Goal: Task Accomplishment & Management: Manage account settings

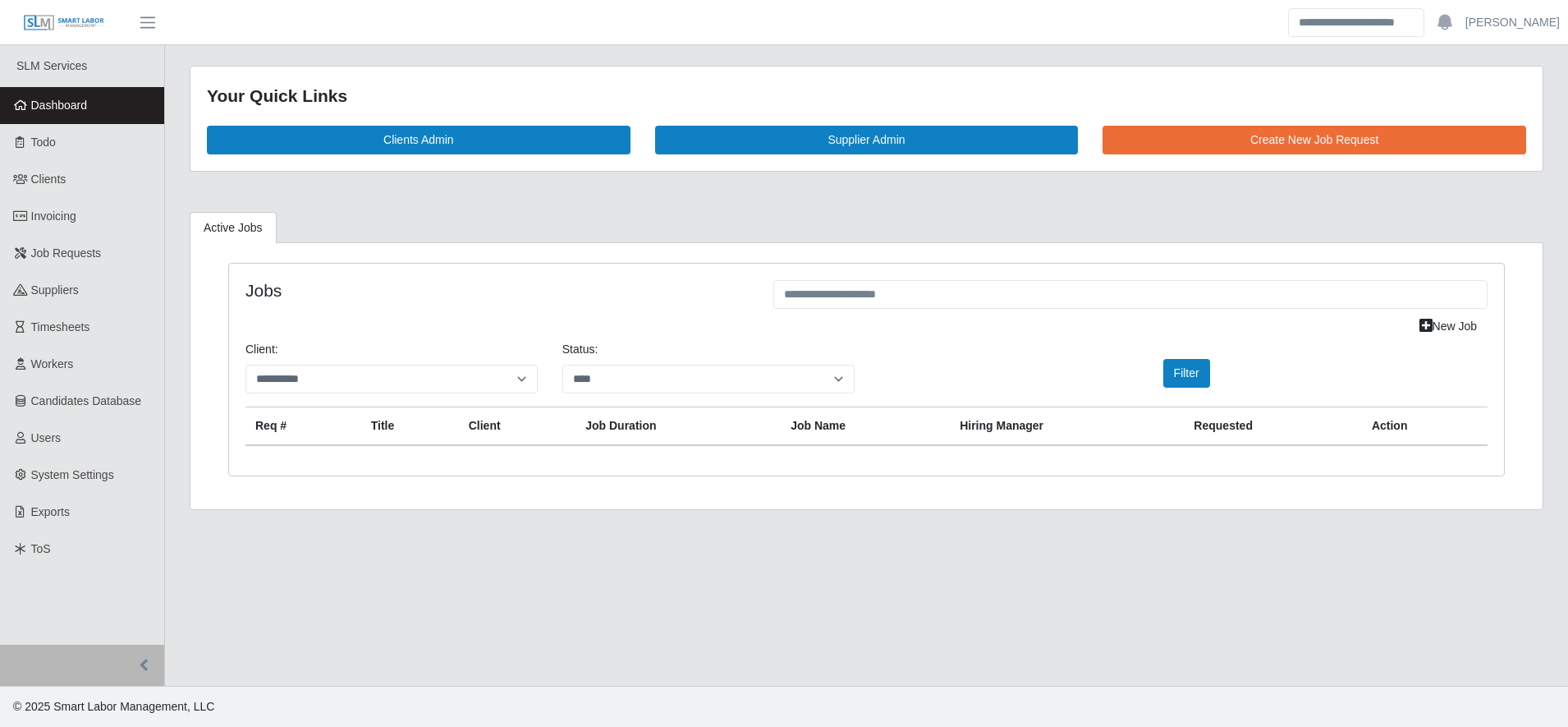
select select "****"
click at [113, 358] on link "Workers" at bounding box center [82, 364] width 165 height 37
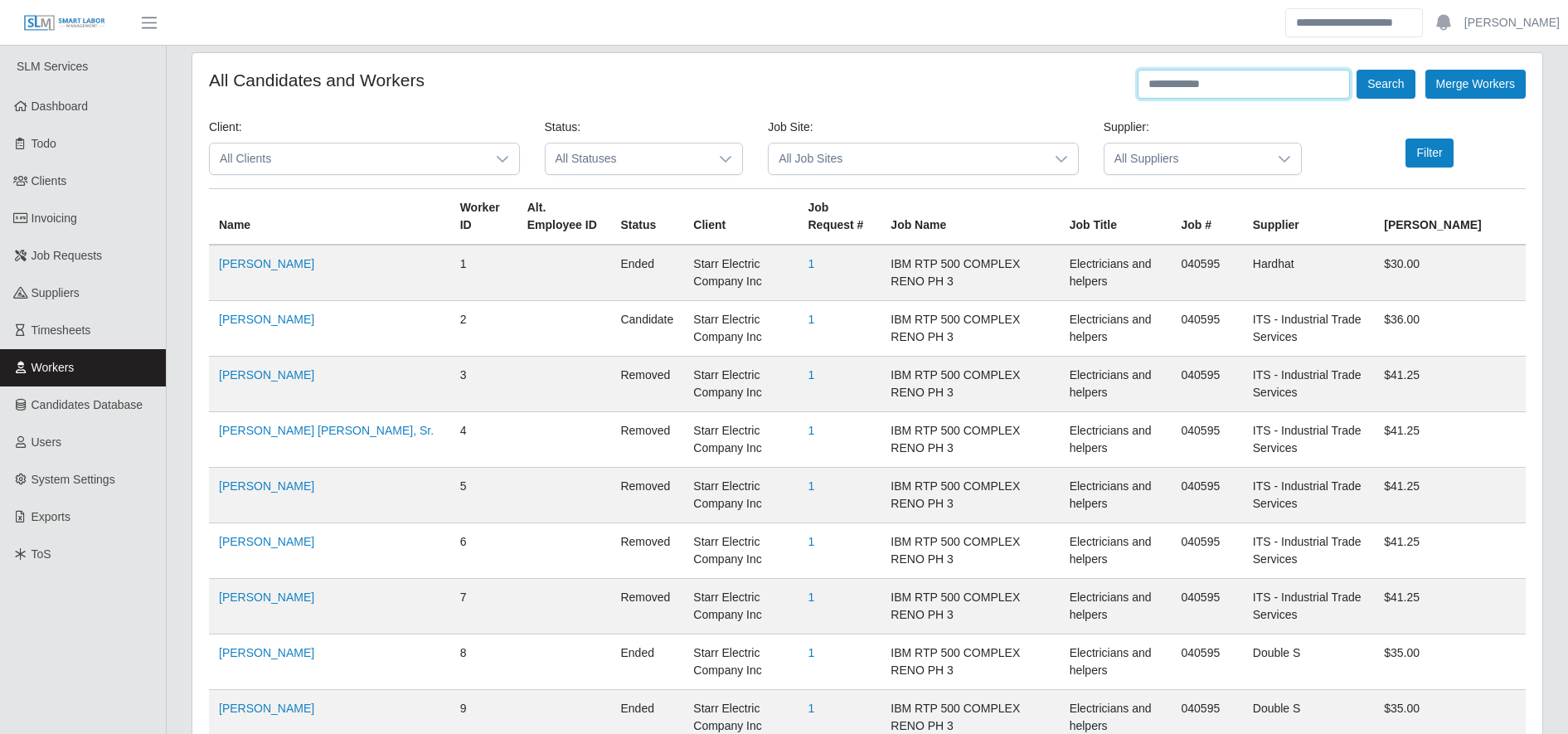
click at [1255, 82] on input "text" at bounding box center [1244, 84] width 213 height 29
click at [1255, 82] on input "*" at bounding box center [1244, 84] width 213 height 29
type input "******"
click at [1383, 86] on button "Search" at bounding box center [1385, 84] width 58 height 29
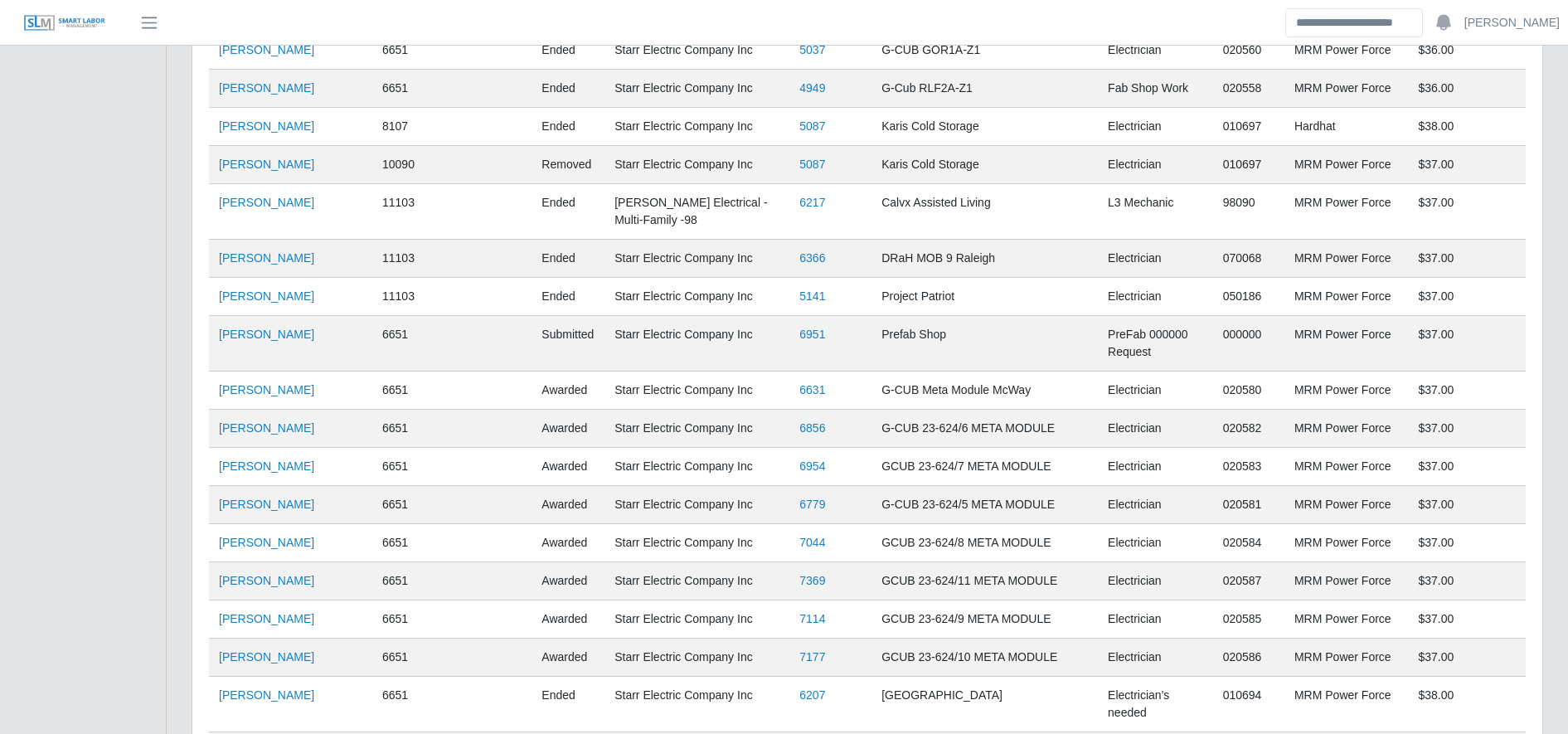
scroll to position [1866, 0]
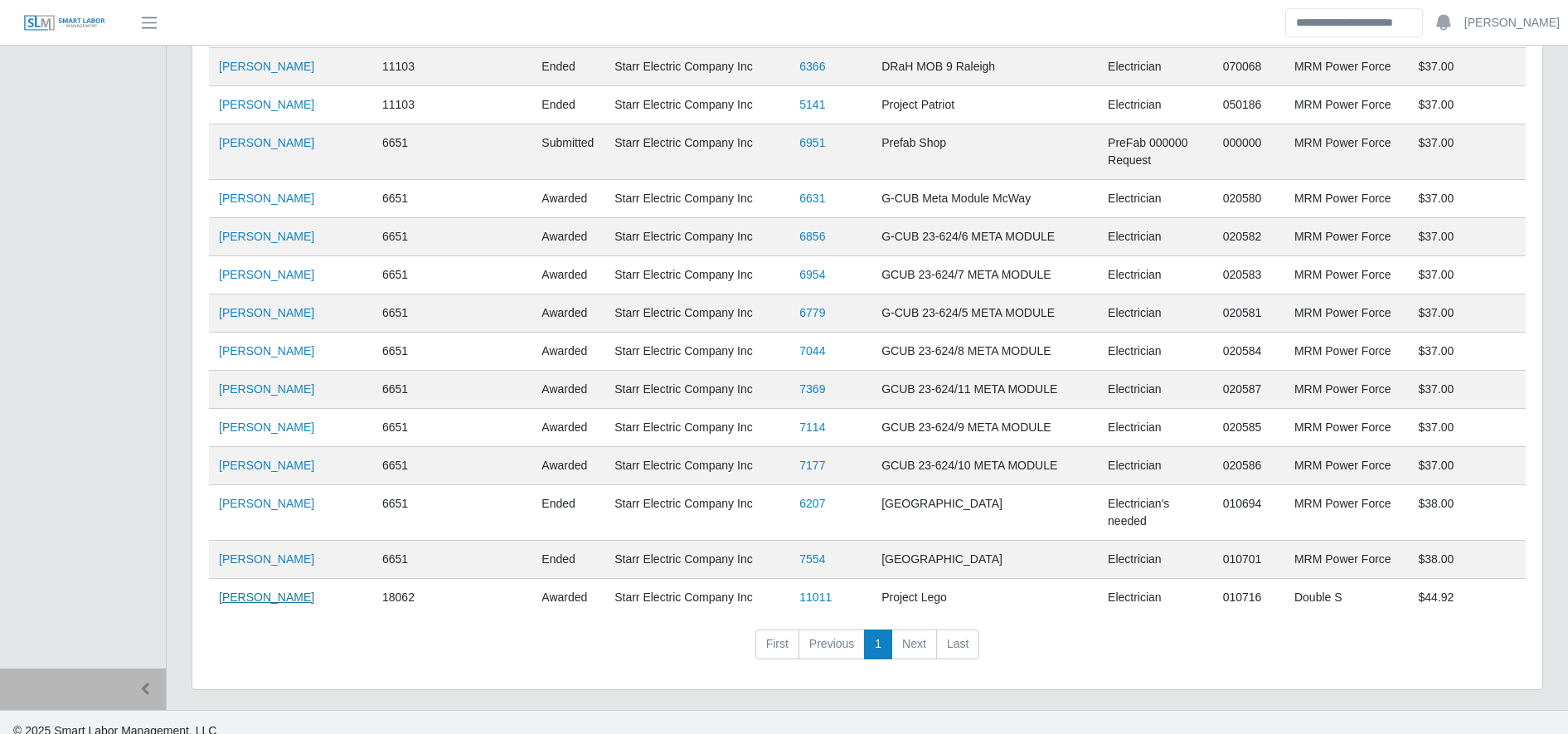
click at [306, 591] on link "Hector Lizandro Inestroza" at bounding box center [267, 597] width 95 height 13
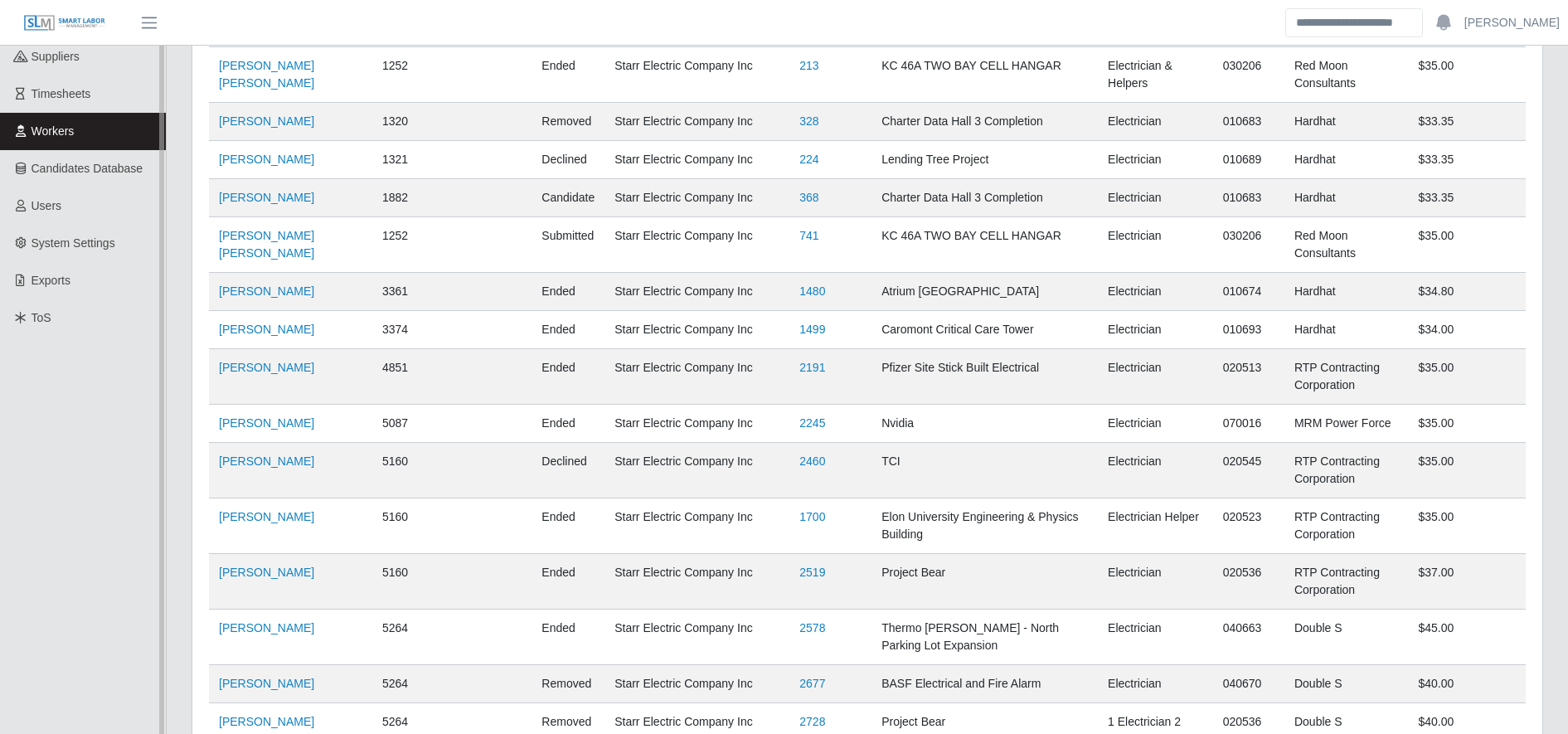
scroll to position [0, 0]
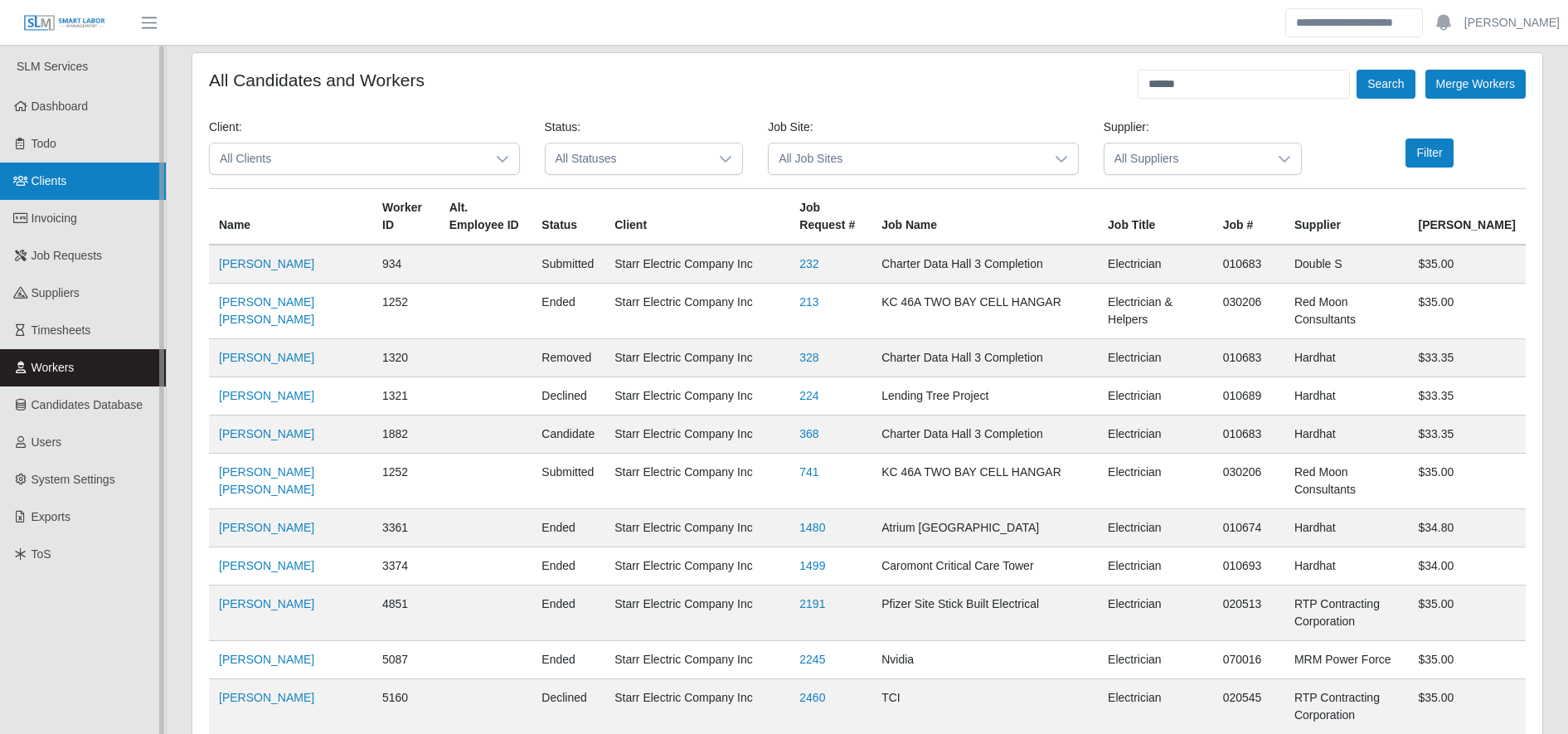
click at [80, 183] on link "Clients" at bounding box center [83, 180] width 166 height 37
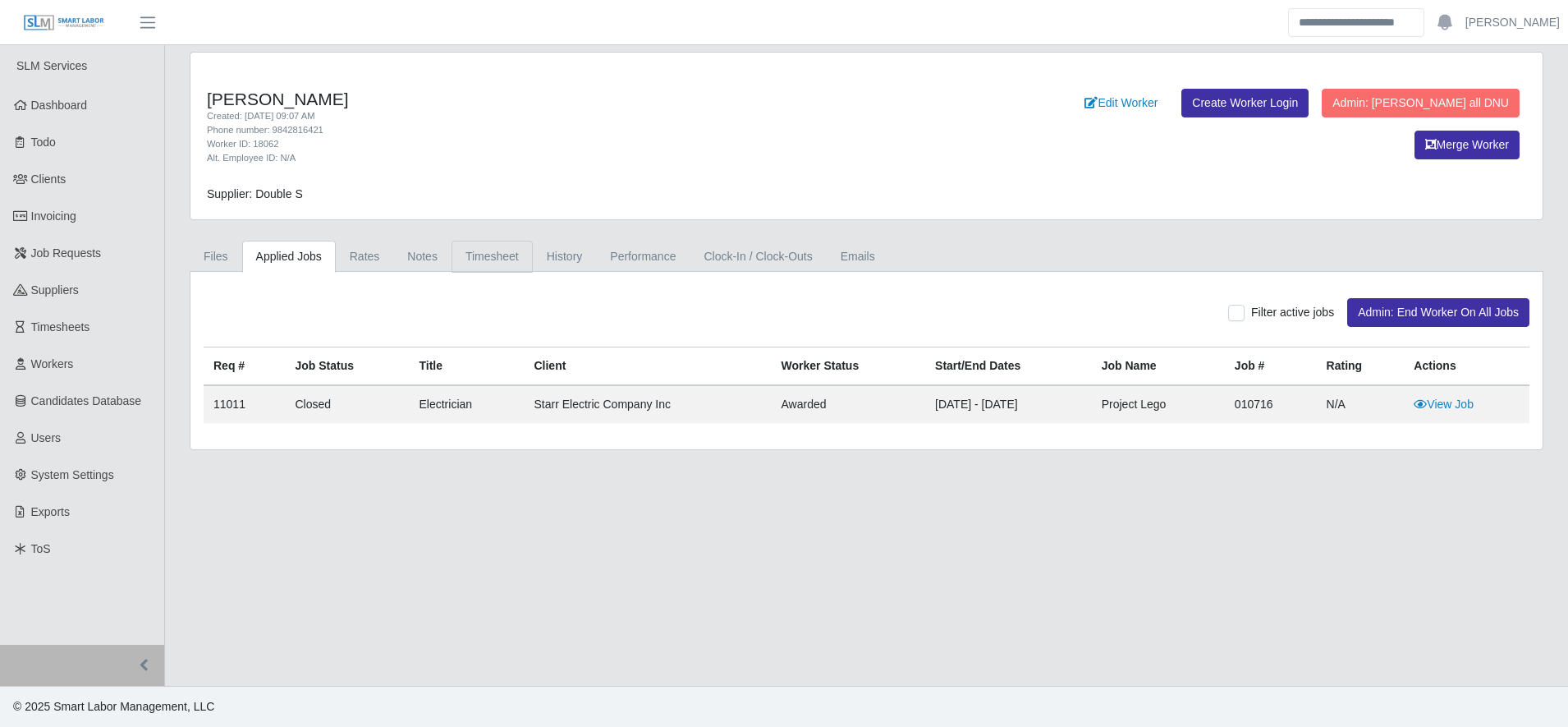
click at [507, 262] on link "Timesheet" at bounding box center [492, 257] width 81 height 32
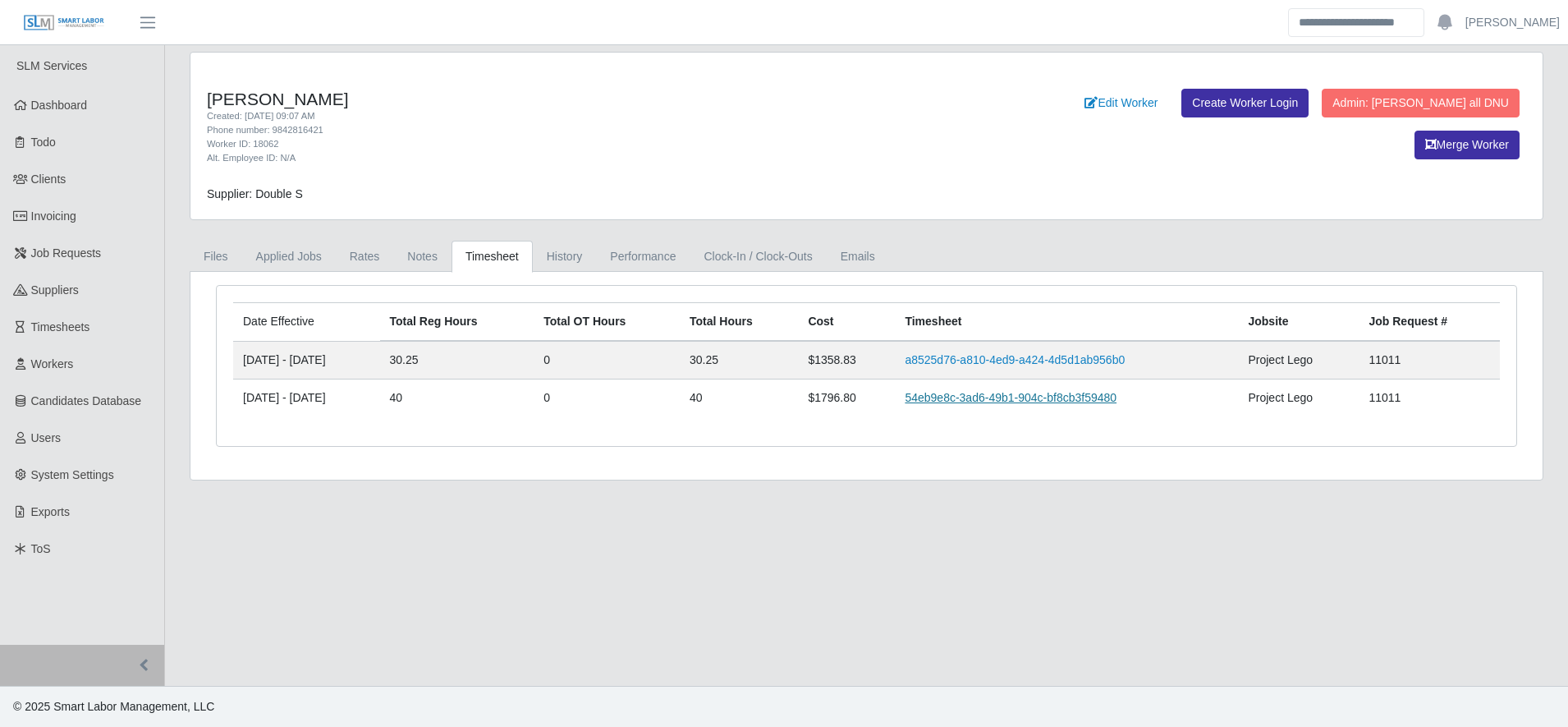
click at [1090, 403] on link "54eb9e8c-3ad6-49b1-904c-bf8cb3f59480" at bounding box center [1010, 398] width 212 height 13
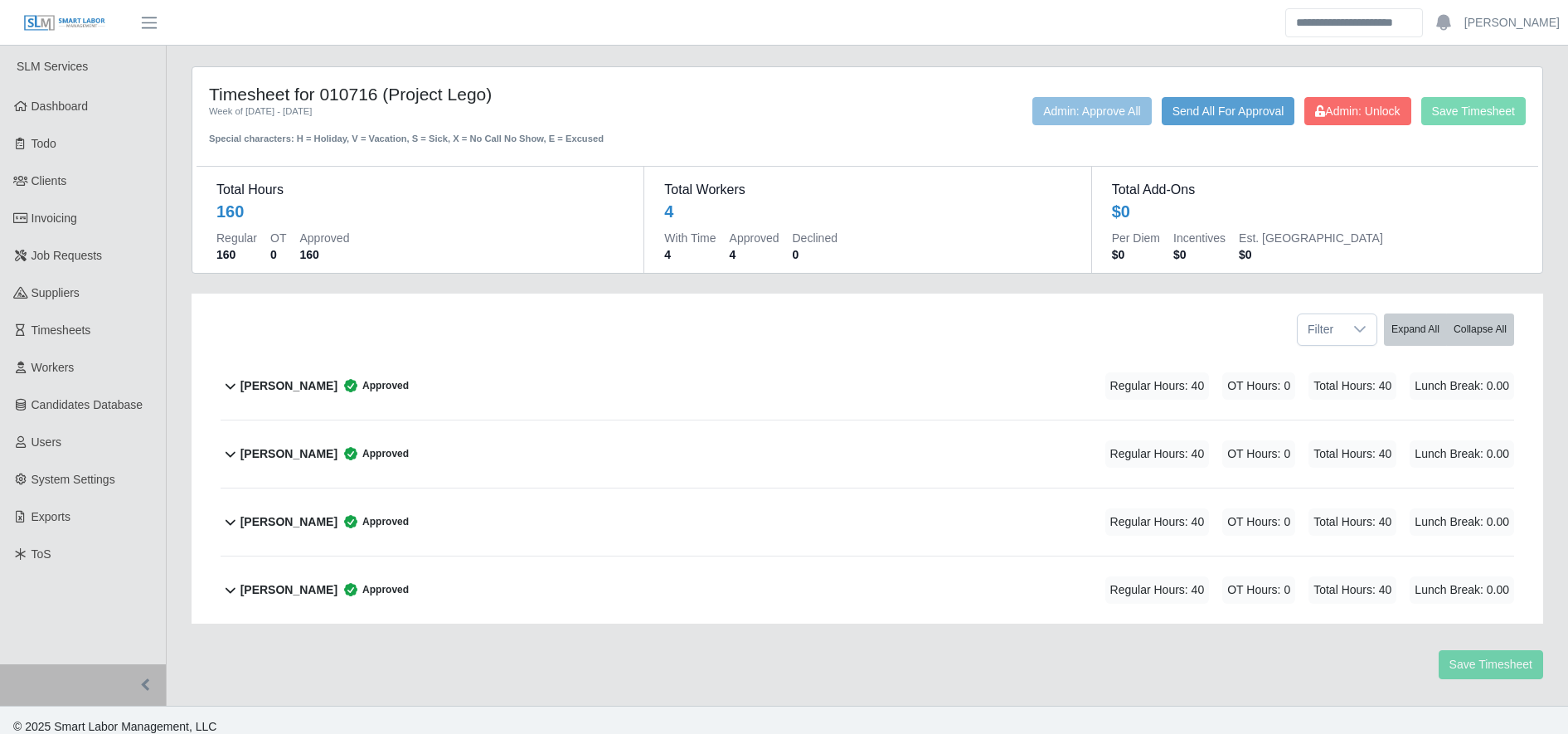
click at [1368, 93] on div "Timesheet for 010716 (Project Lego) Week of 08/25/2025 - 08/31/2025 Special cha…" at bounding box center [867, 114] width 1342 height 62
click at [1370, 108] on span "Admin: Unlock" at bounding box center [1357, 111] width 85 height 13
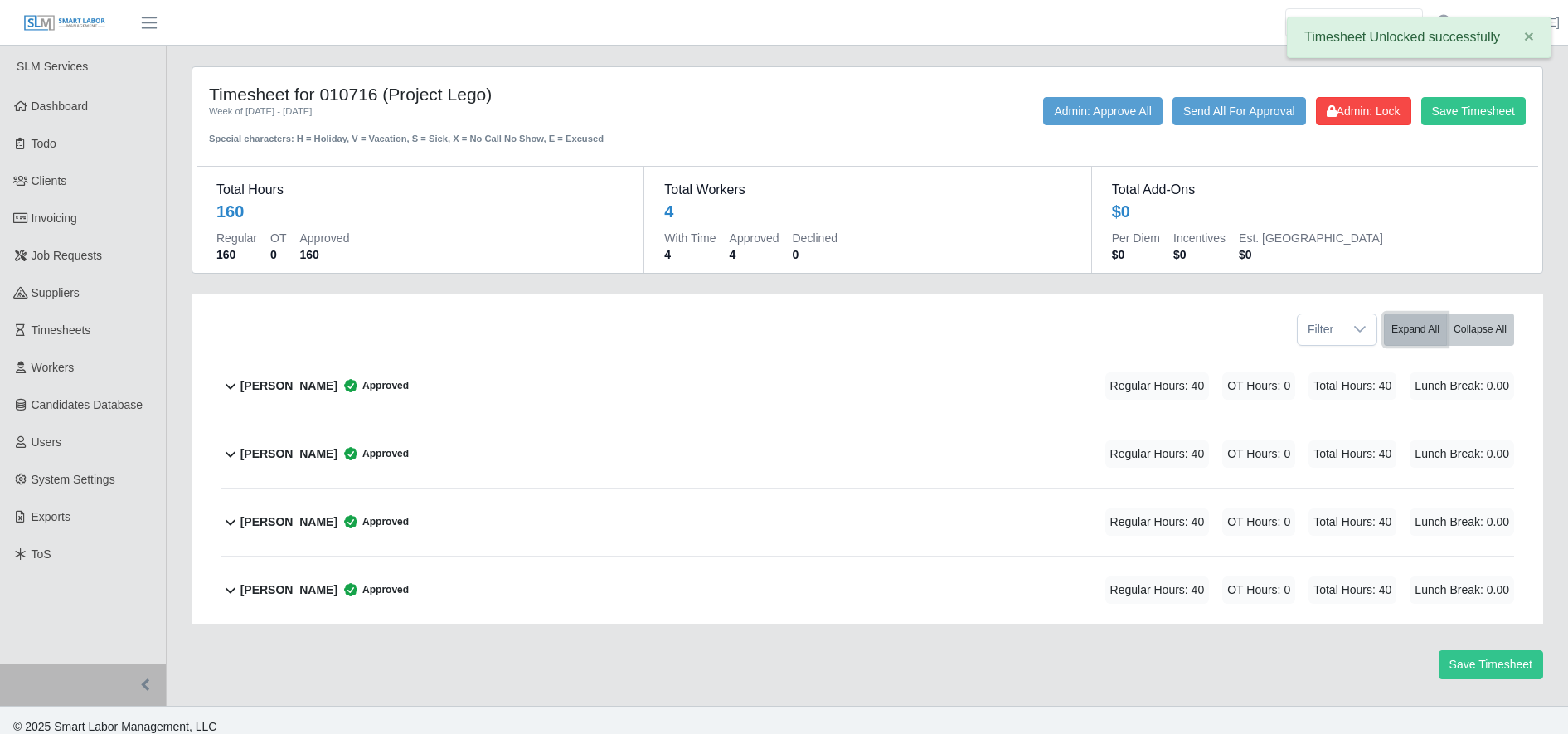
click at [1399, 336] on button "Expand All" at bounding box center [1415, 329] width 63 height 32
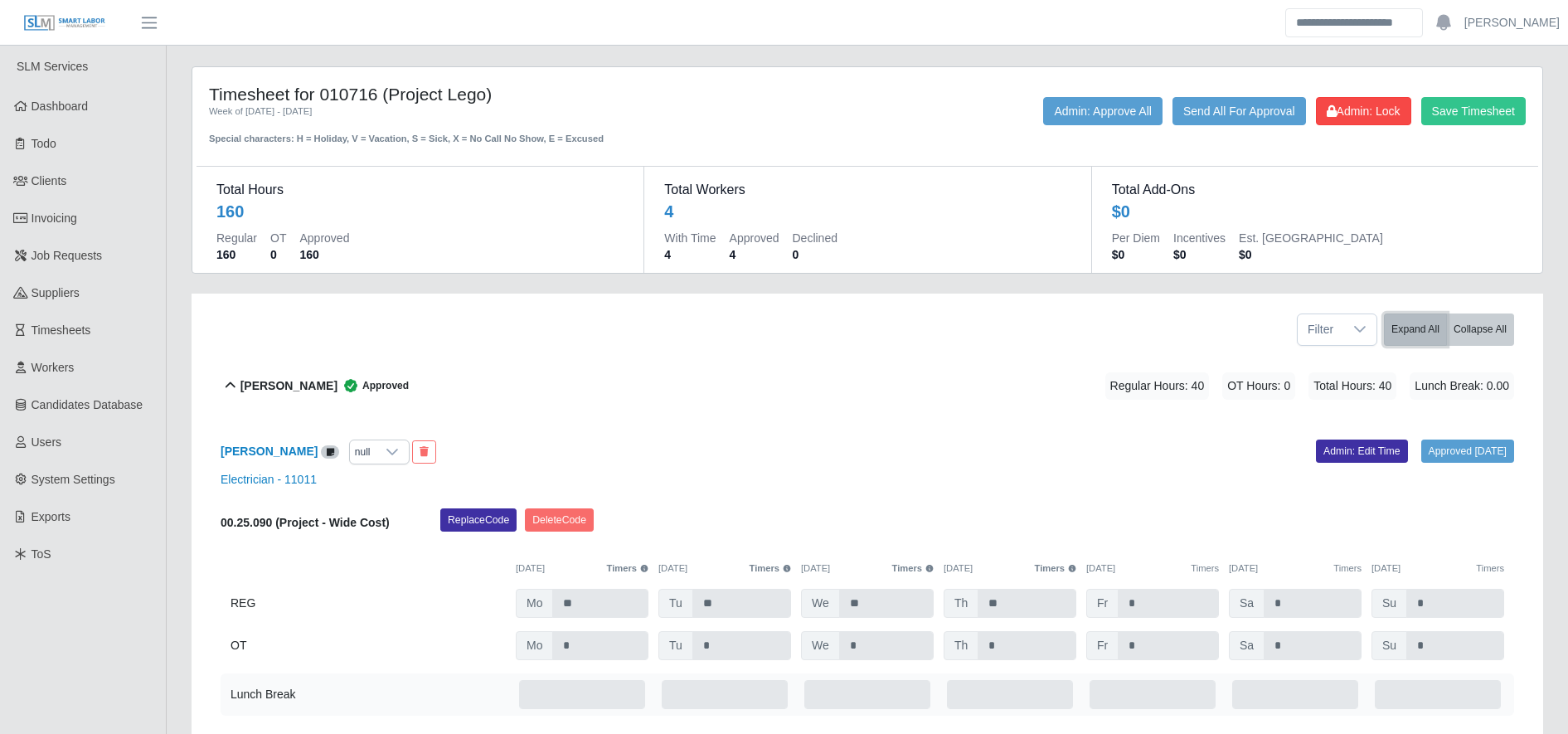
scroll to position [294, 0]
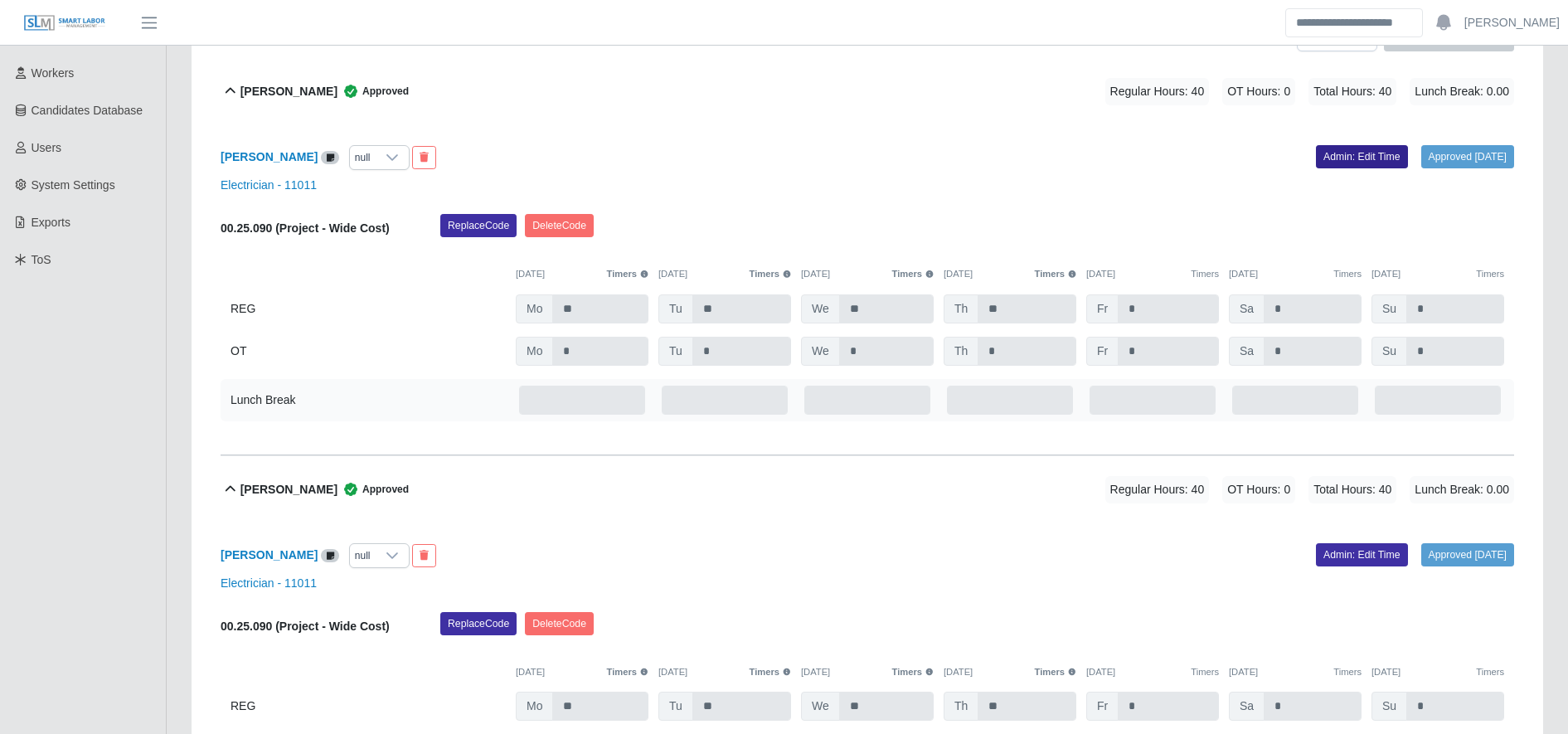
click at [1350, 154] on link "Admin: Edit Time" at bounding box center [1362, 157] width 92 height 23
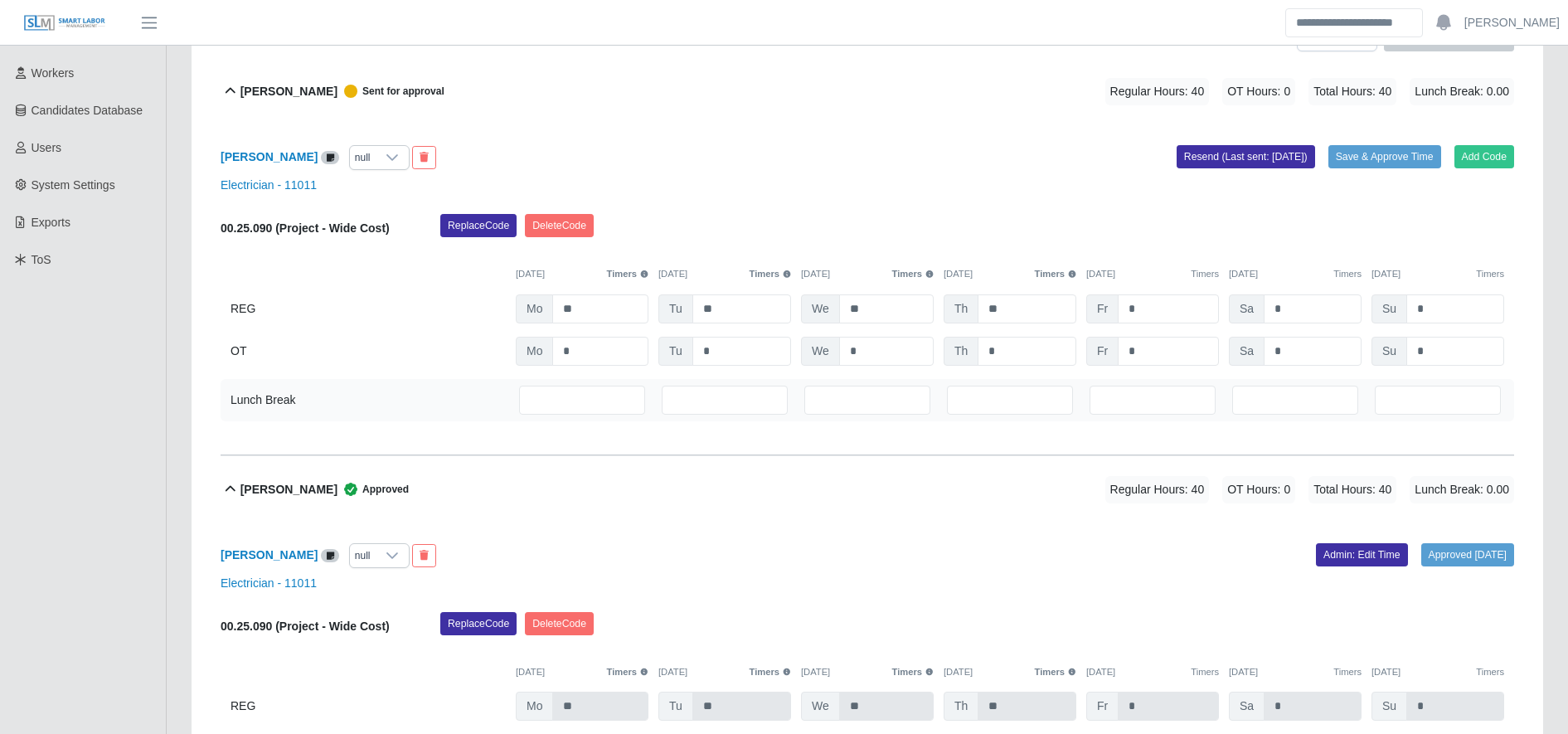
click at [399, 163] on icon at bounding box center [392, 158] width 13 height 13
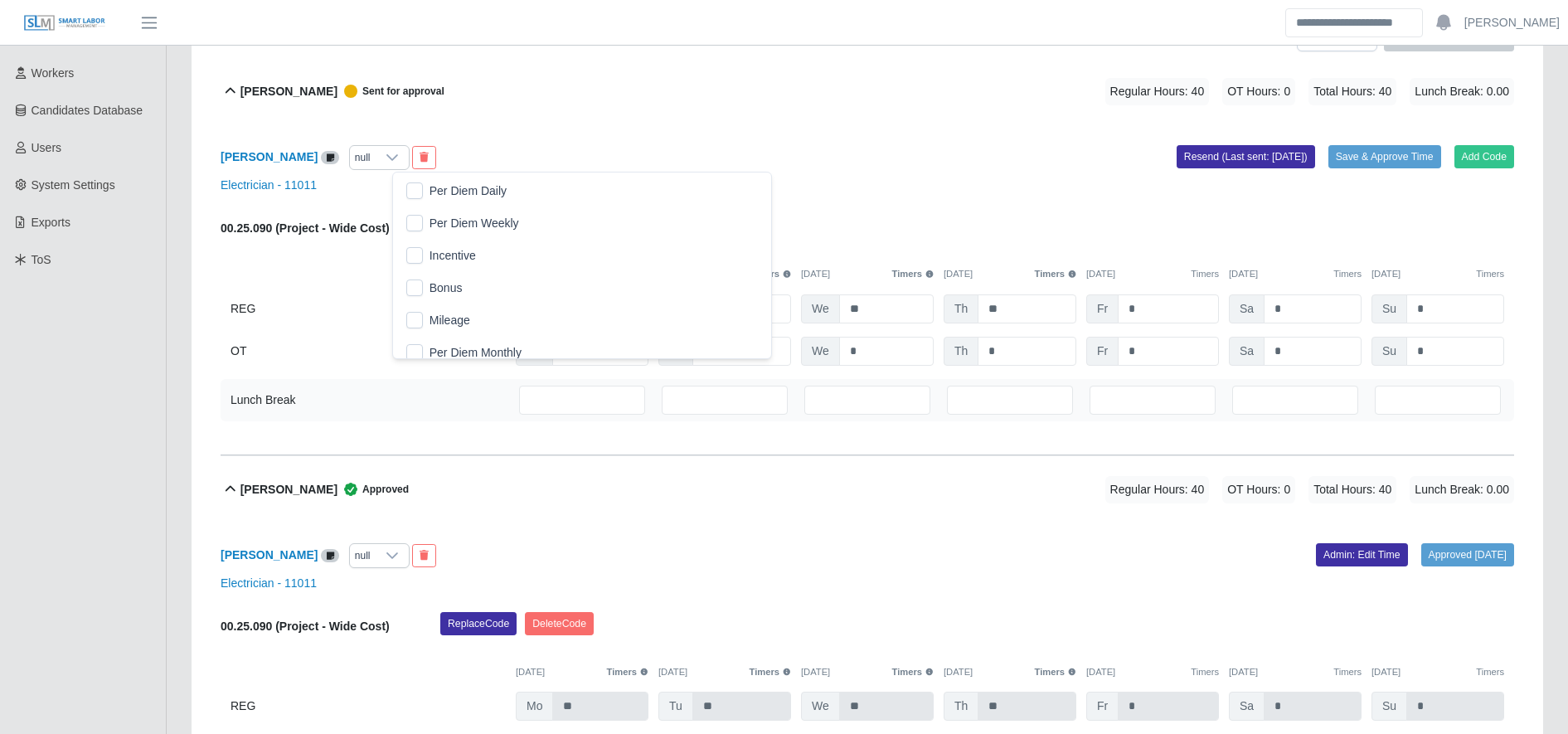
scroll to position [17, 10]
click at [438, 193] on span "Per Diem Daily" at bounding box center [467, 191] width 77 height 17
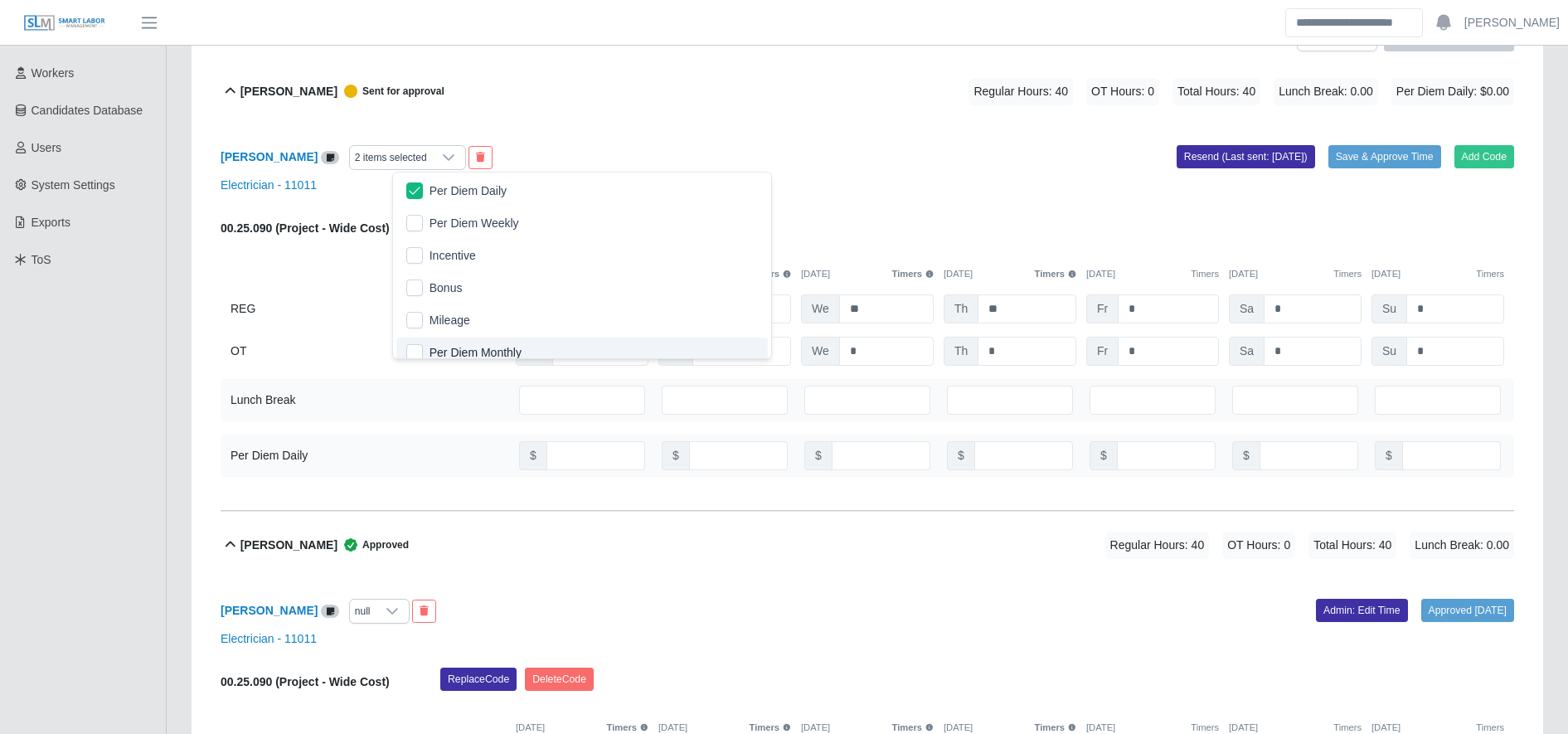
scroll to position [9, 0]
click at [474, 383] on div "Lunch Break" at bounding box center [368, 401] width 275 height 36
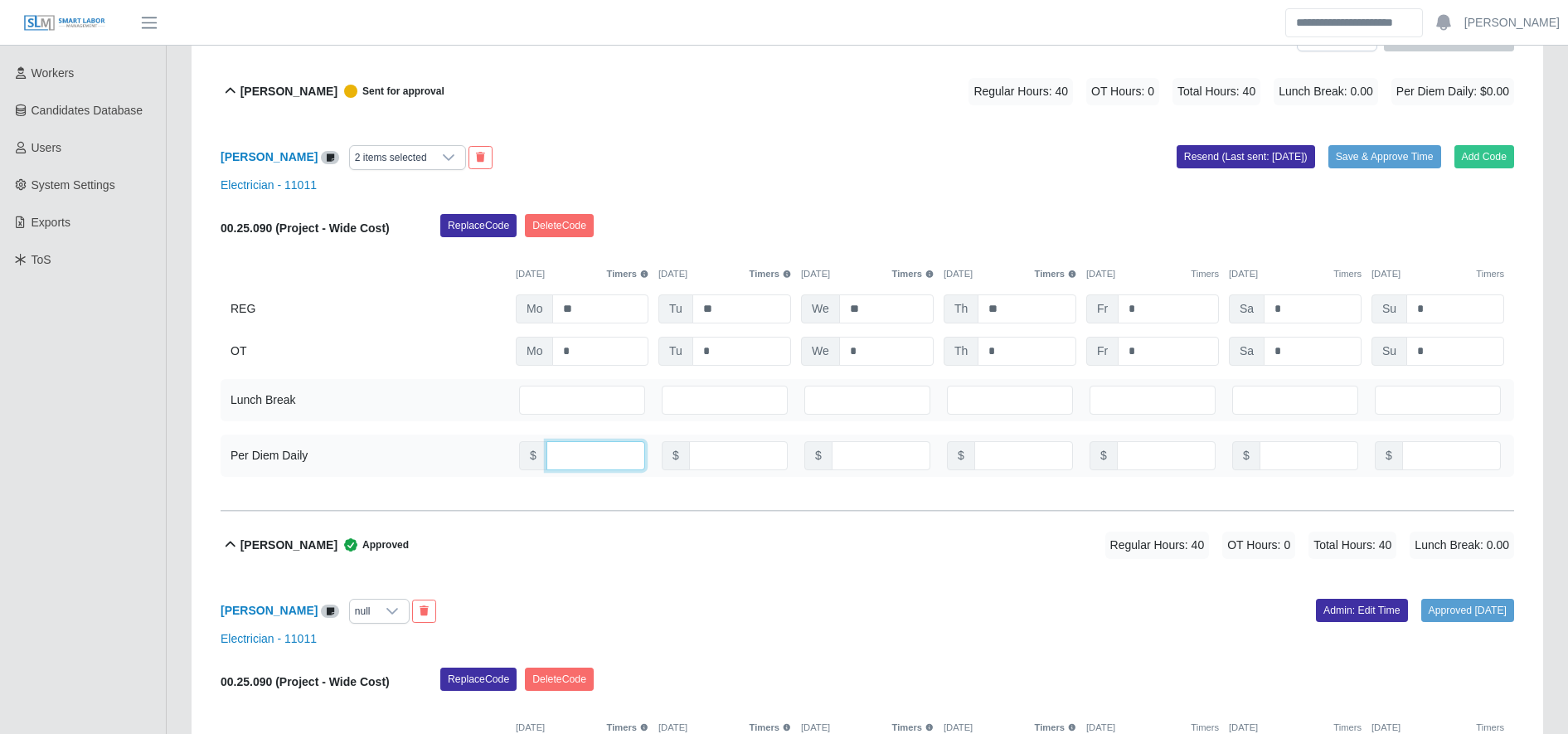
click at [566, 457] on input "number" at bounding box center [595, 456] width 99 height 29
type input "**"
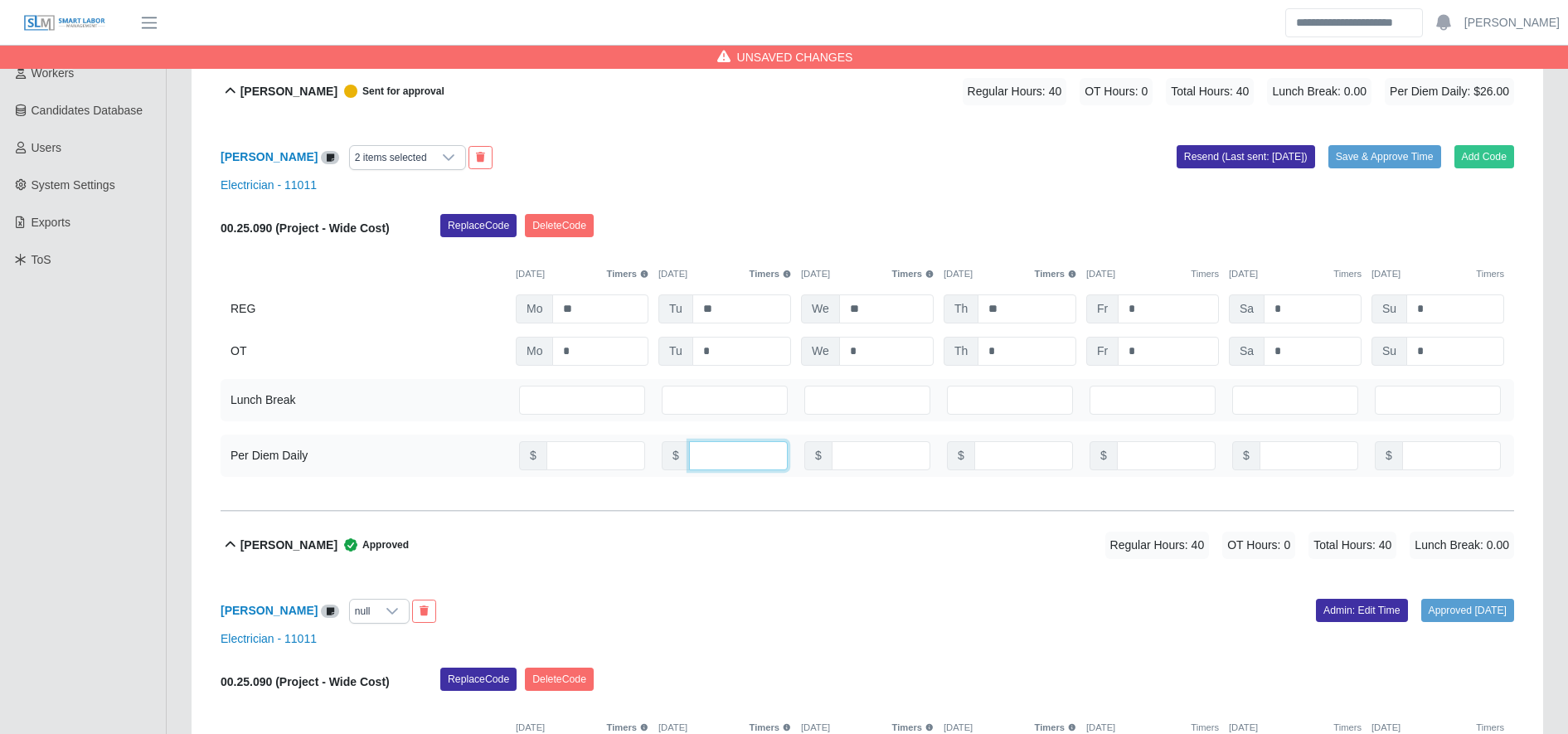
type input "**"
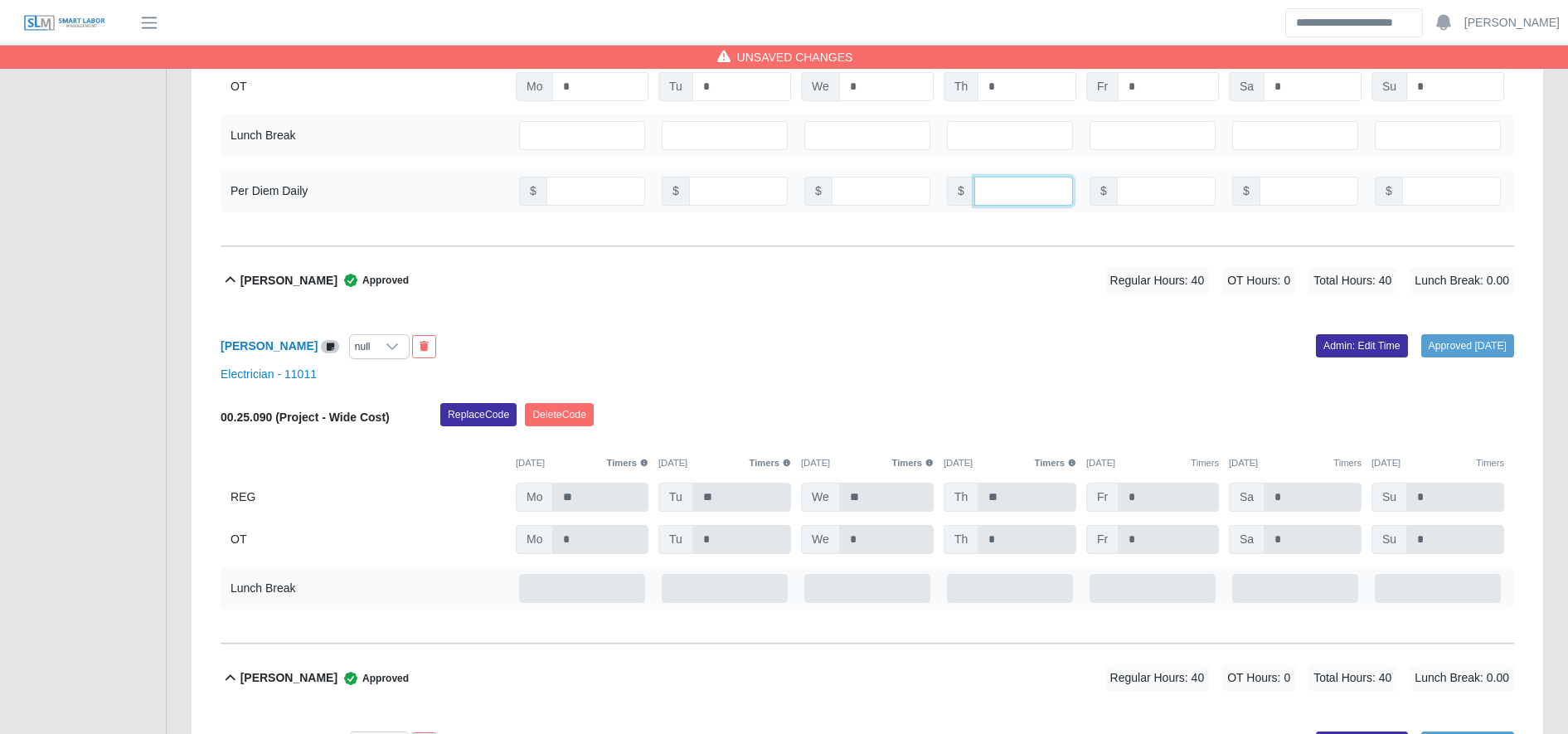
scroll to position [559, 0]
type input "**"
click at [370, 359] on div "Luis Rodriguez null Approved 09/02/2025 Admin: Edit Time Electrician - 11011 00…" at bounding box center [867, 479] width 1294 height 330
click at [376, 351] on div at bounding box center [392, 346] width 33 height 23
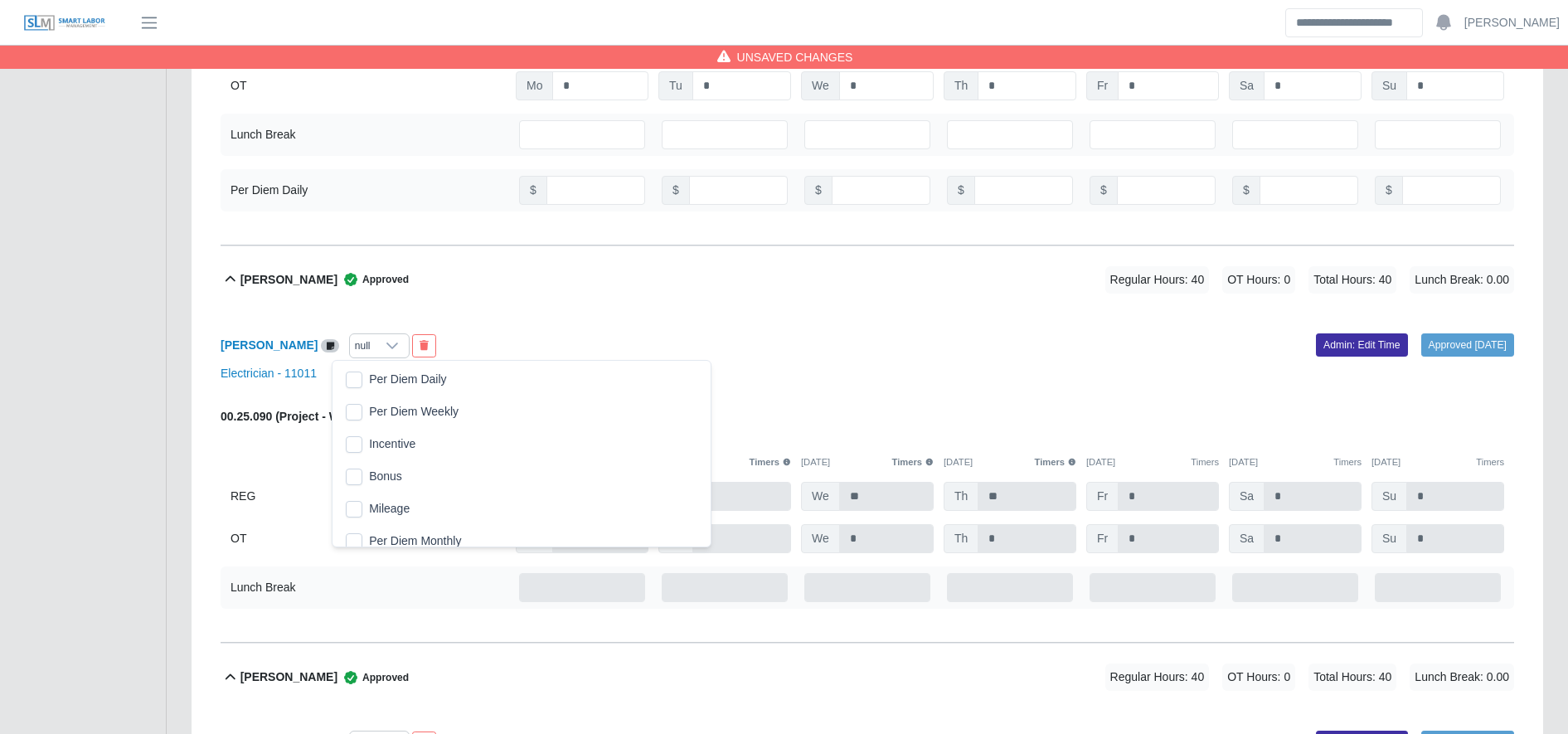
scroll to position [16, 10]
click at [376, 393] on li "Per Diem Daily" at bounding box center [521, 379] width 371 height 30
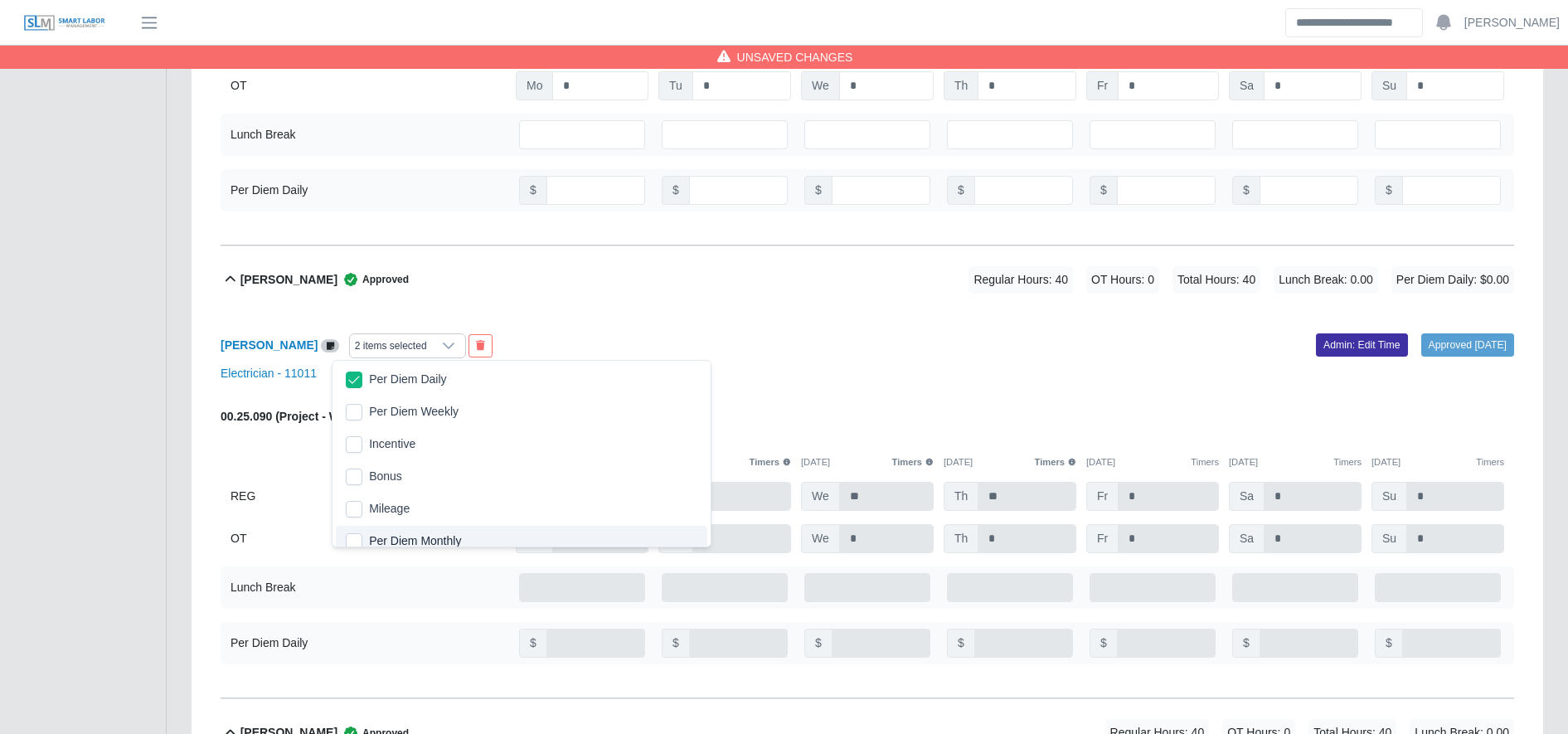
scroll to position [9, 0]
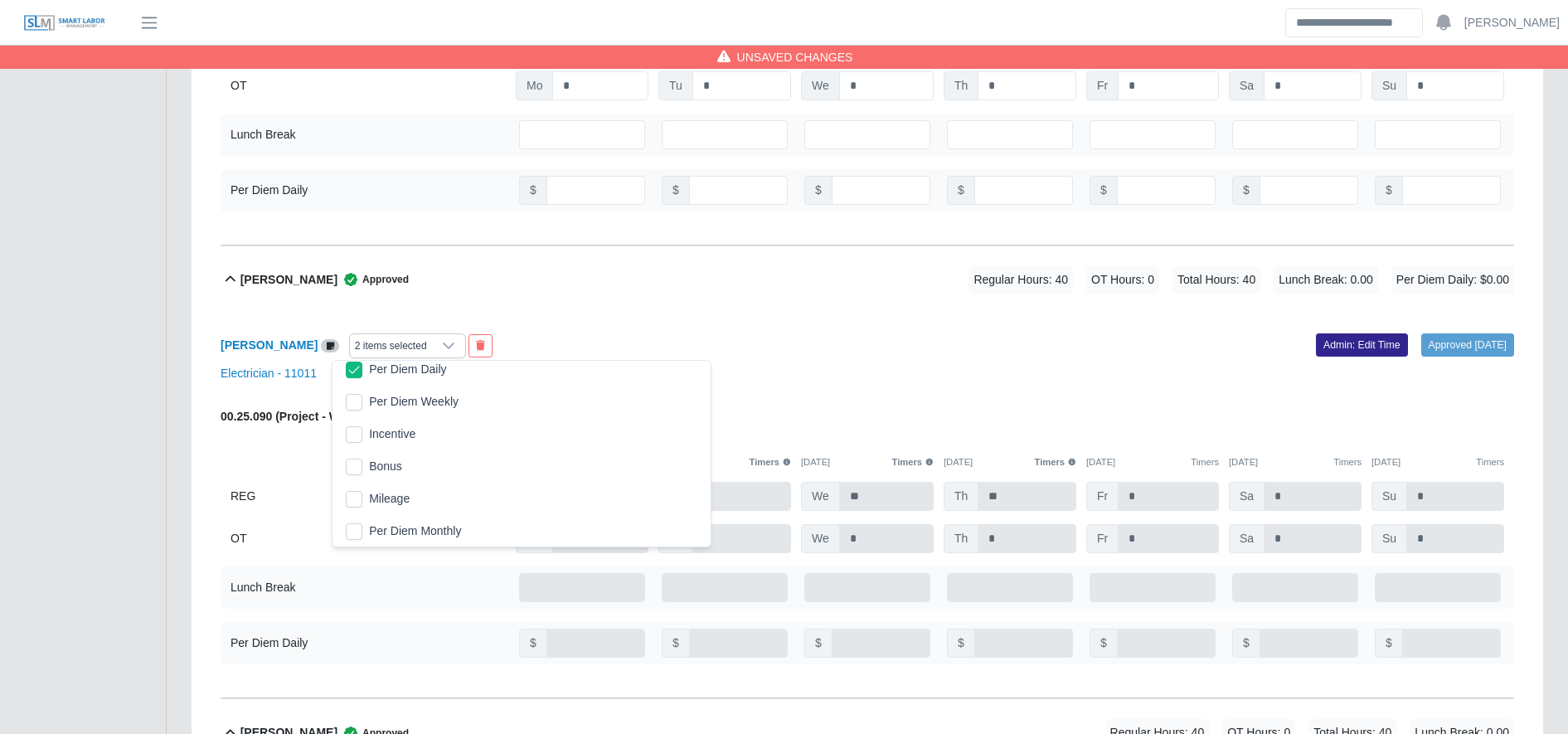
click at [1325, 348] on link "Admin: Edit Time" at bounding box center [1362, 345] width 92 height 23
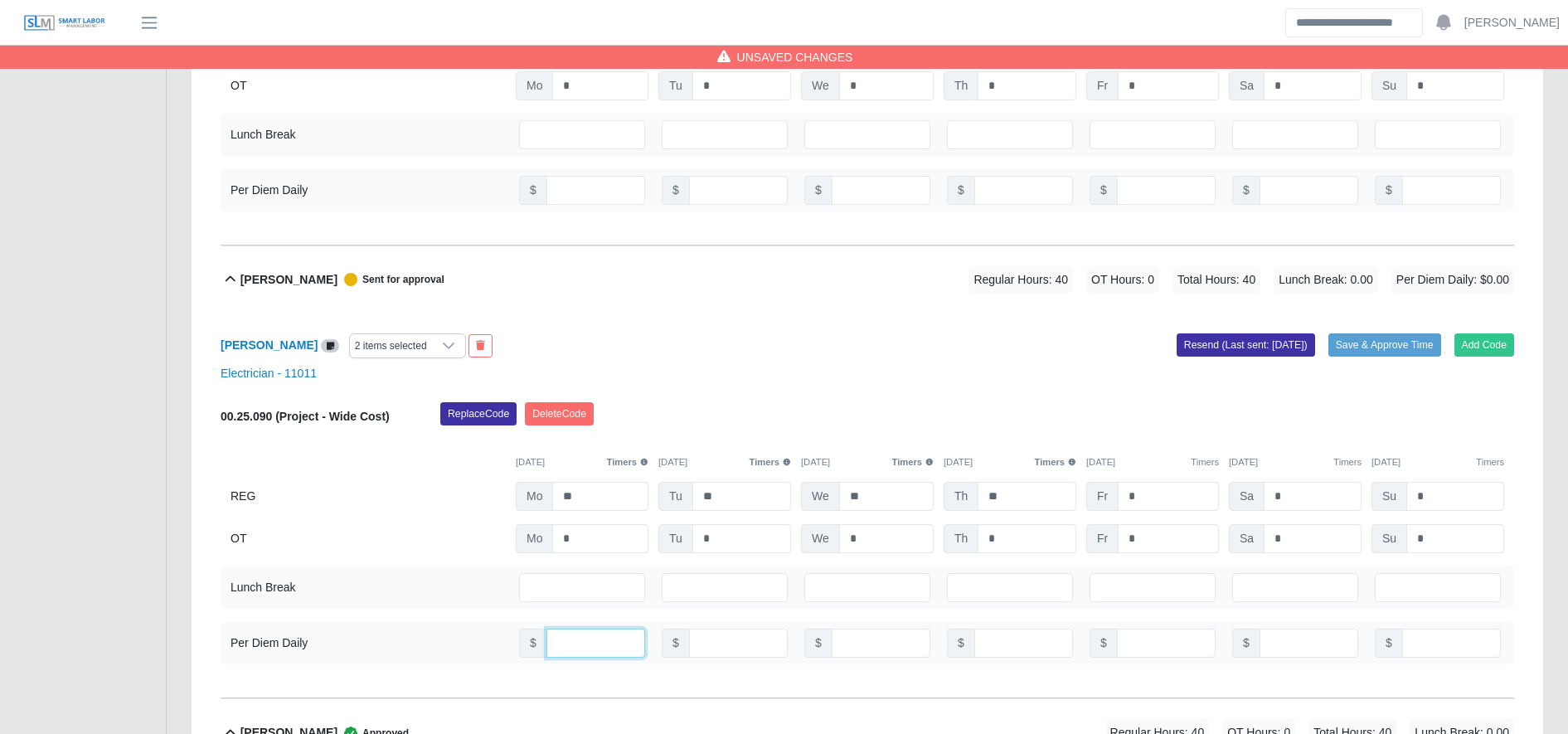
click at [580, 637] on input "number" at bounding box center [595, 643] width 99 height 29
type input "**"
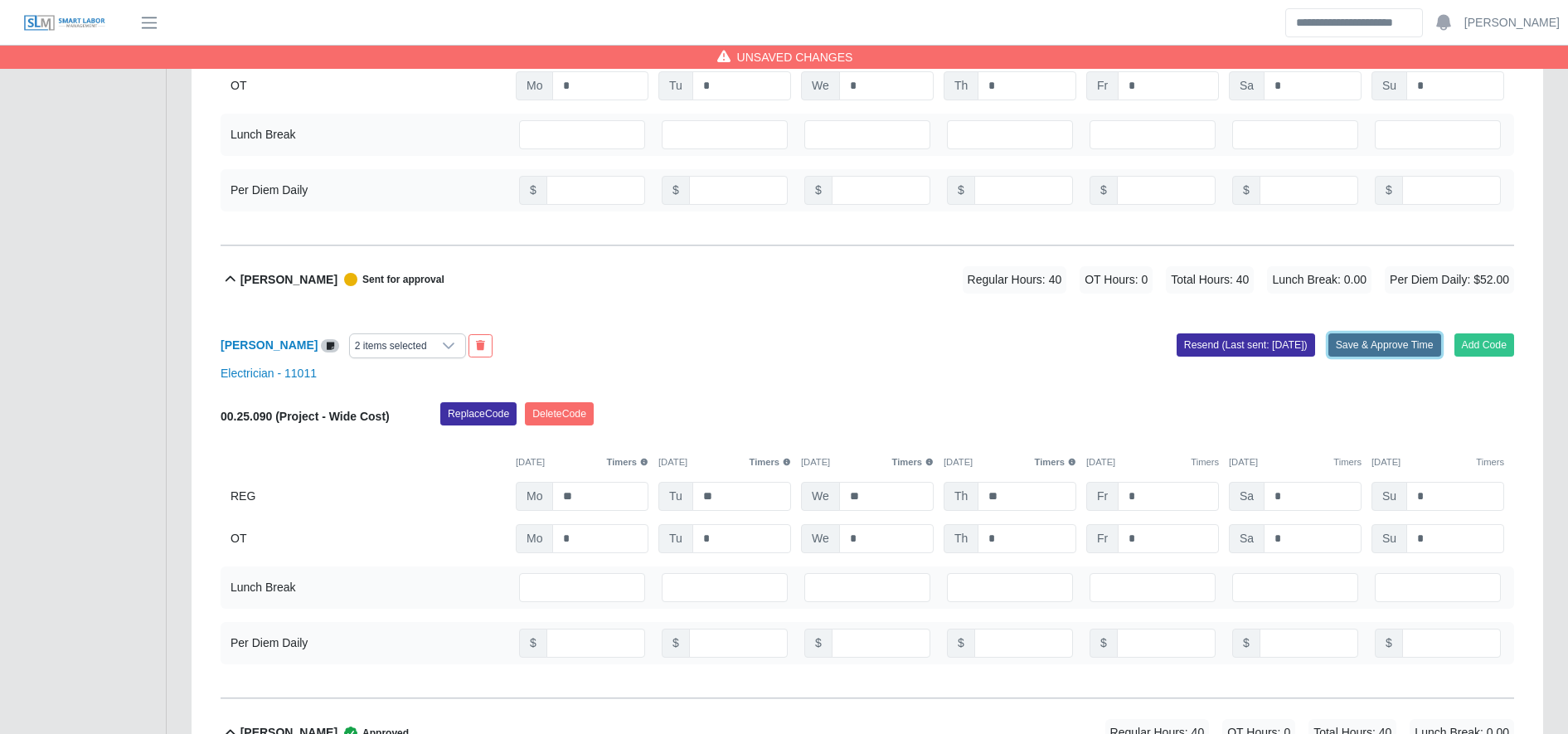
click at [1369, 348] on button "Save & Approve Time" at bounding box center [1385, 345] width 113 height 23
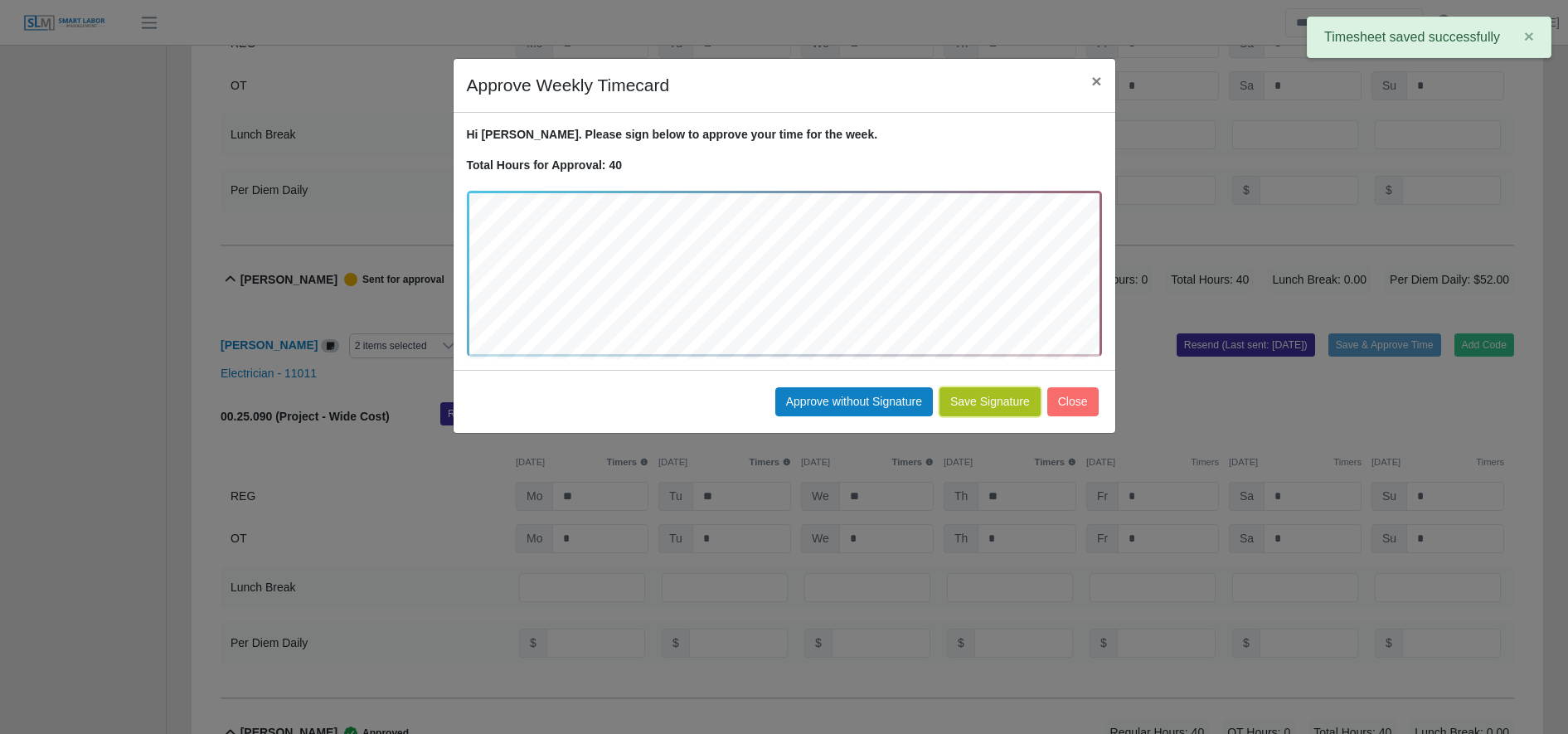
click at [989, 404] on button "Save Signature" at bounding box center [990, 402] width 102 height 29
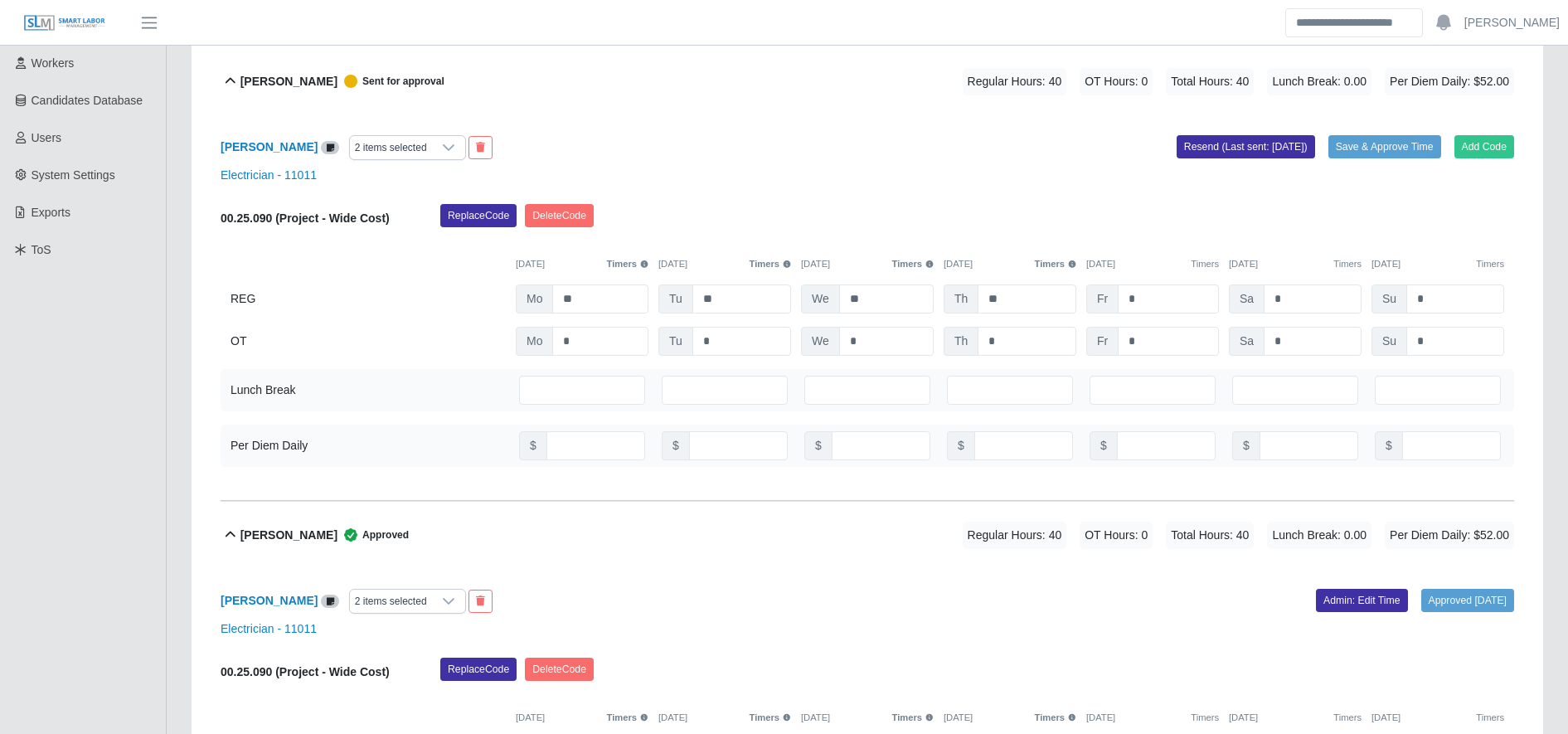
scroll to position [304, 0]
click at [1374, 150] on button "Save & Approve Time" at bounding box center [1385, 147] width 113 height 23
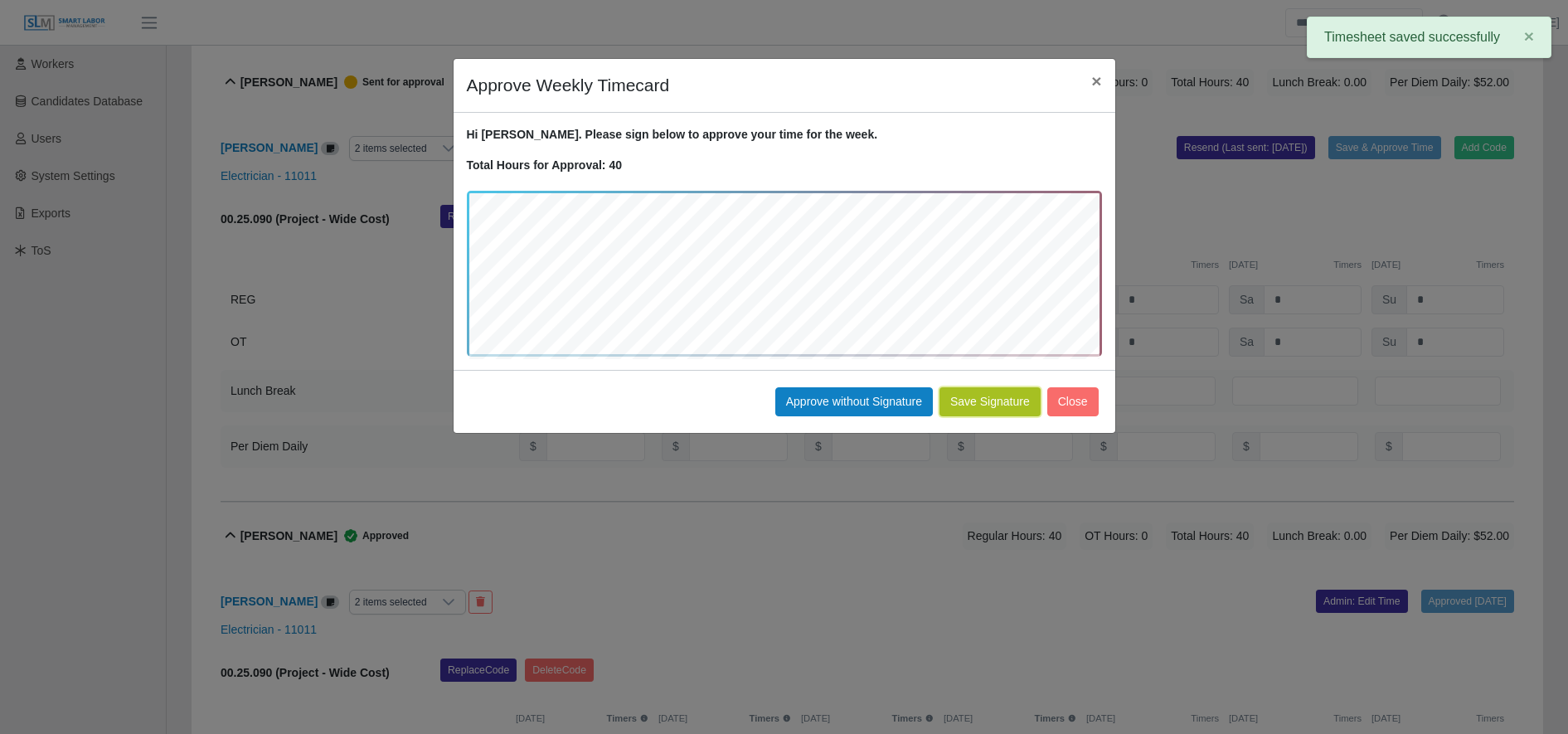
click at [1001, 410] on button "Save Signature" at bounding box center [990, 402] width 102 height 29
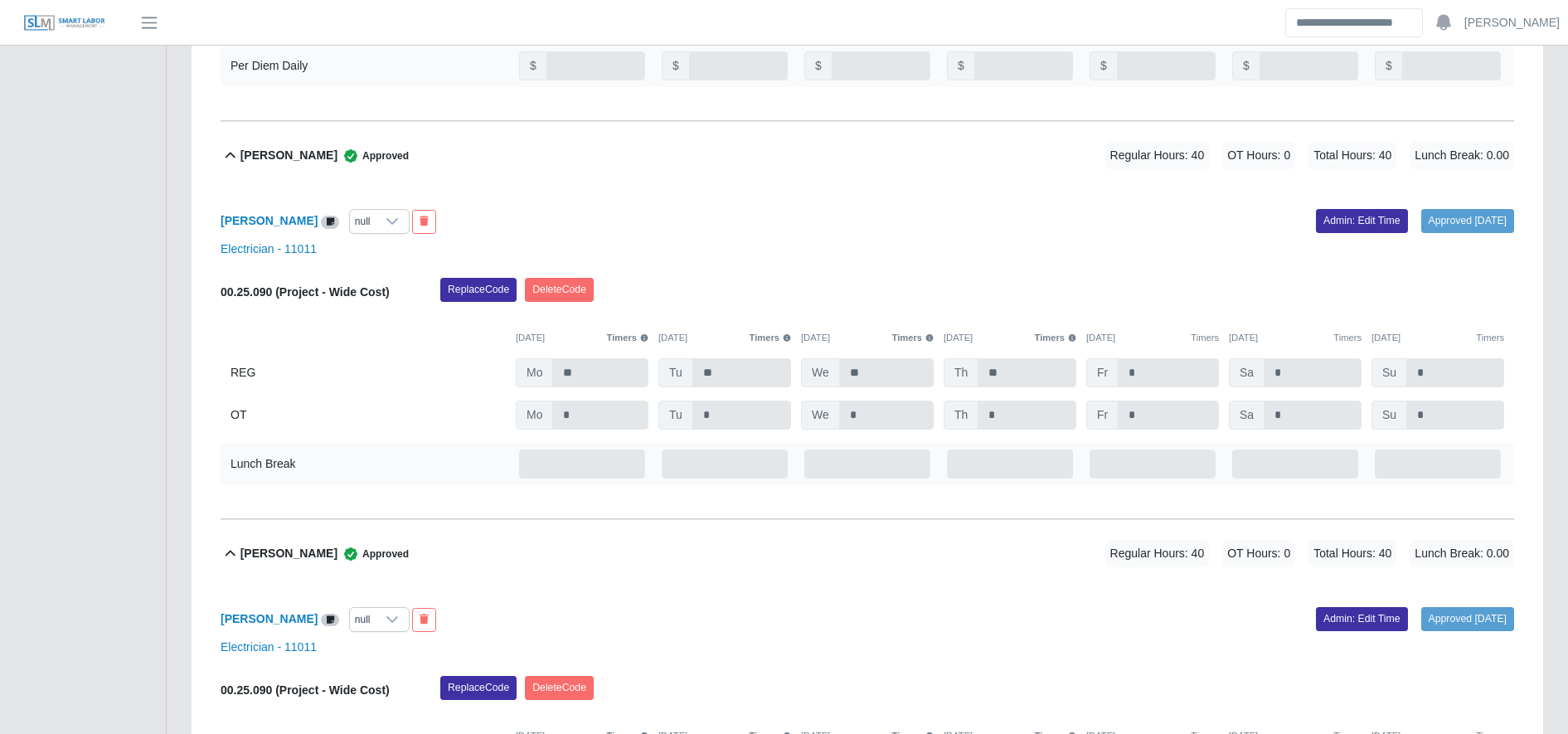
scroll to position [1225, 0]
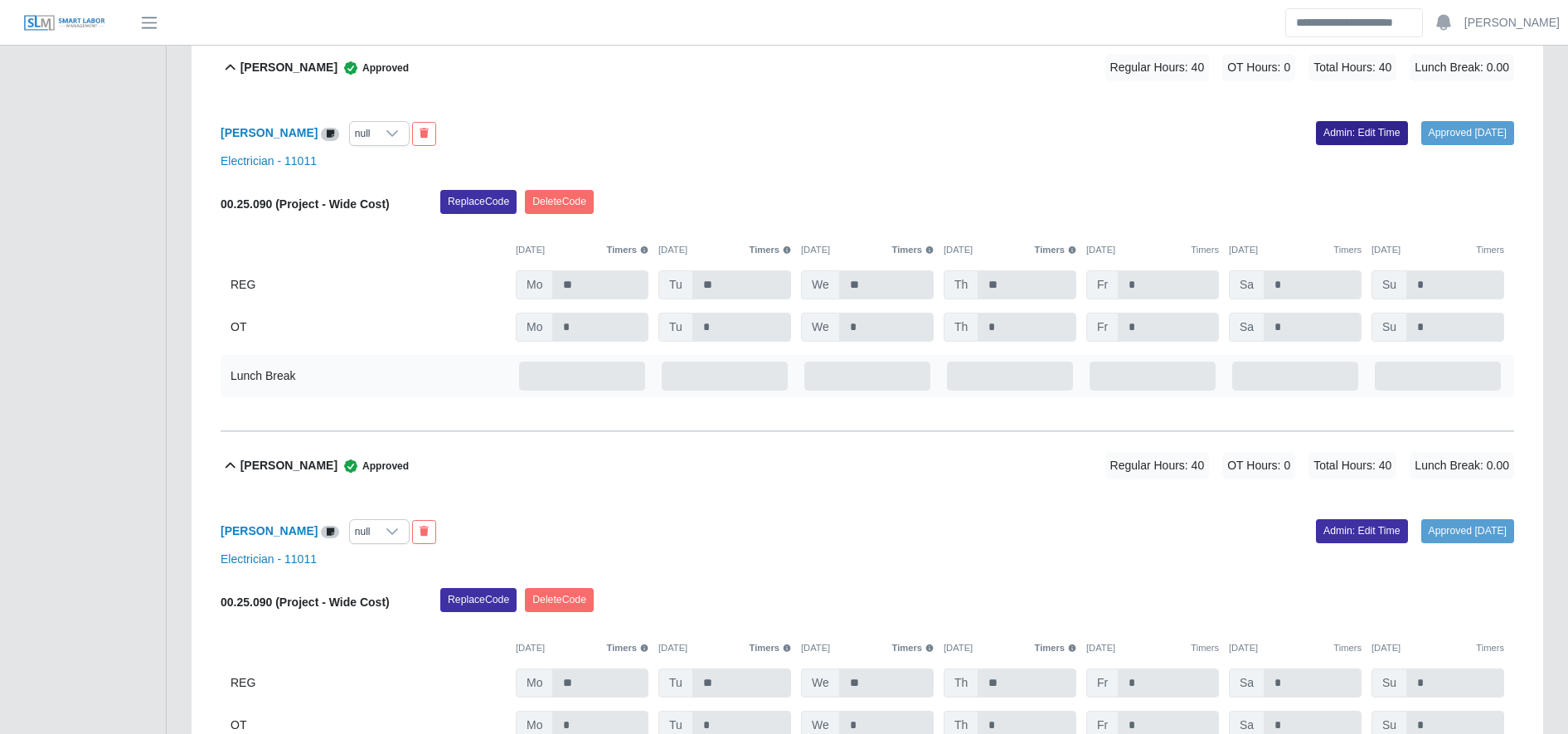
click at [1325, 140] on link "Admin: Edit Time" at bounding box center [1362, 132] width 92 height 23
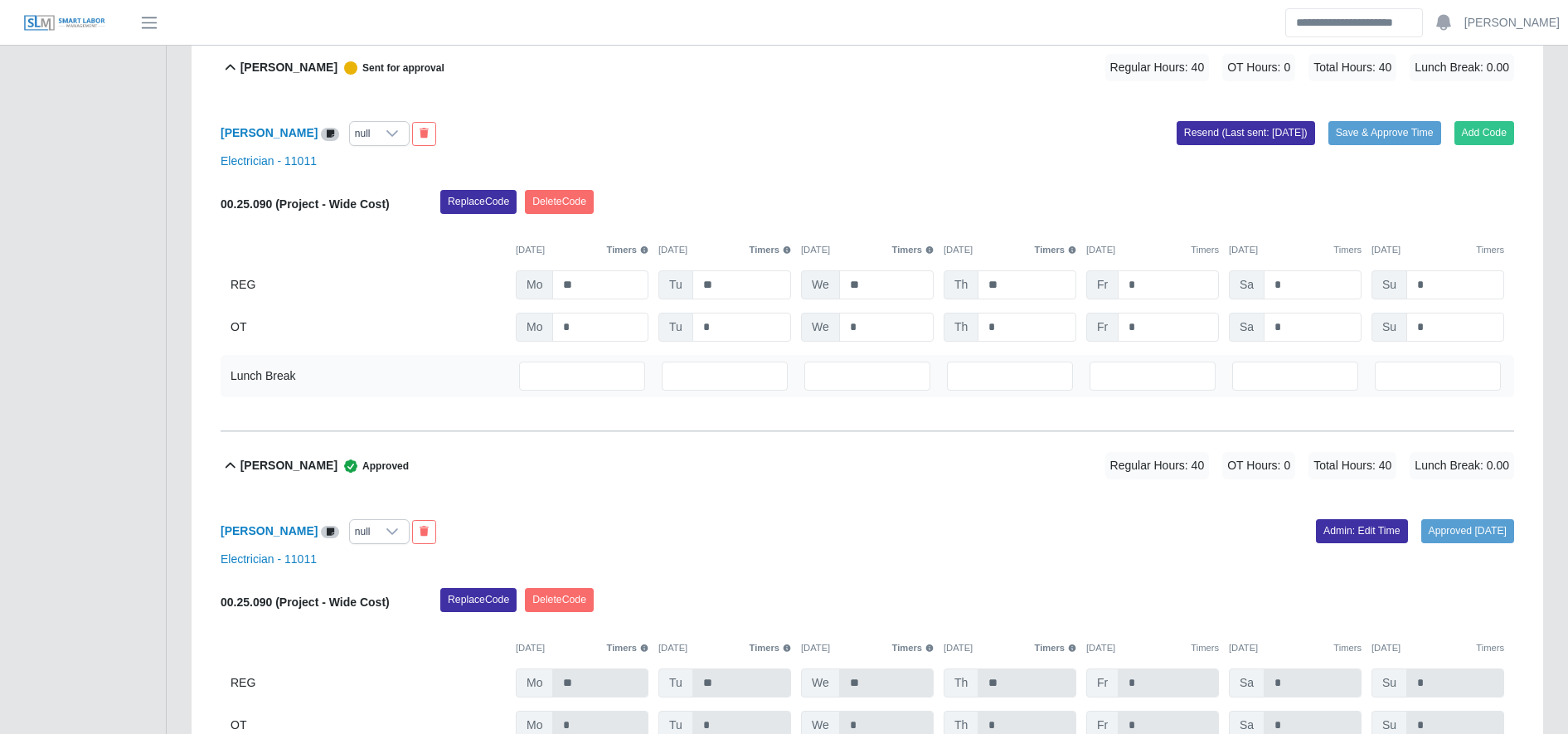
click at [399, 140] on icon at bounding box center [392, 134] width 13 height 13
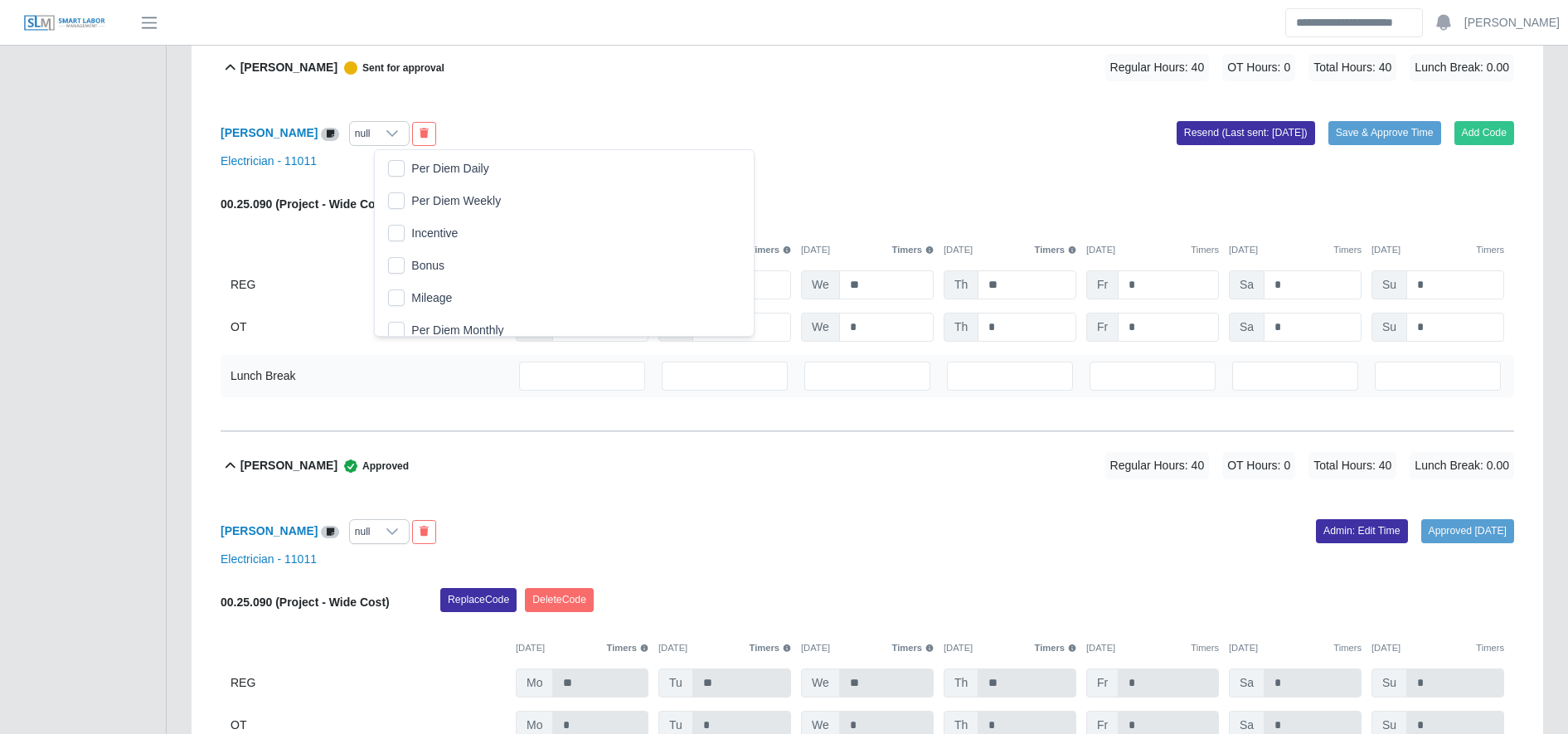
scroll to position [17, 10]
click at [456, 180] on li "Per Diem Daily" at bounding box center [563, 169] width 371 height 30
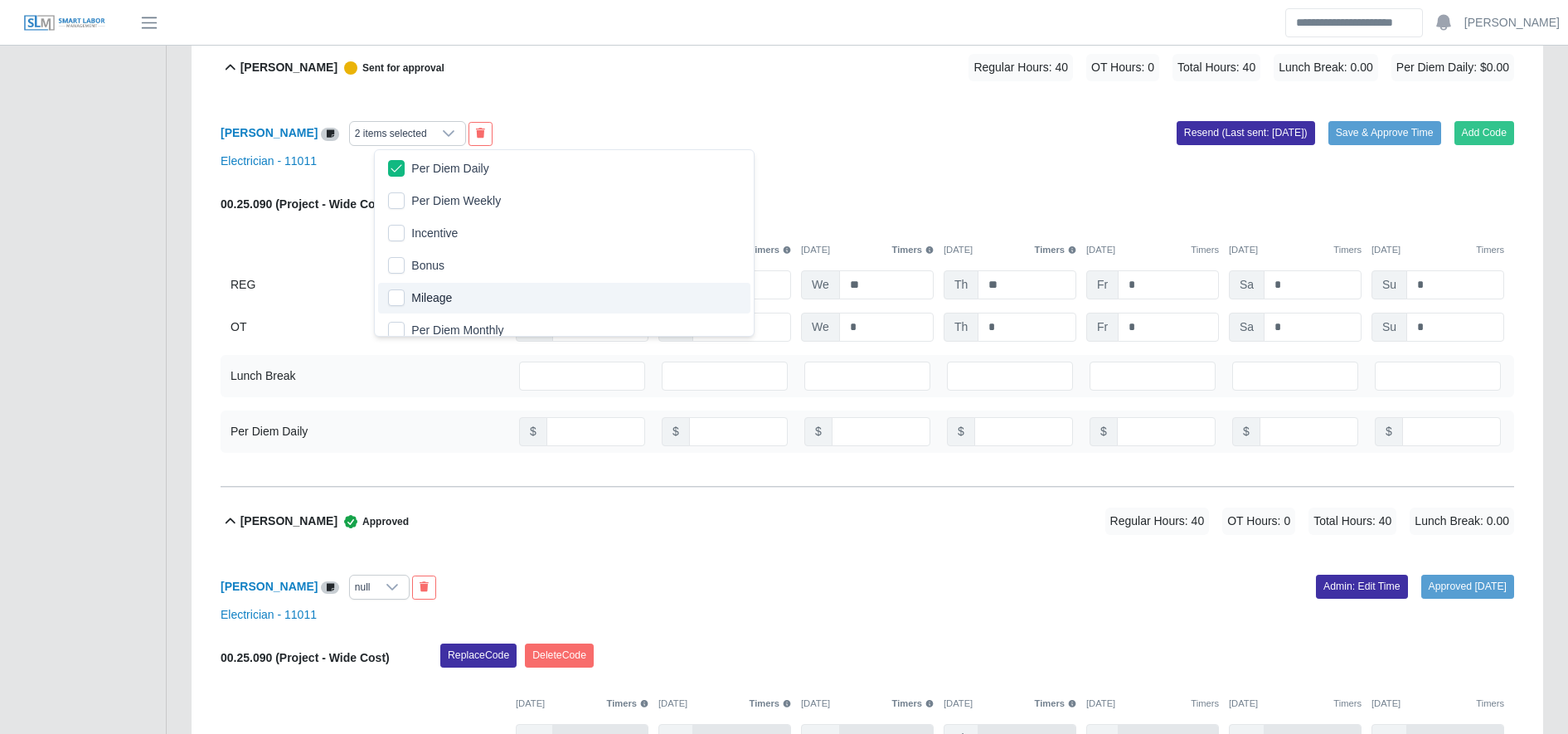
scroll to position [9, 0]
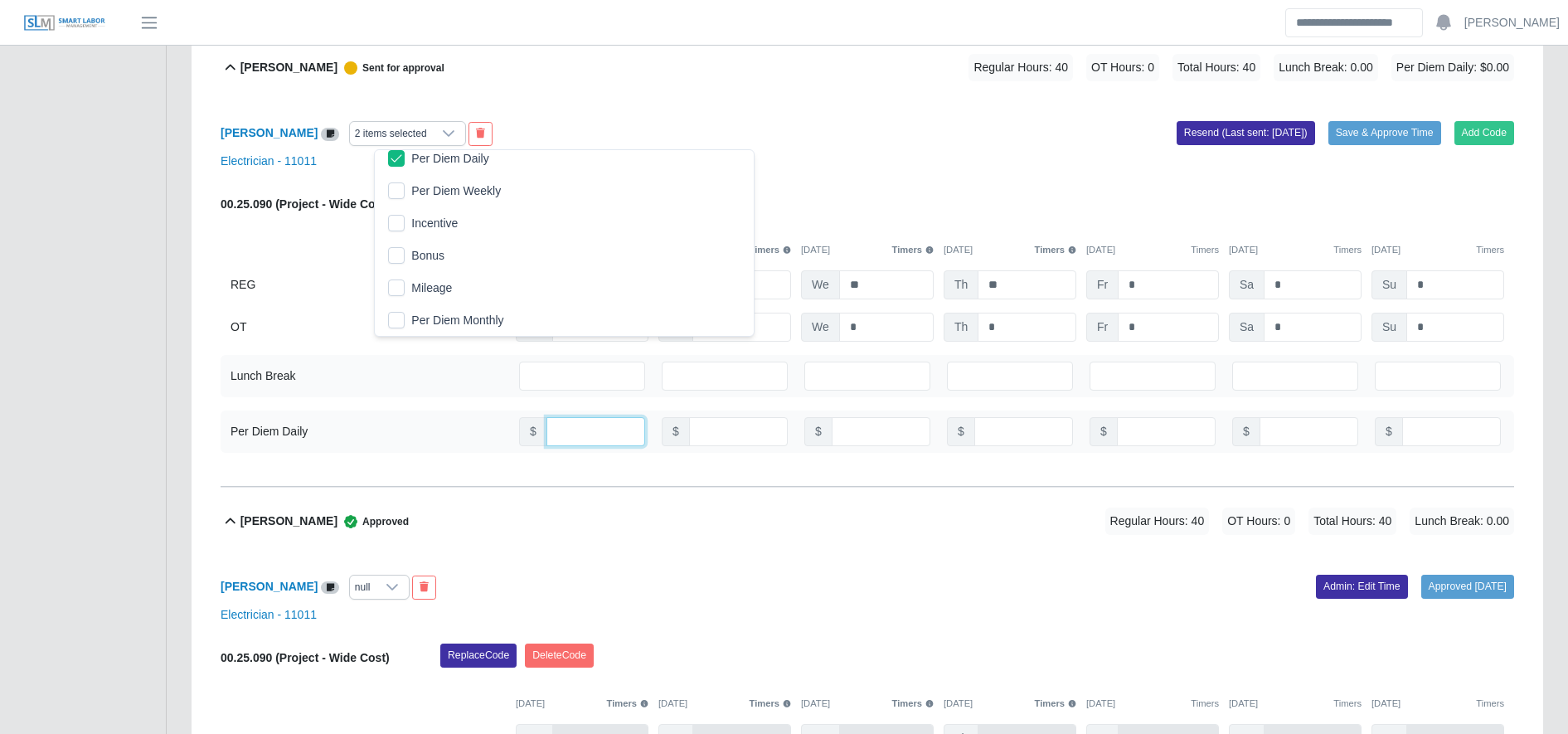
click at [576, 435] on input "number" at bounding box center [595, 431] width 99 height 29
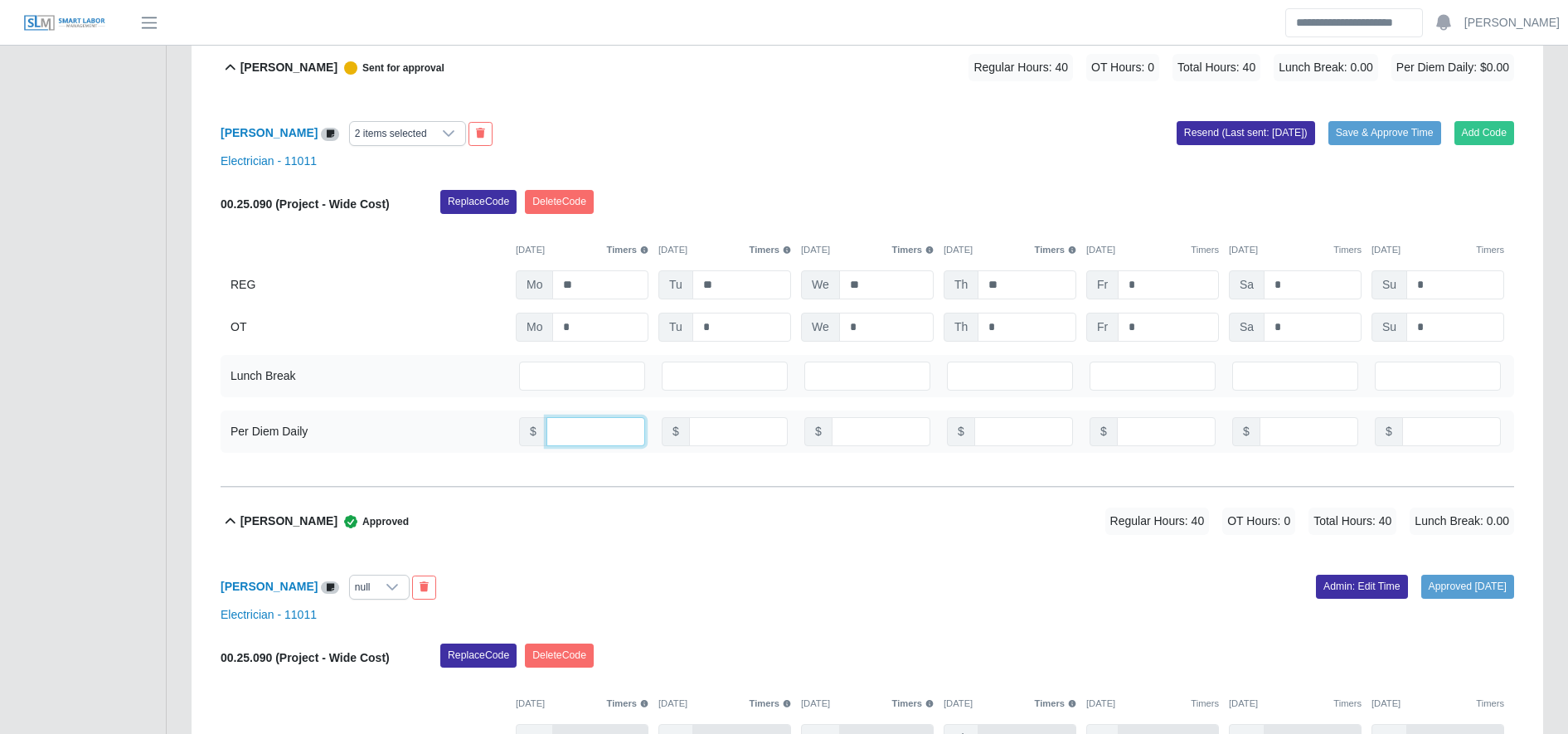
click at [576, 435] on input "number" at bounding box center [595, 431] width 99 height 29
type input "**"
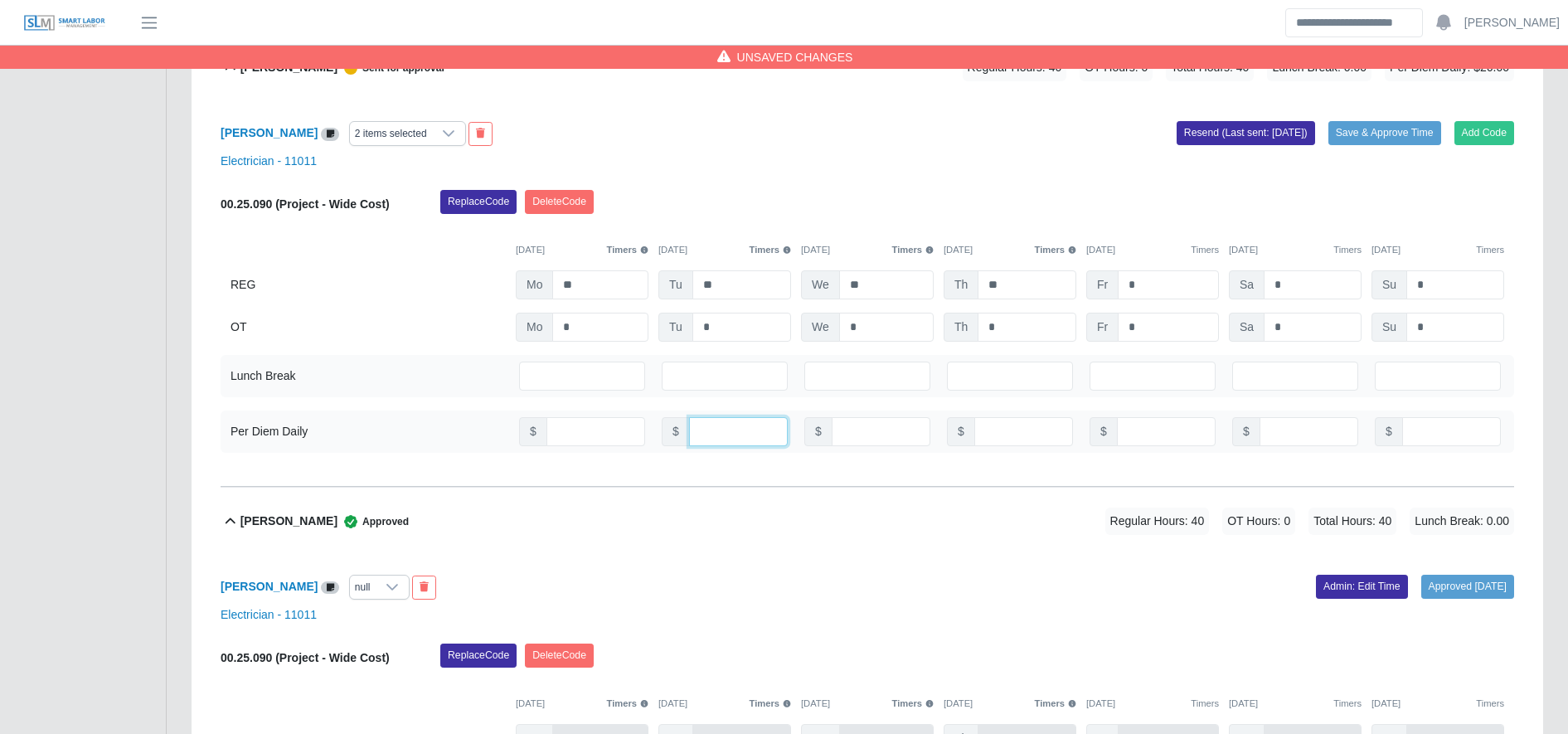
type input "**"
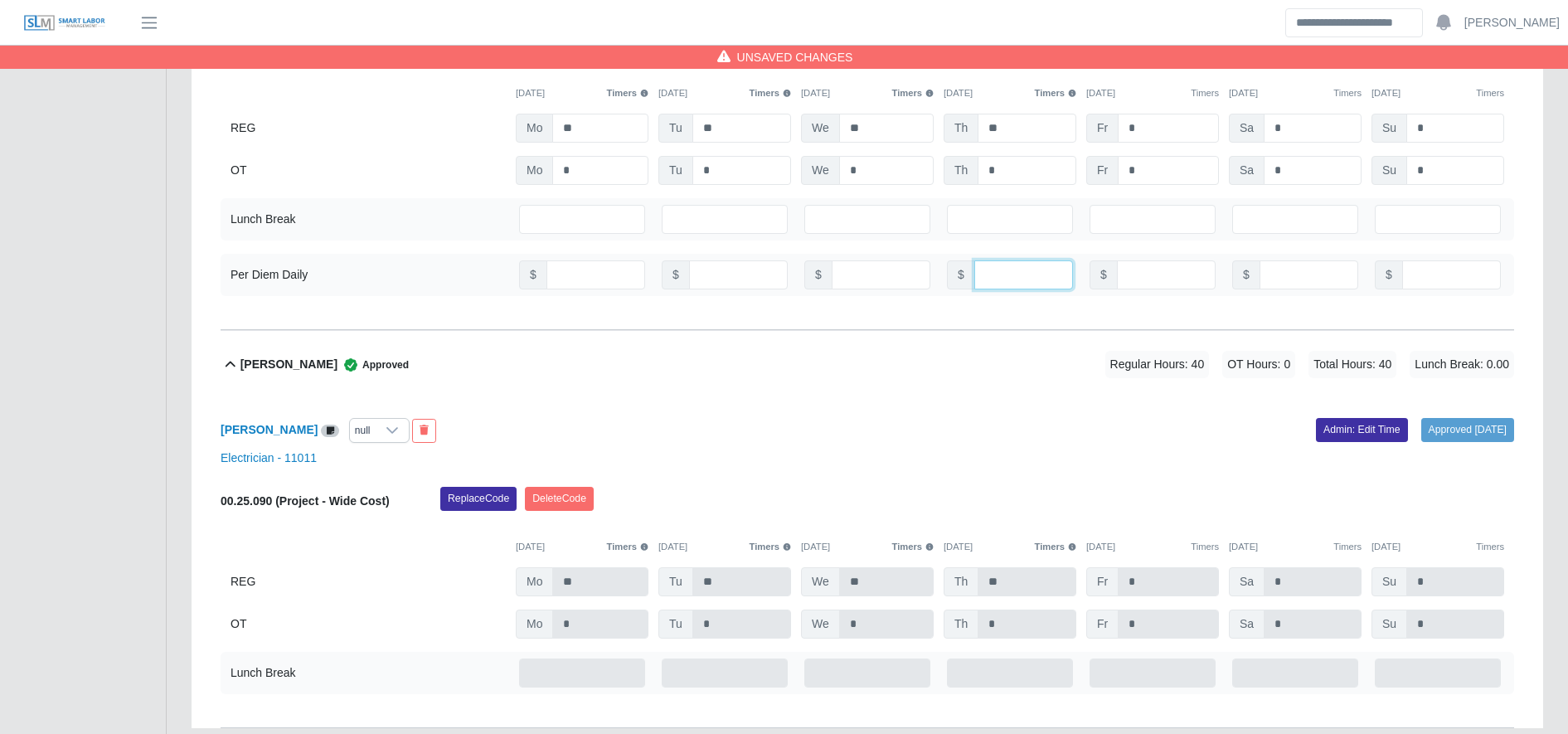
scroll to position [1415, 0]
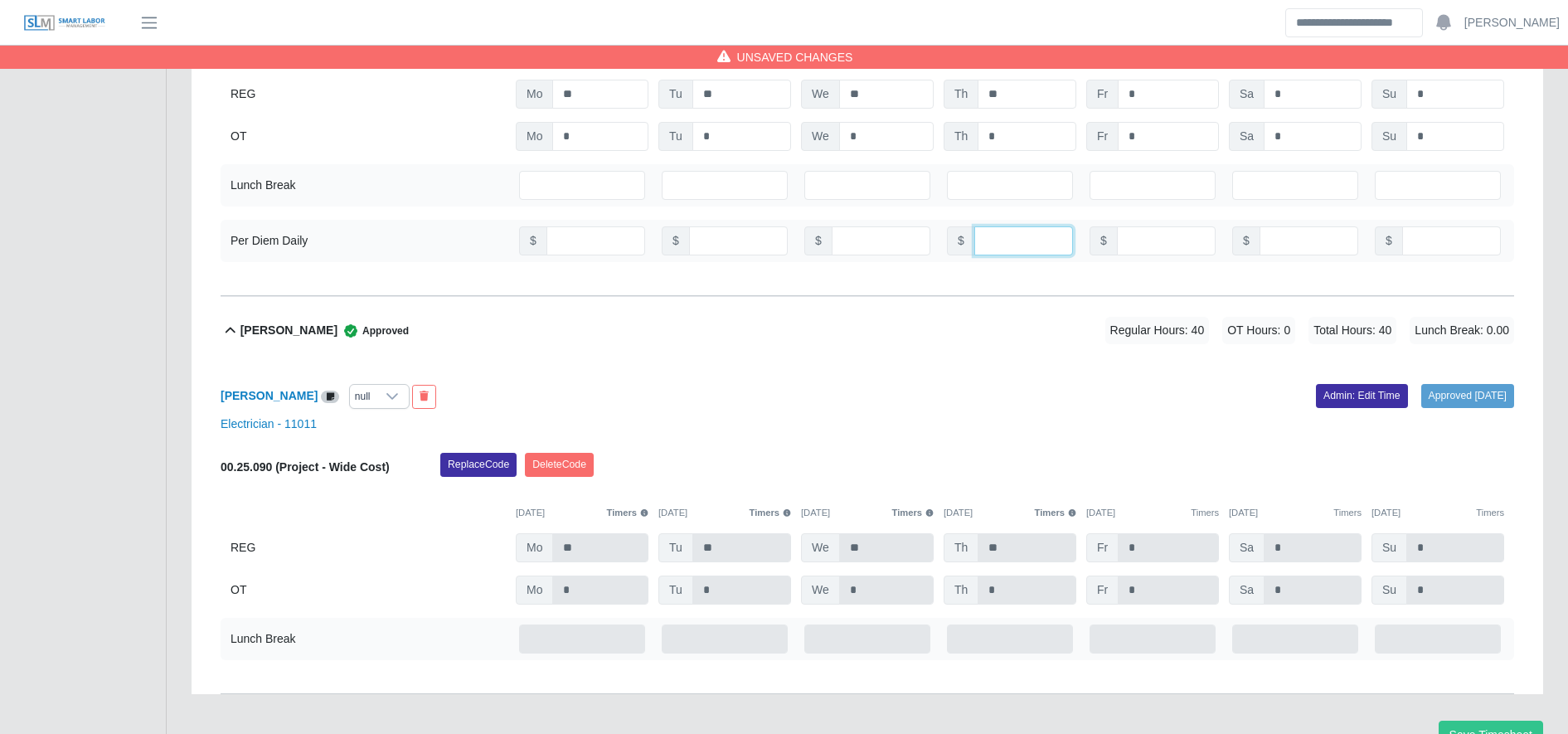
type input "**"
click at [399, 403] on icon at bounding box center [392, 396] width 13 height 13
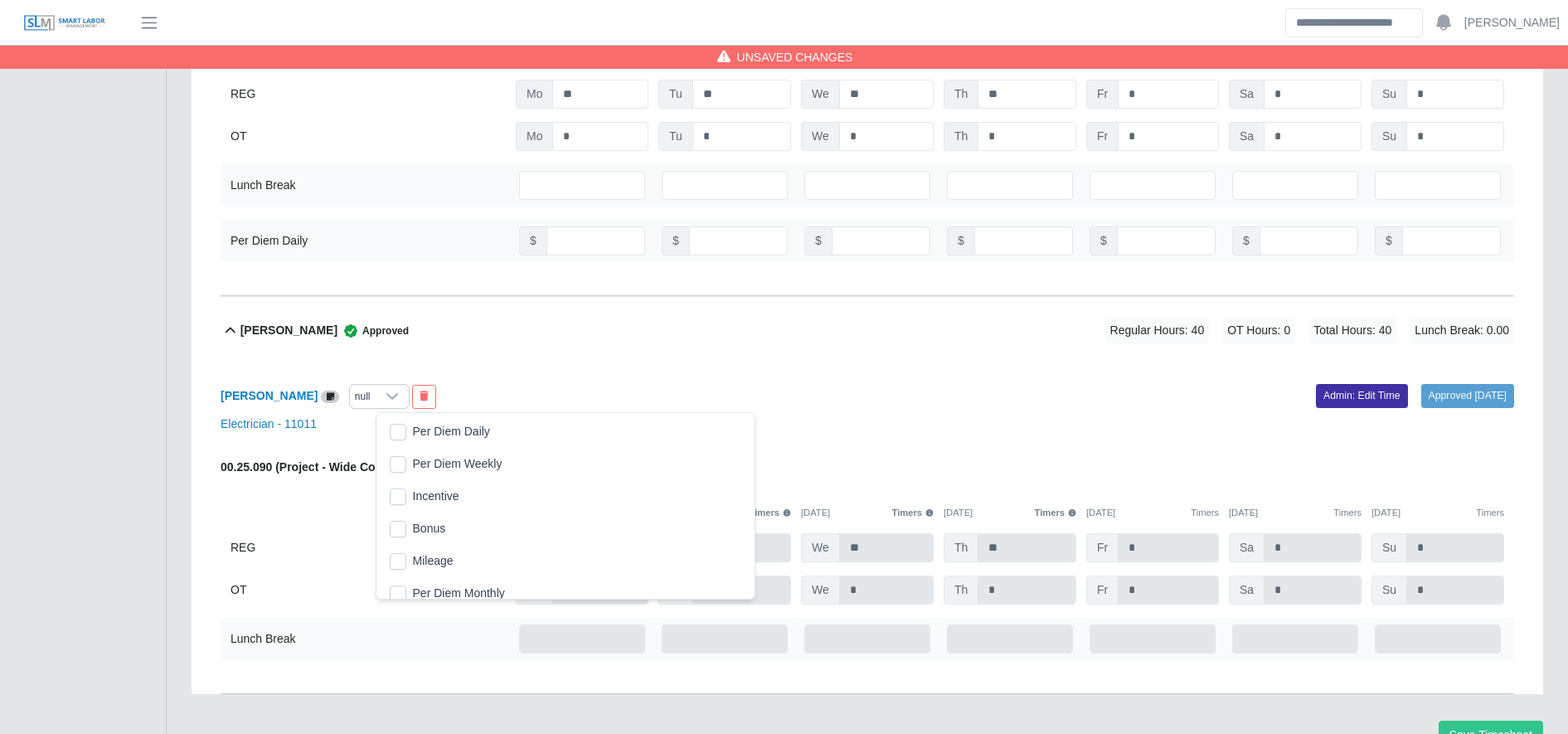
scroll to position [16, 10]
click at [1356, 397] on link "Admin: Edit Time" at bounding box center [1362, 395] width 92 height 23
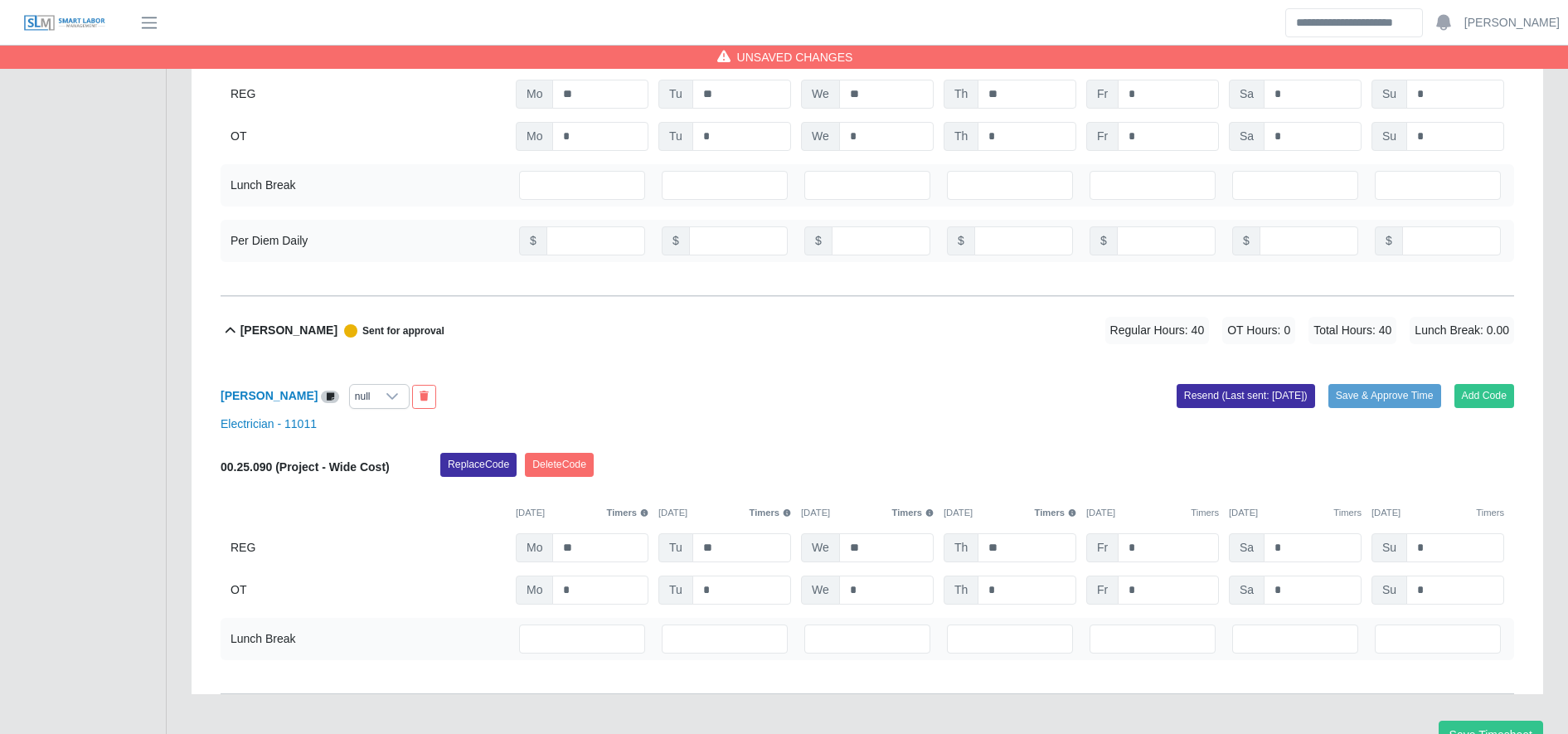
click at [376, 405] on div "null" at bounding box center [362, 396] width 26 height 23
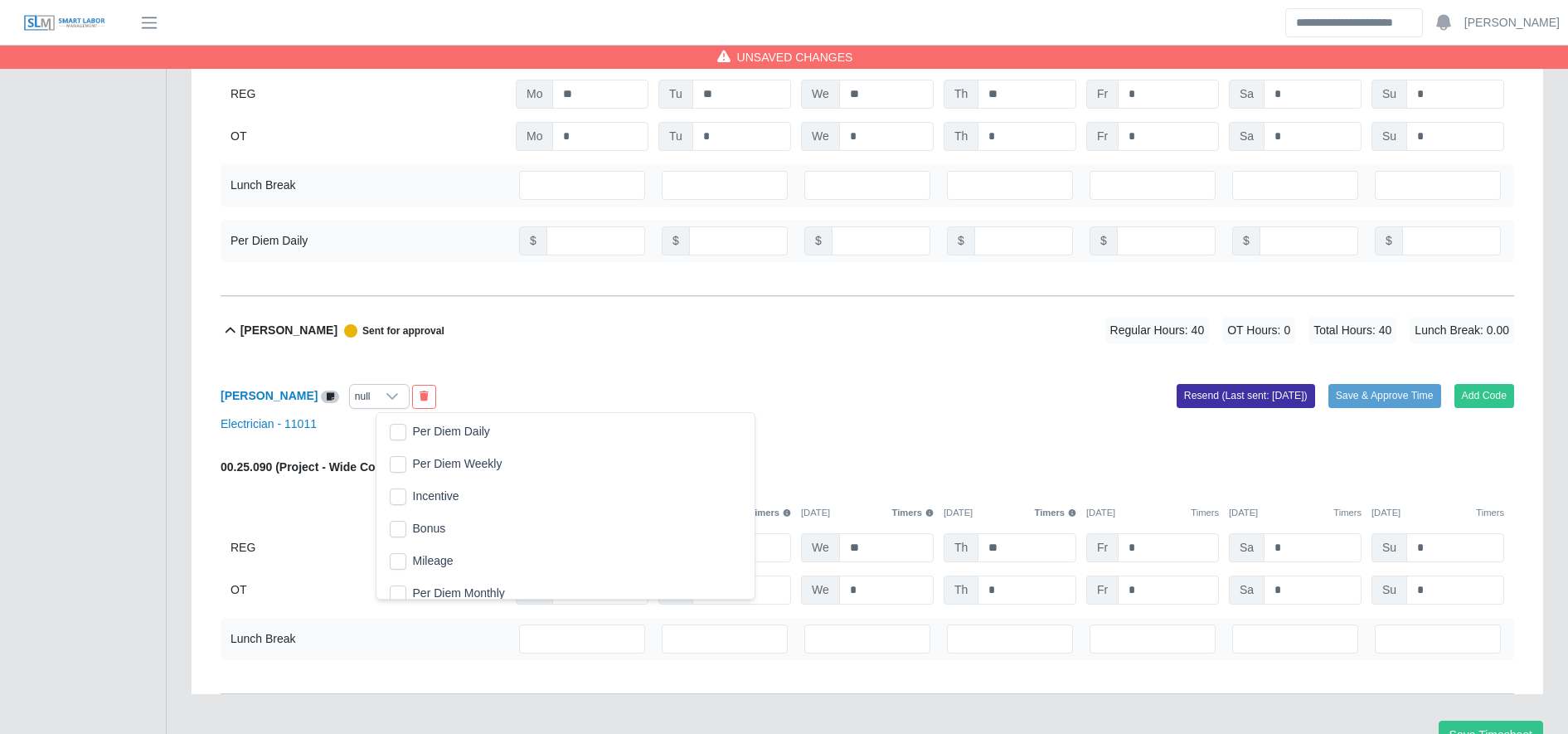
click at [440, 433] on span "Per Diem Daily" at bounding box center [451, 431] width 77 height 17
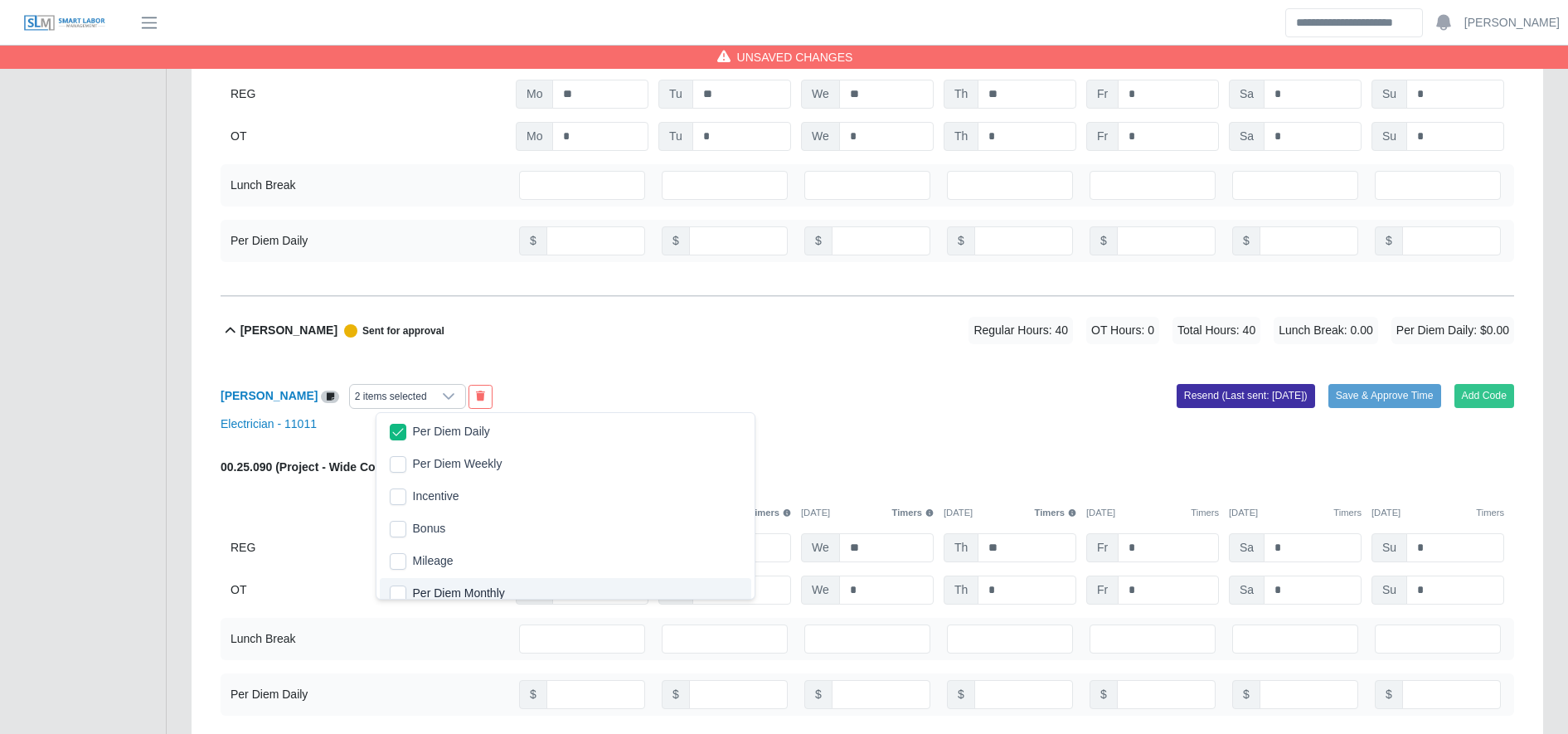
scroll to position [9, 0]
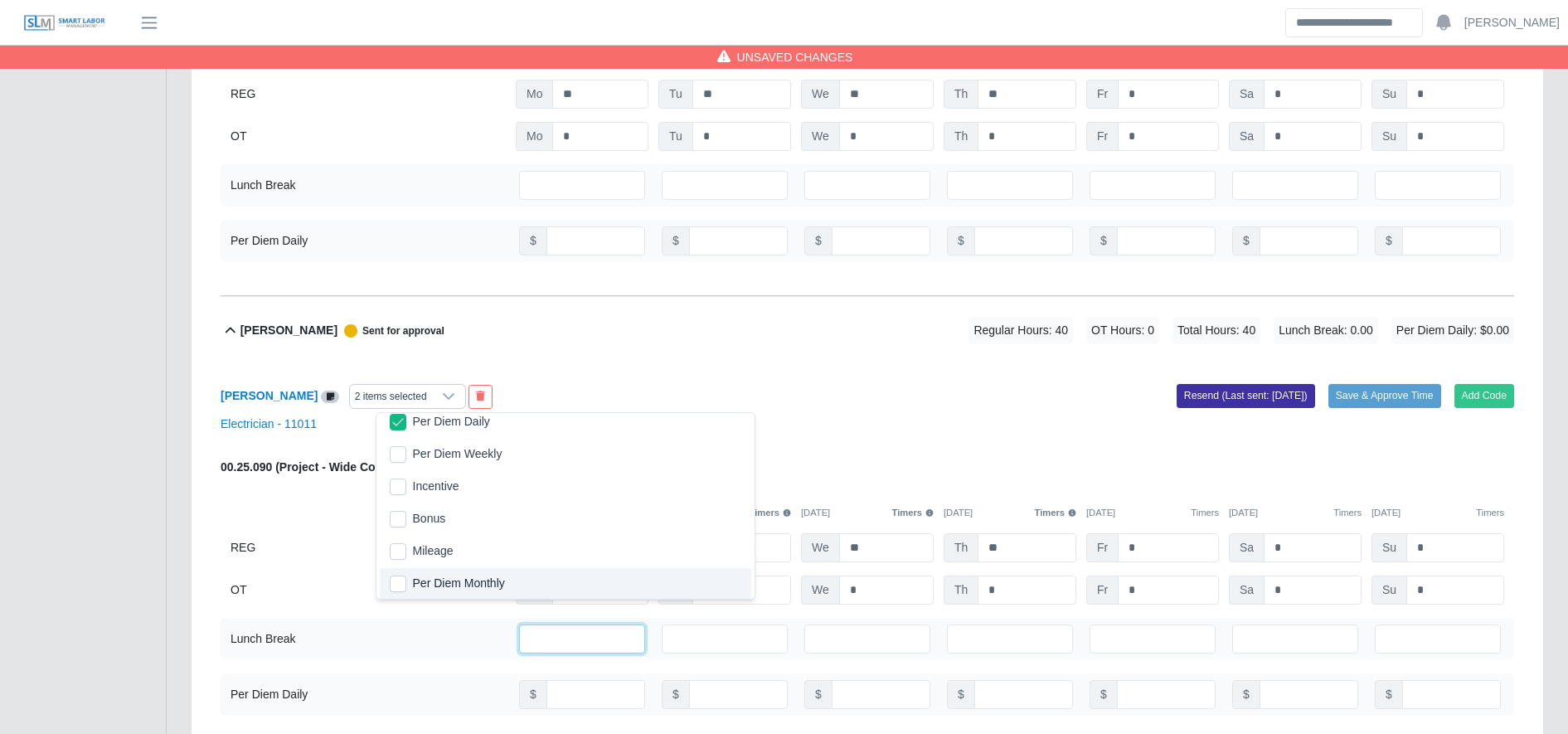
click at [581, 649] on input "*" at bounding box center [582, 638] width 126 height 29
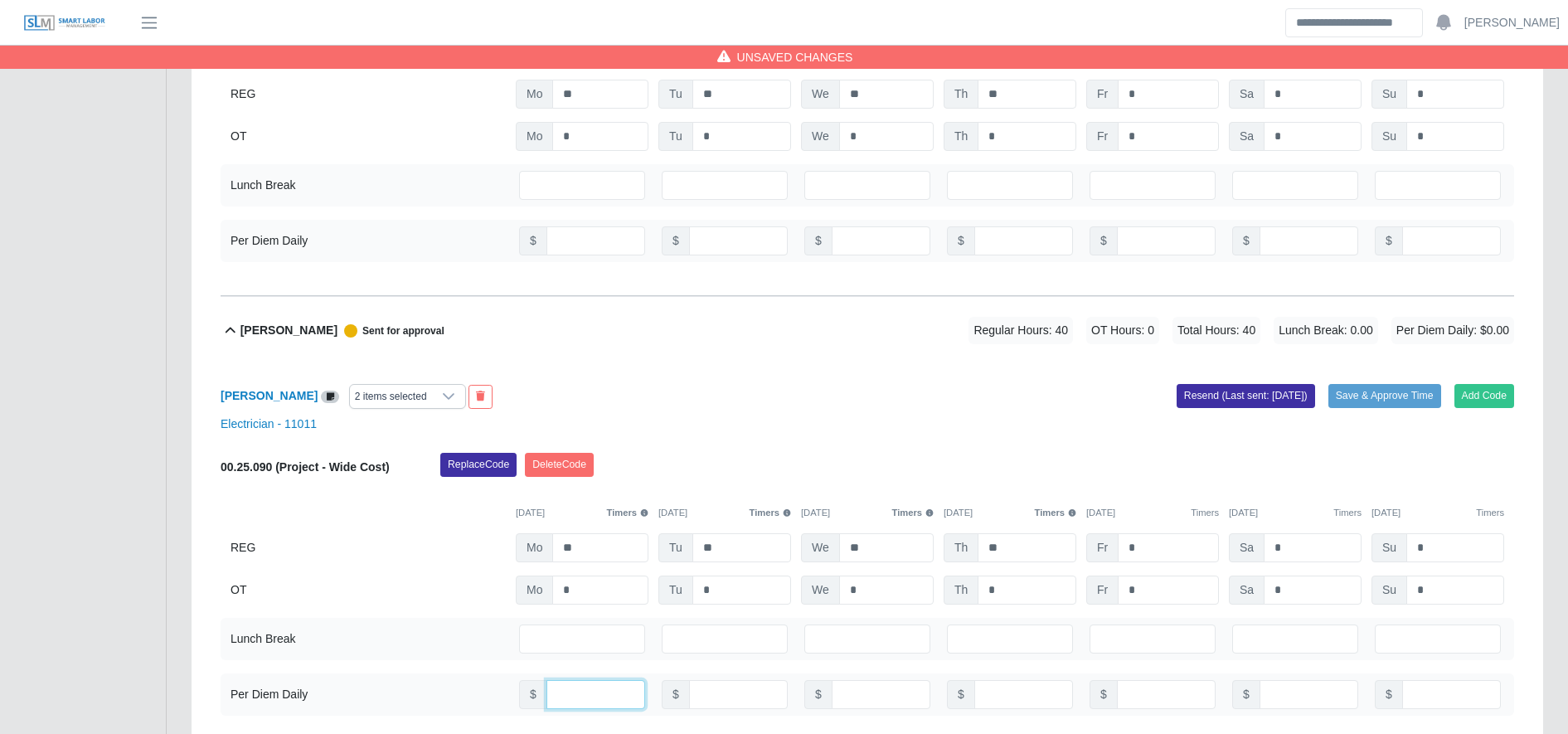
click at [587, 700] on input "number" at bounding box center [595, 694] width 99 height 29
type input "**"
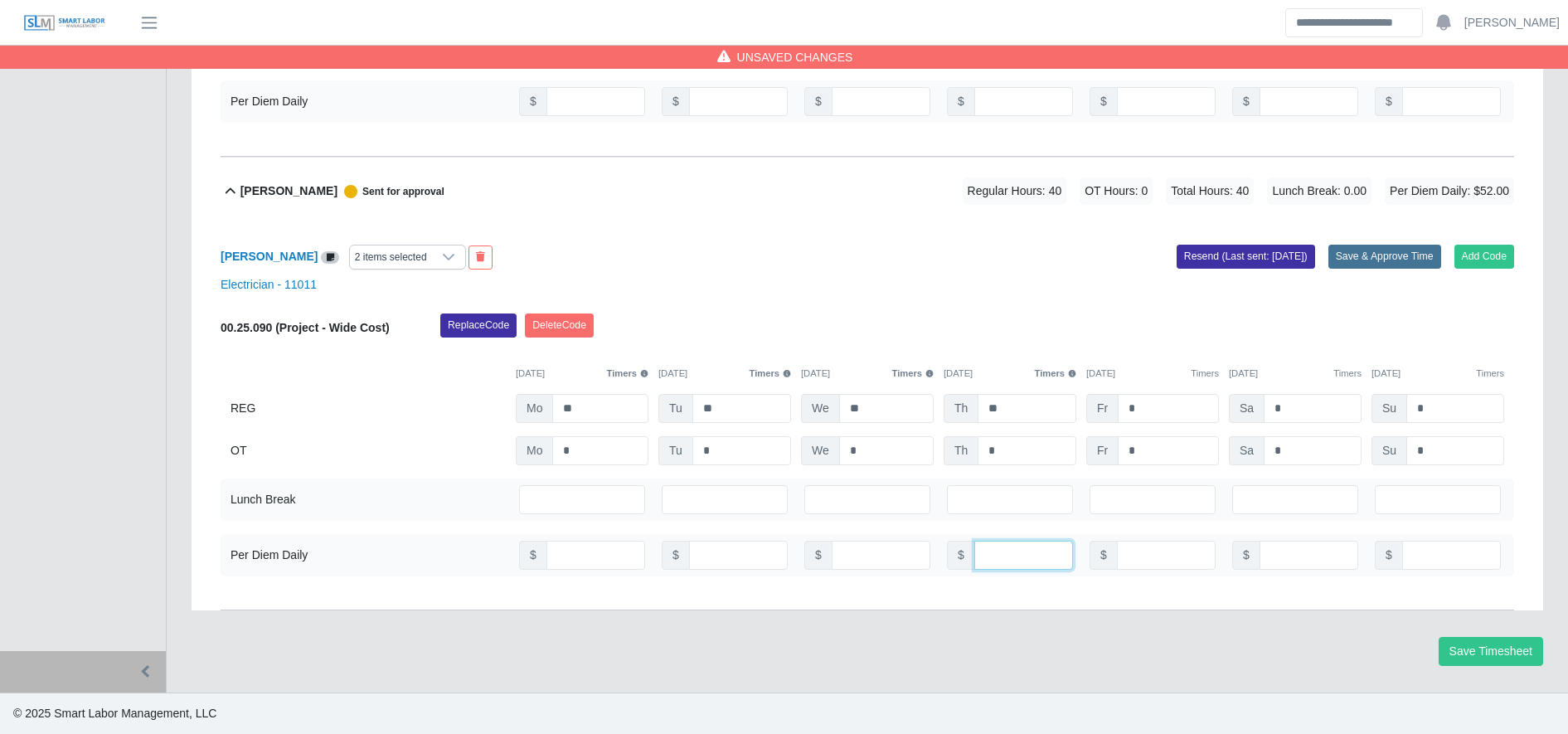
type input "**"
click at [1406, 247] on button "Save & Approve Time" at bounding box center [1385, 256] width 113 height 23
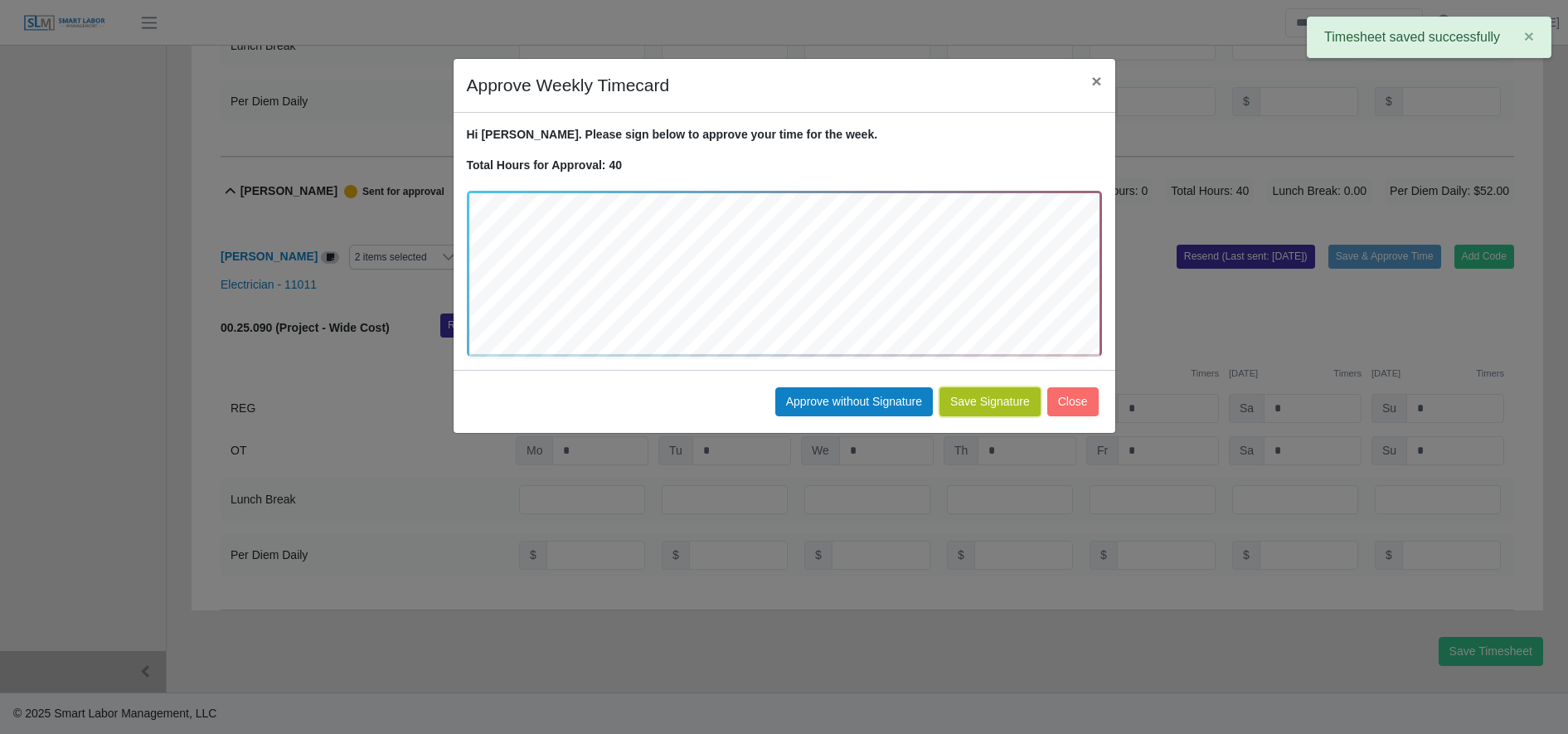
click at [986, 403] on button "Save Signature" at bounding box center [990, 402] width 102 height 29
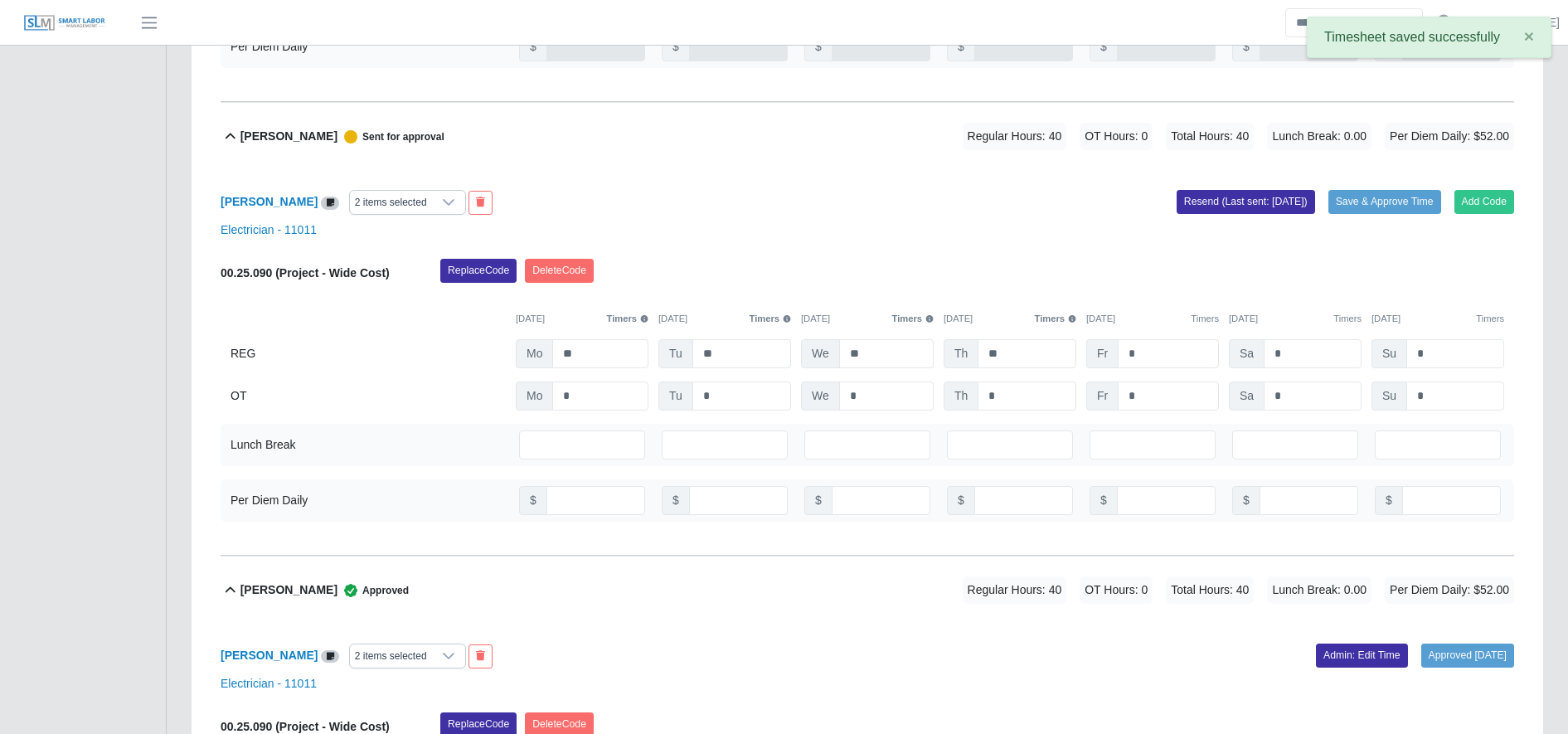
scroll to position [1138, 0]
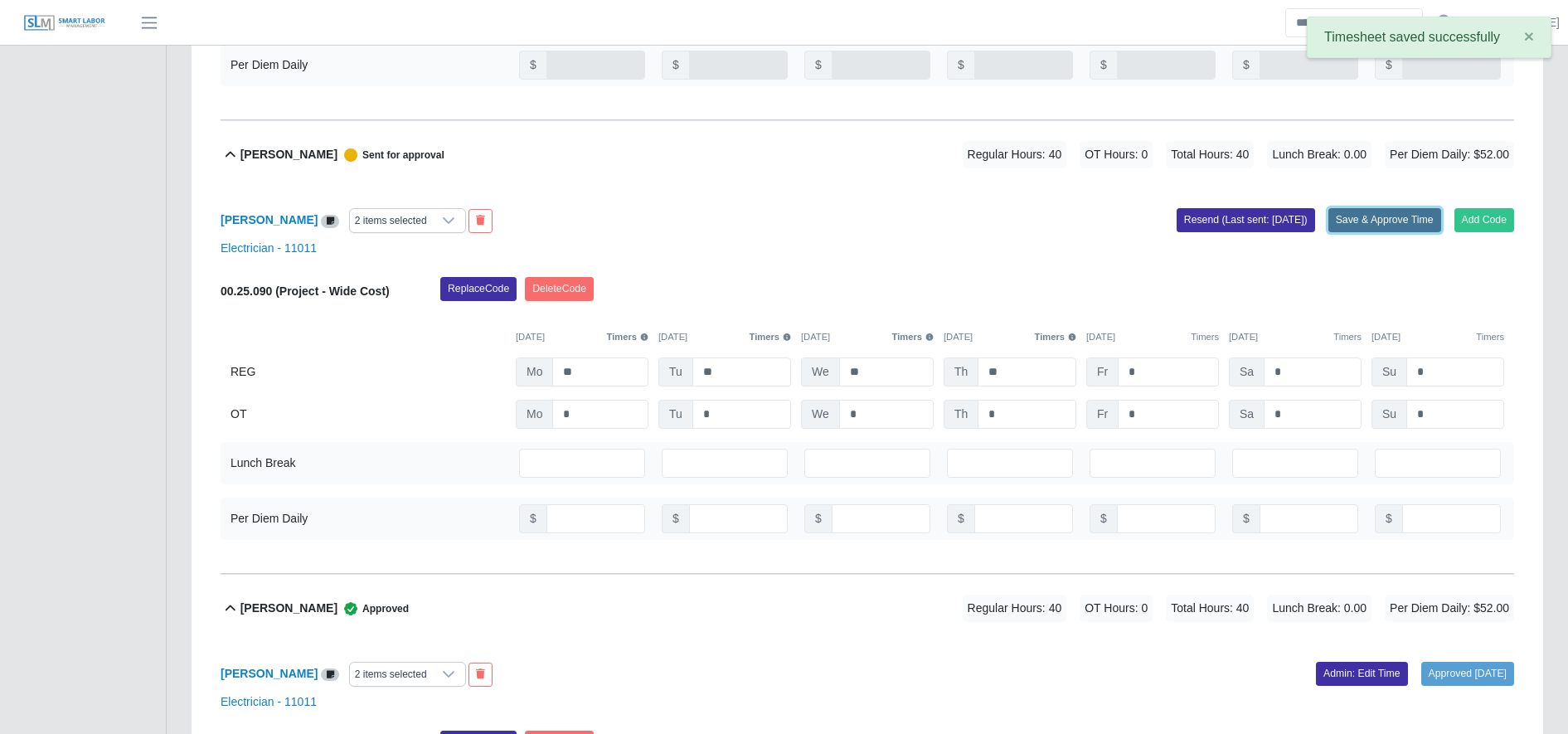
click at [1371, 225] on button "Save & Approve Time" at bounding box center [1385, 219] width 113 height 23
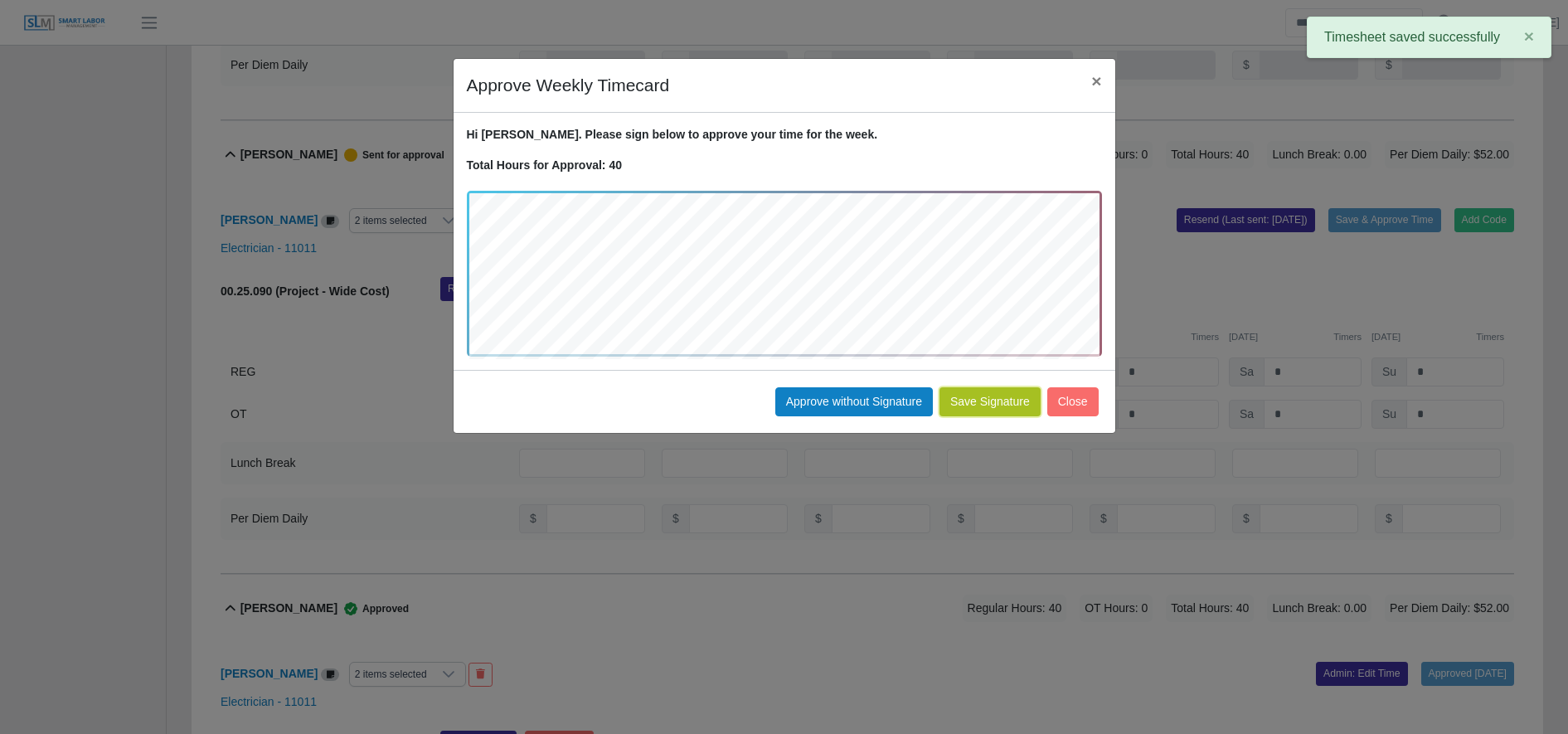
click at [997, 406] on button "Save Signature" at bounding box center [990, 402] width 102 height 29
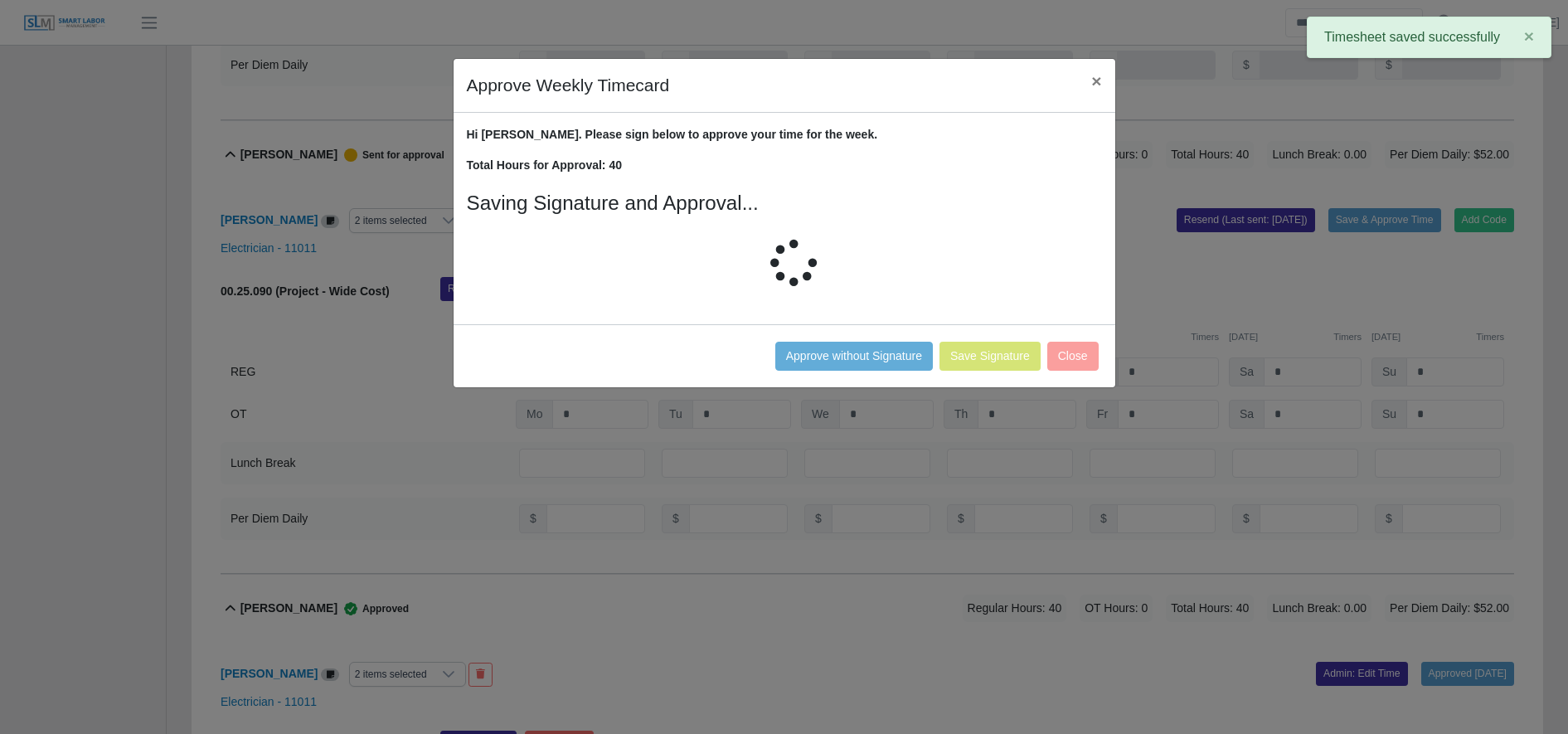
click at [1359, 160] on div "Approve Weekly Timecard × Hi Mariano. Please sign below to approve your time fo…" at bounding box center [784, 367] width 1568 height 734
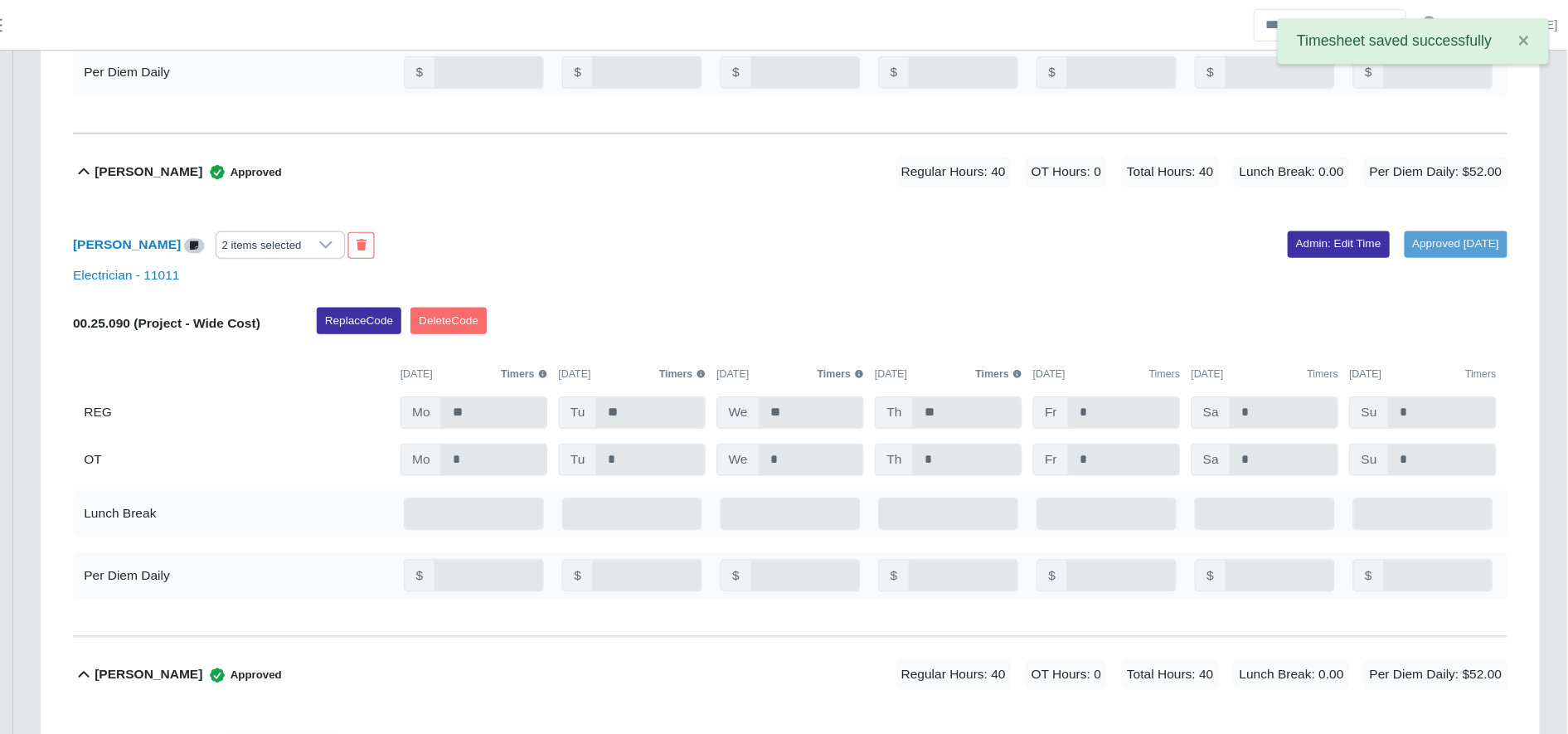
scroll to position [1139, 0]
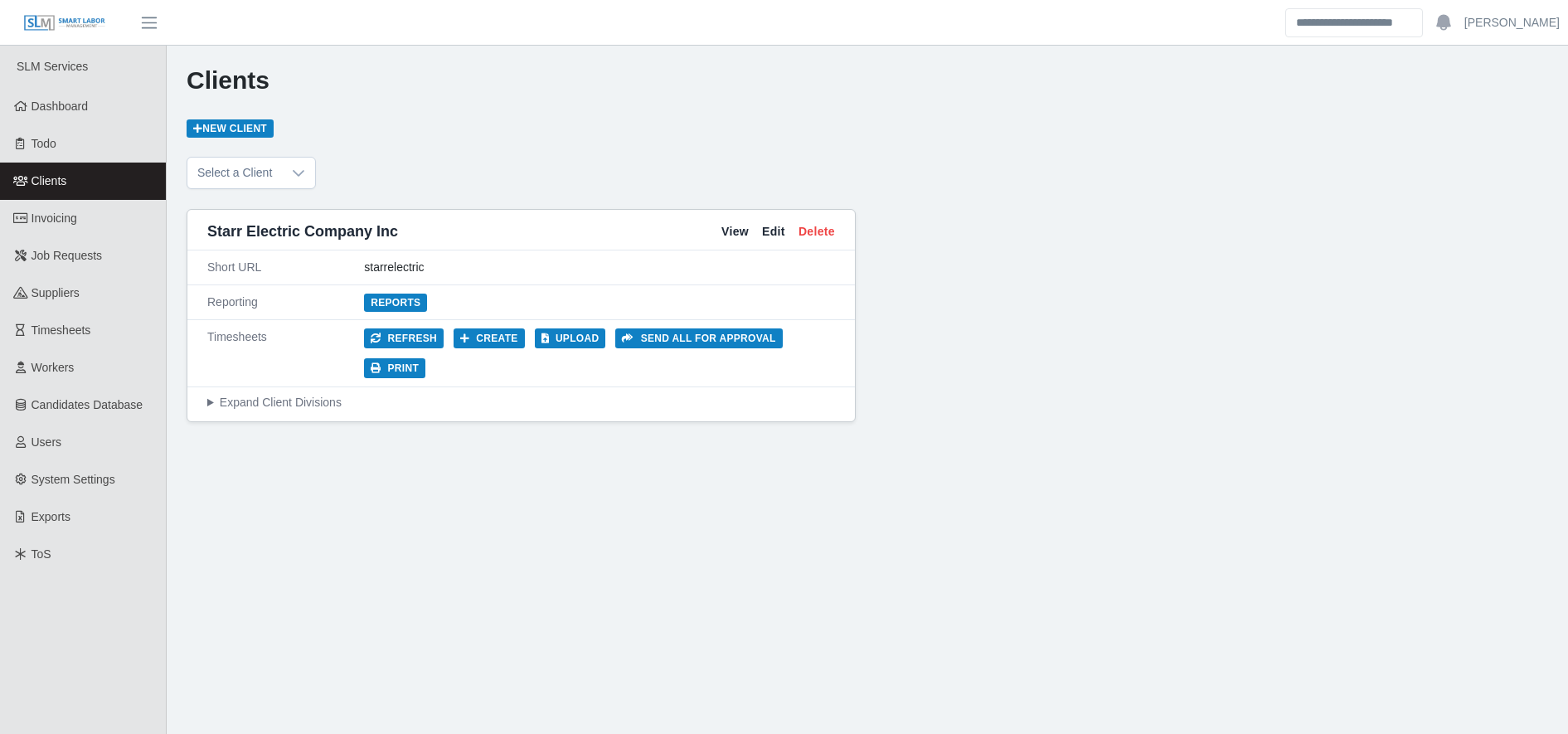
click at [422, 299] on div "Reports" at bounding box center [599, 302] width 471 height 17
click at [412, 298] on link "Reports" at bounding box center [395, 302] width 63 height 18
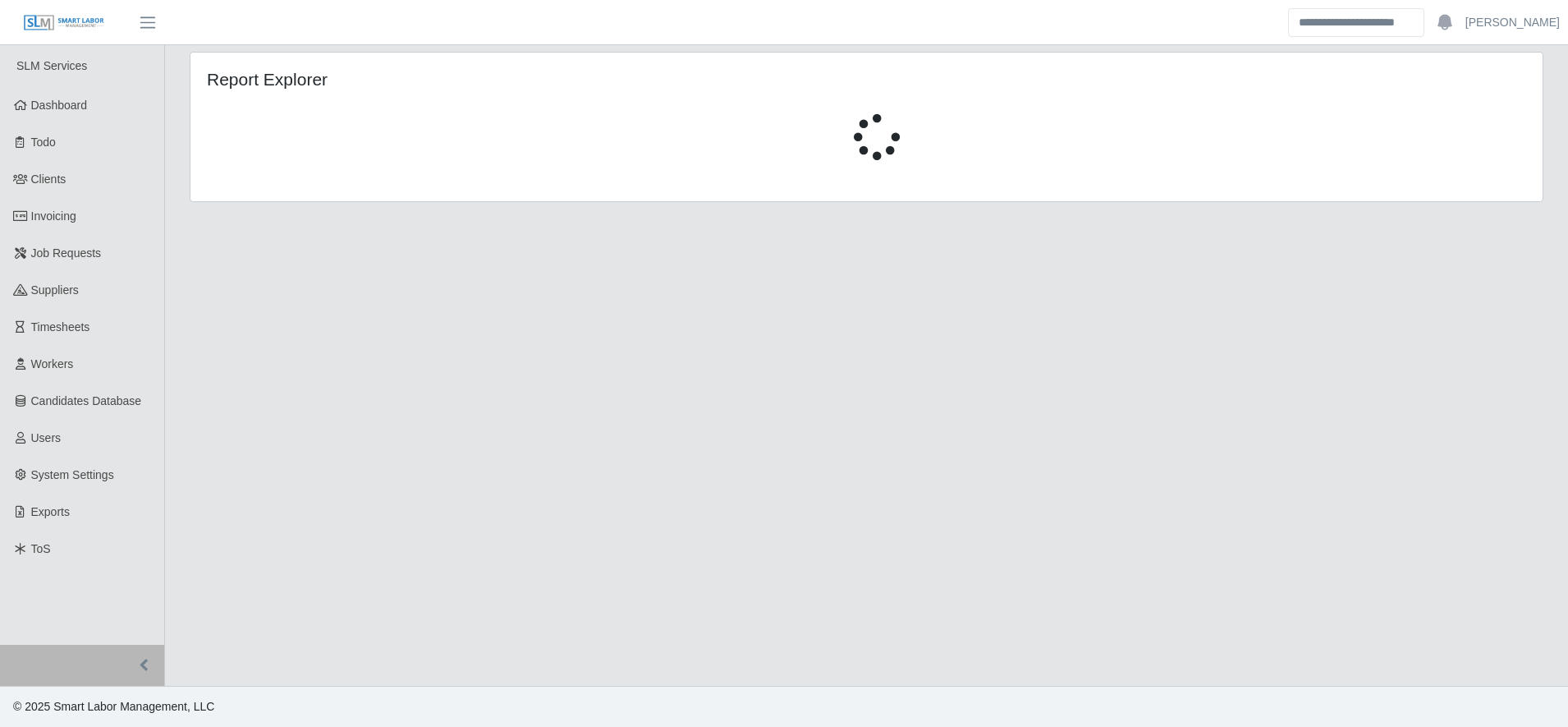
click at [408, 295] on main "Report Explorer" at bounding box center [867, 365] width 1403 height 640
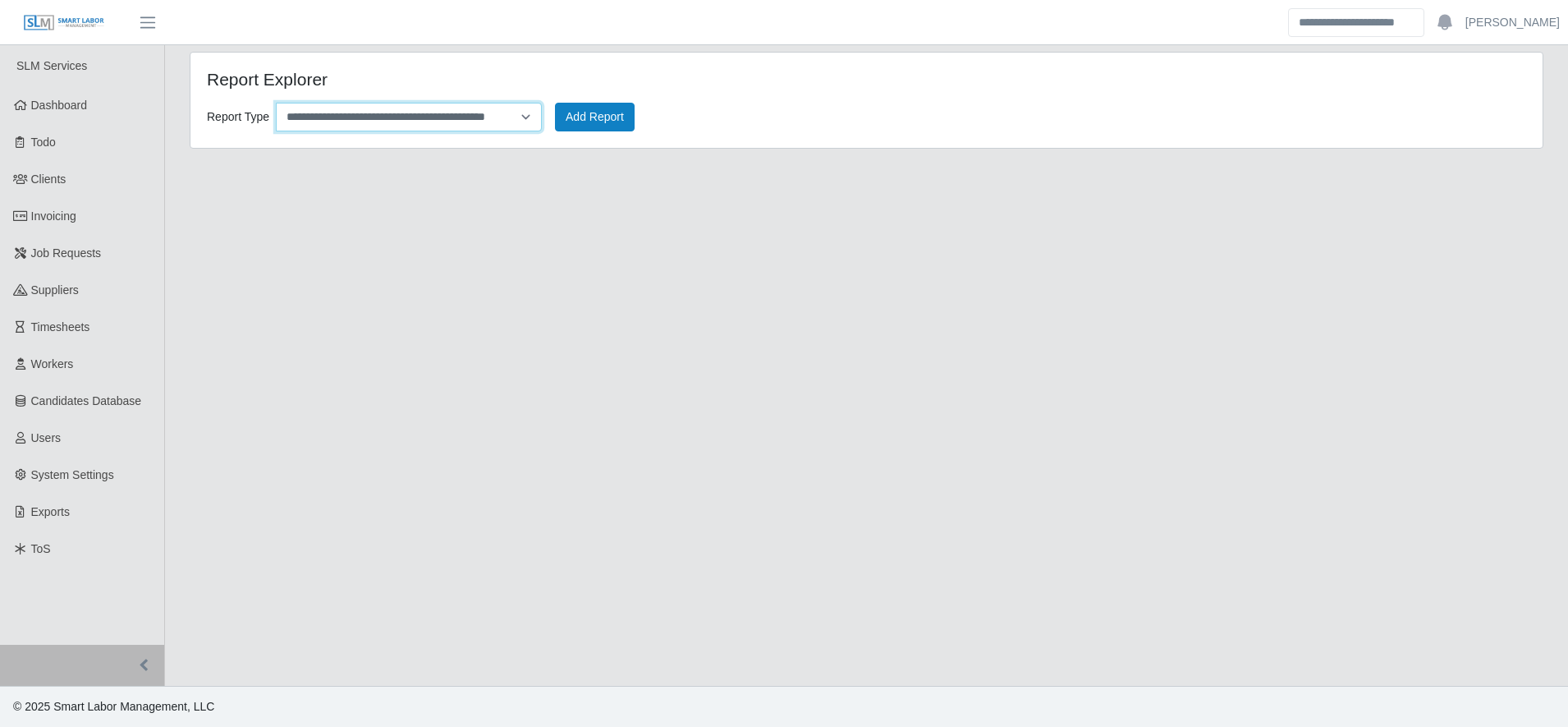
click at [374, 119] on select "**********" at bounding box center [408, 117] width 266 height 29
select select "**********"
click at [275, 103] on select "**********" at bounding box center [408, 117] width 266 height 29
click at [603, 119] on button "Add Report" at bounding box center [594, 117] width 80 height 29
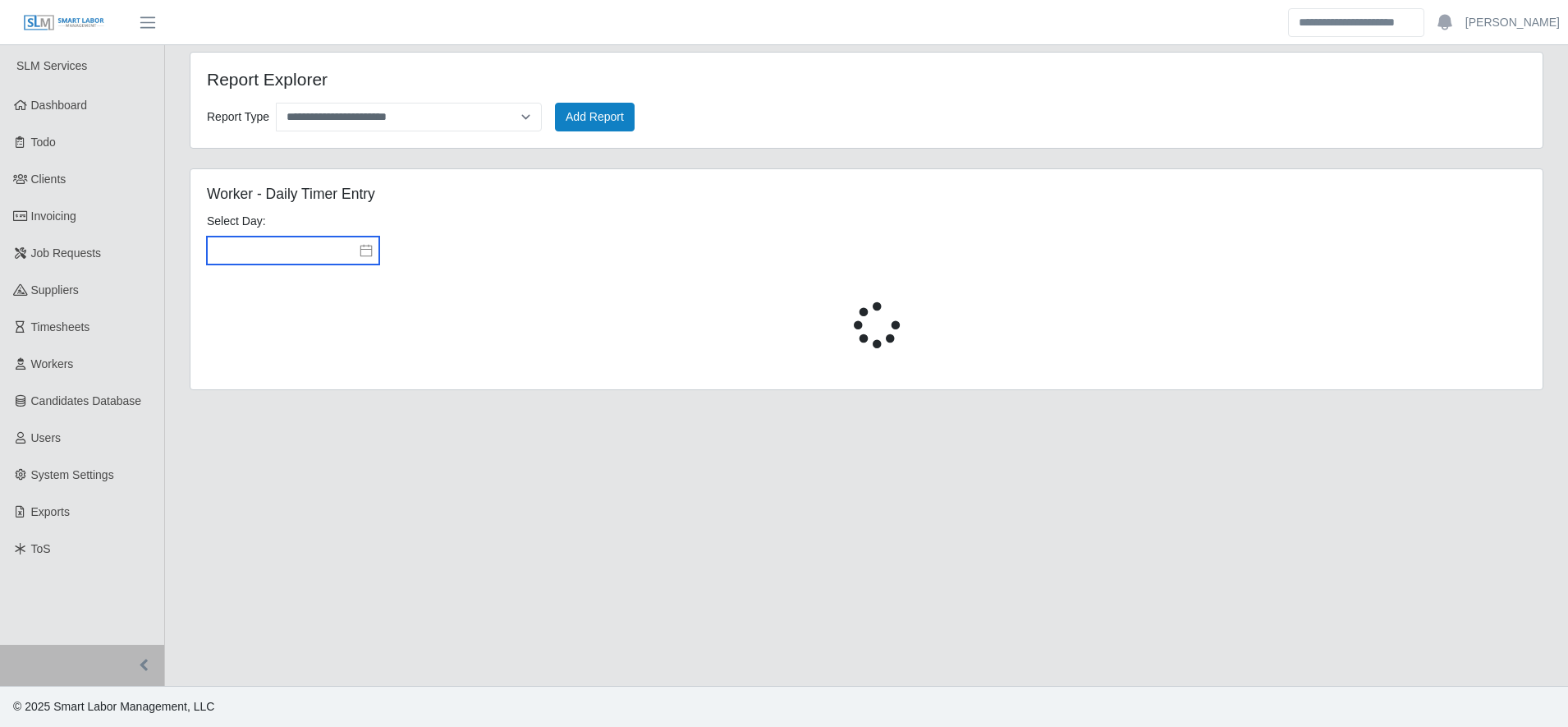
click at [284, 261] on input "text" at bounding box center [292, 250] width 172 height 28
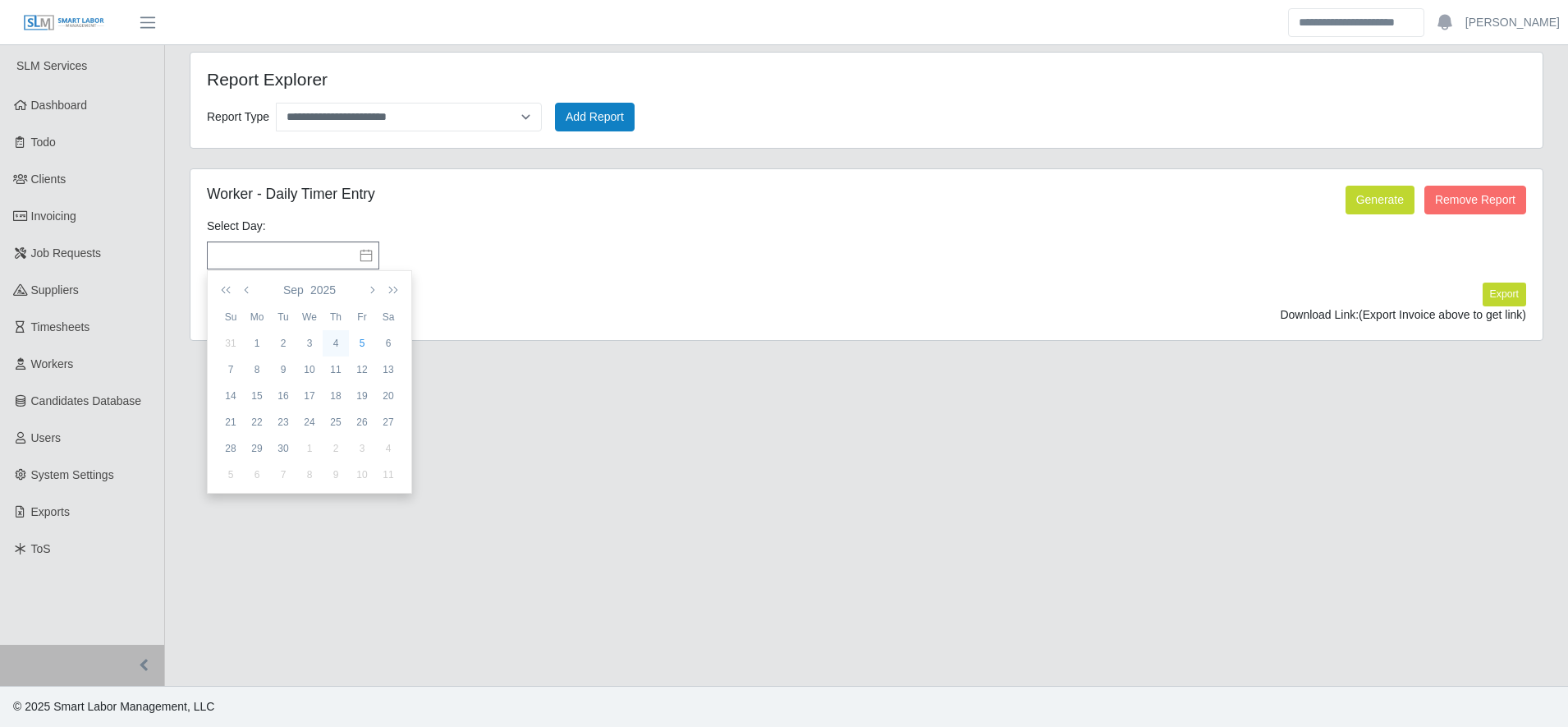
click at [335, 345] on div "4" at bounding box center [336, 343] width 26 height 15
type input "**********"
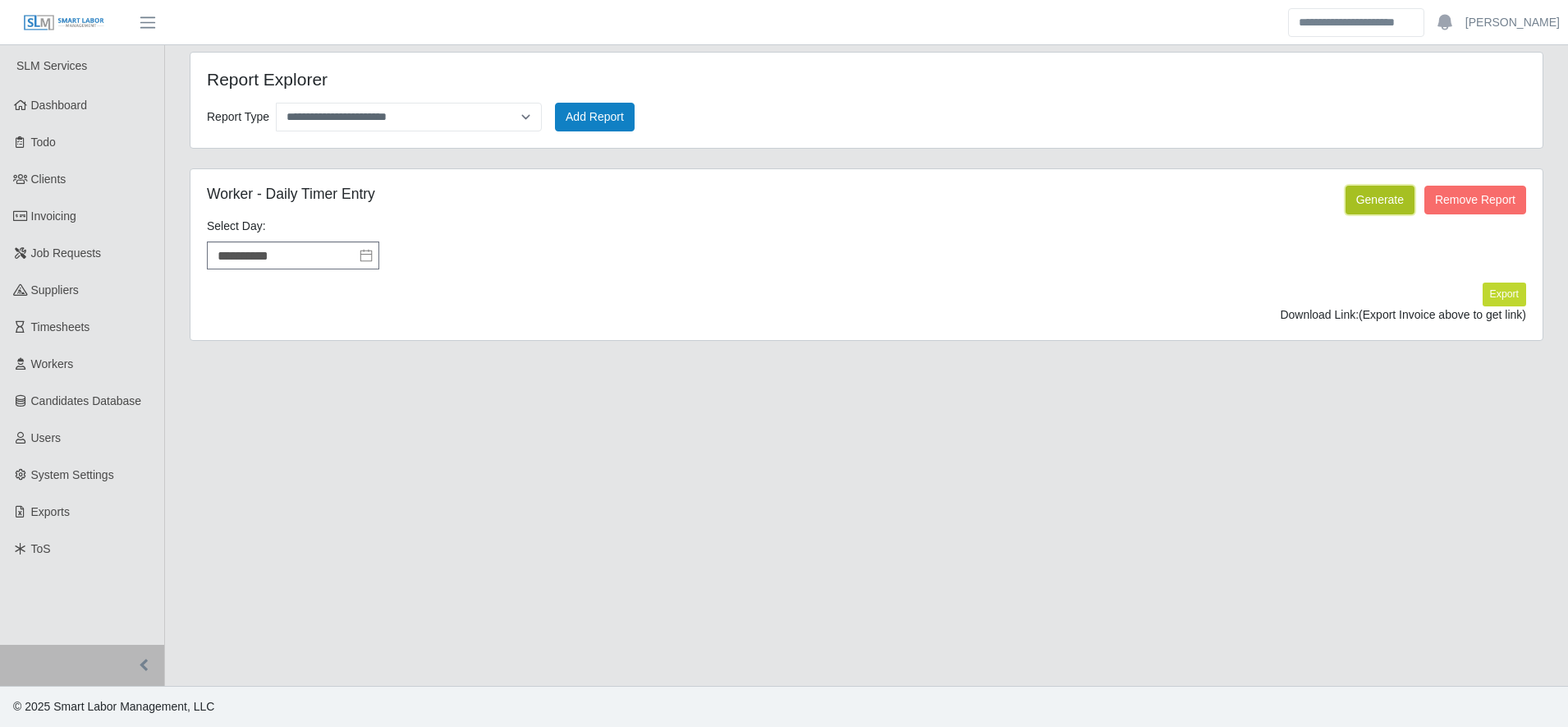
click at [1379, 197] on button "Generate" at bounding box center [1379, 199] width 69 height 29
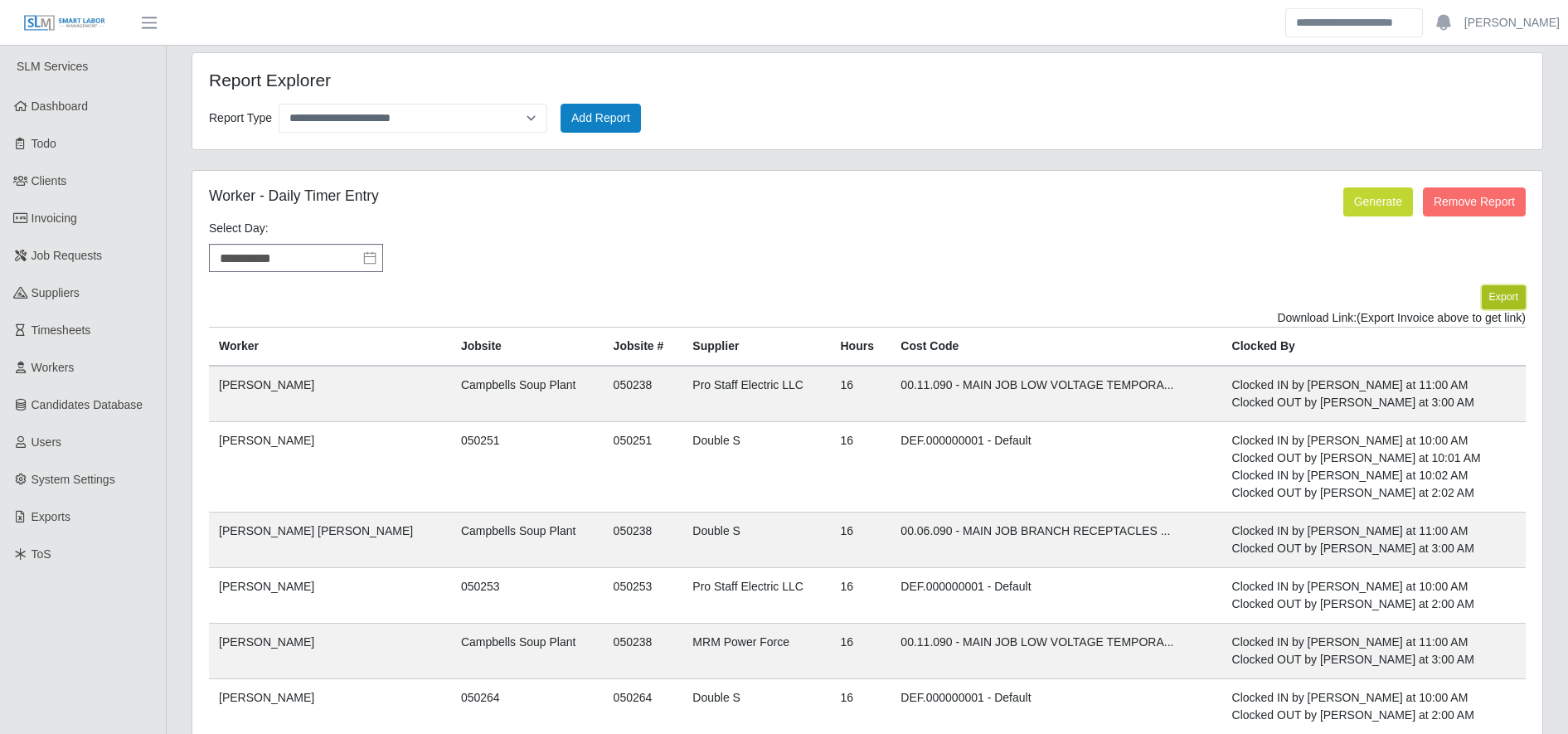
click at [1499, 304] on button "Export" at bounding box center [1503, 296] width 44 height 23
click at [1403, 324] on link "https://sm-slm-prod.s3.amazonaws.com/documents/client/2/Daily%20Timer%20Entries…" at bounding box center [1464, 317] width 123 height 13
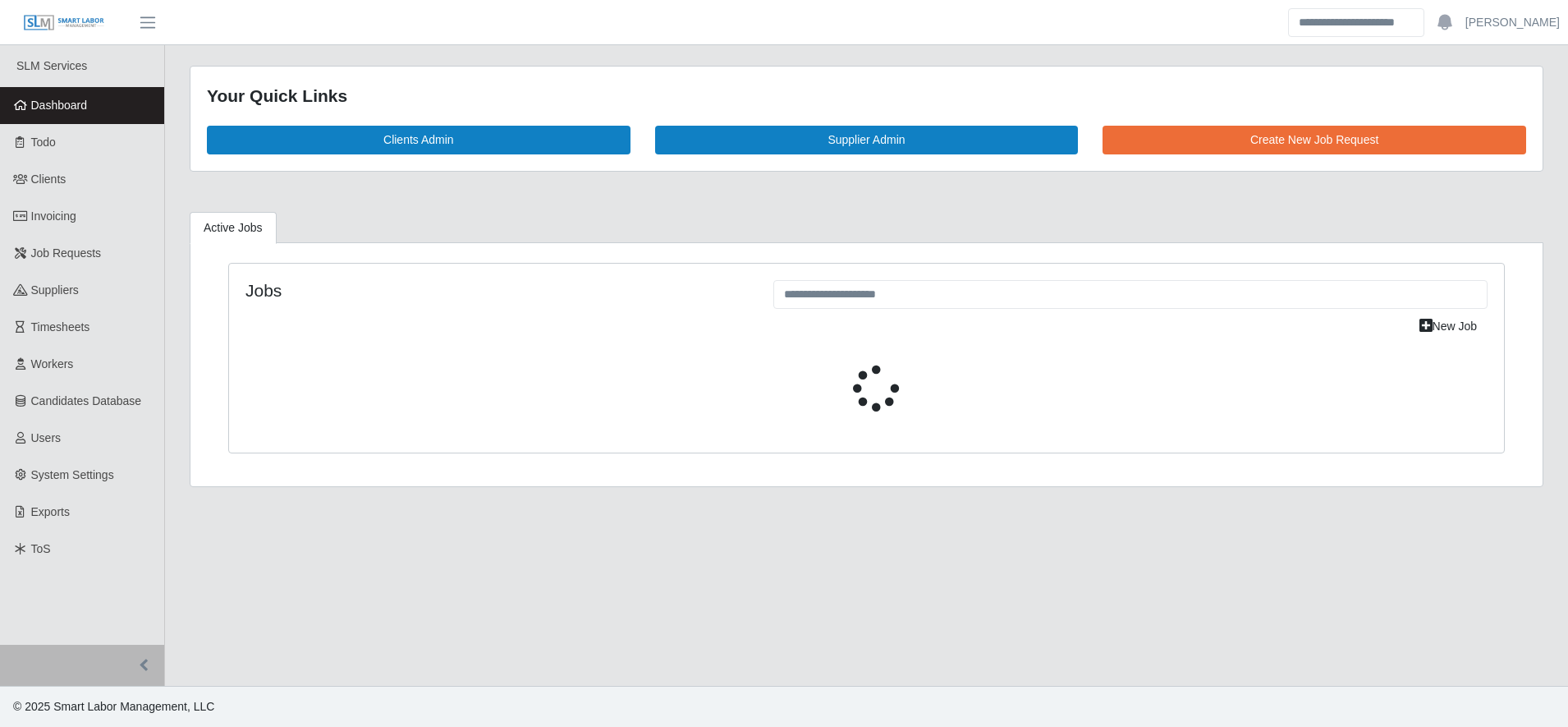
select select "****"
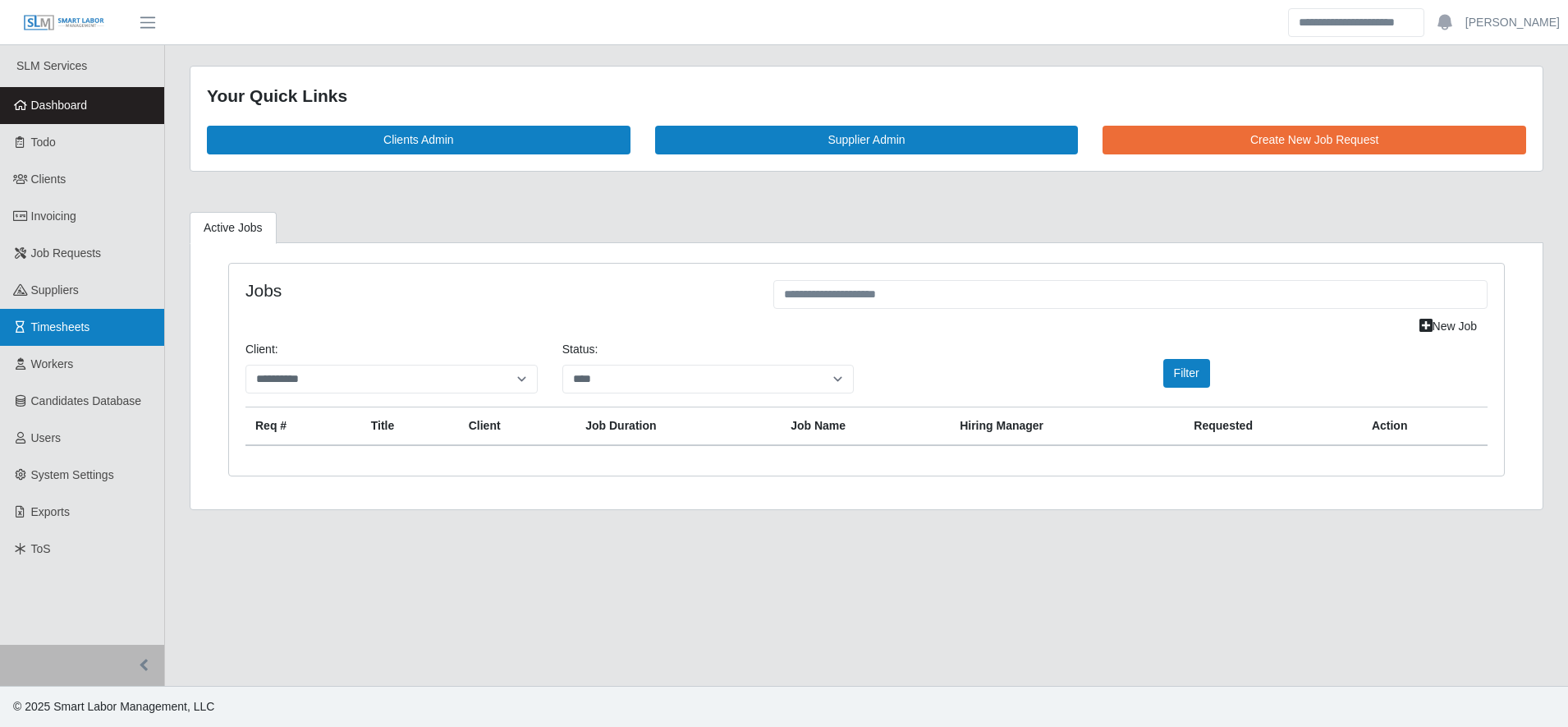
click at [45, 333] on span "Timesheets" at bounding box center [60, 327] width 59 height 13
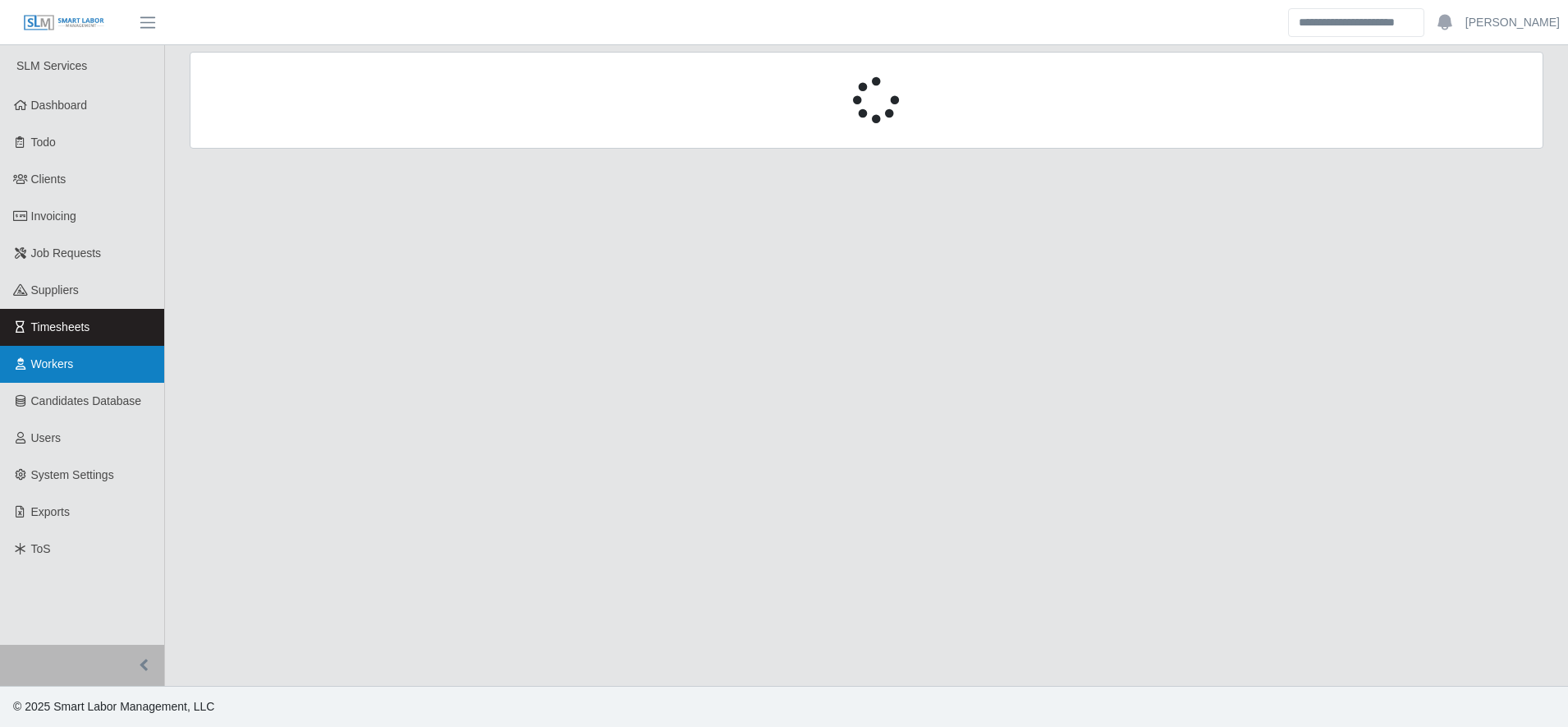
click at [62, 365] on span "Workers" at bounding box center [52, 364] width 42 height 13
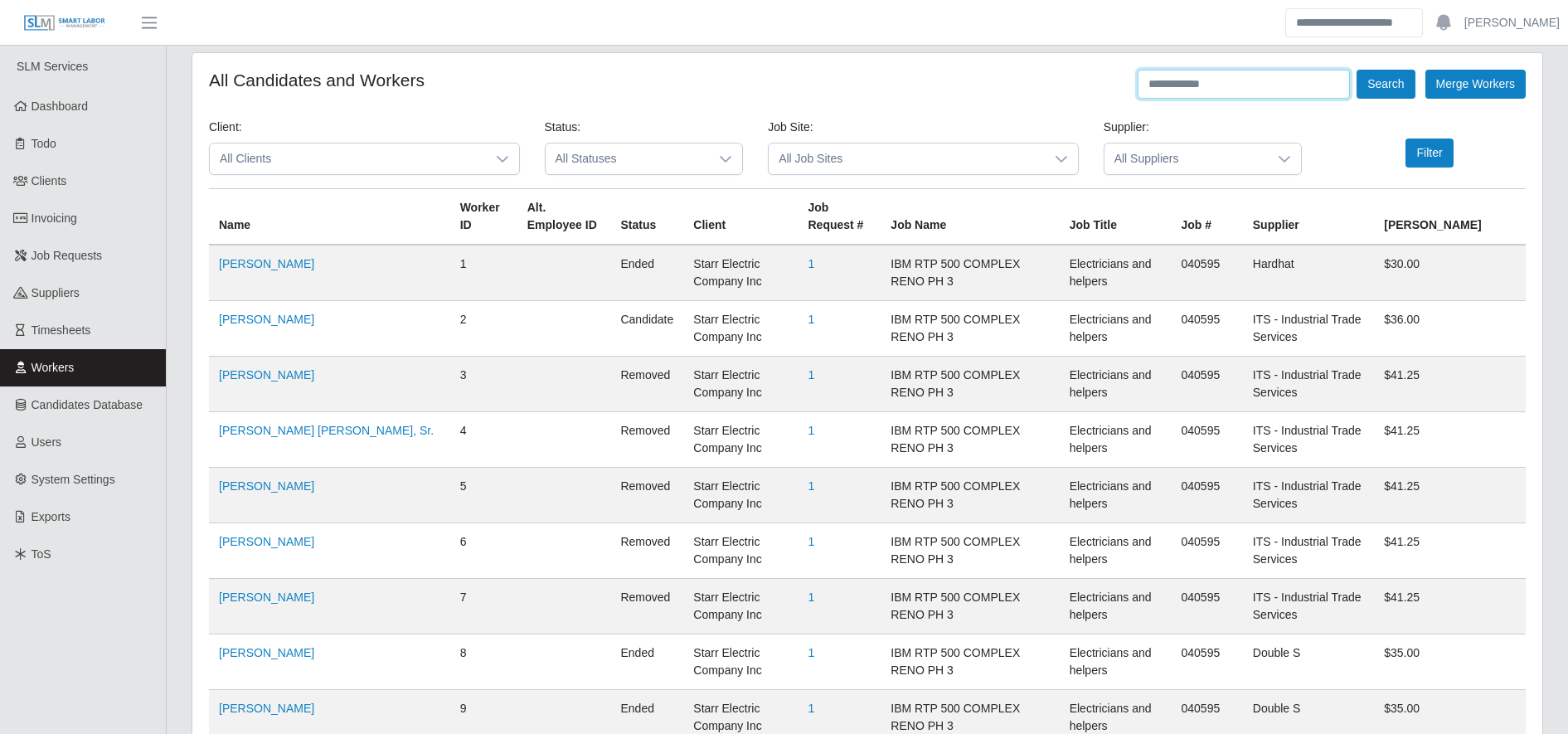
click at [1261, 97] on input "text" at bounding box center [1244, 84] width 213 height 29
type input "******"
click at [1401, 81] on button "Search" at bounding box center [1385, 84] width 58 height 29
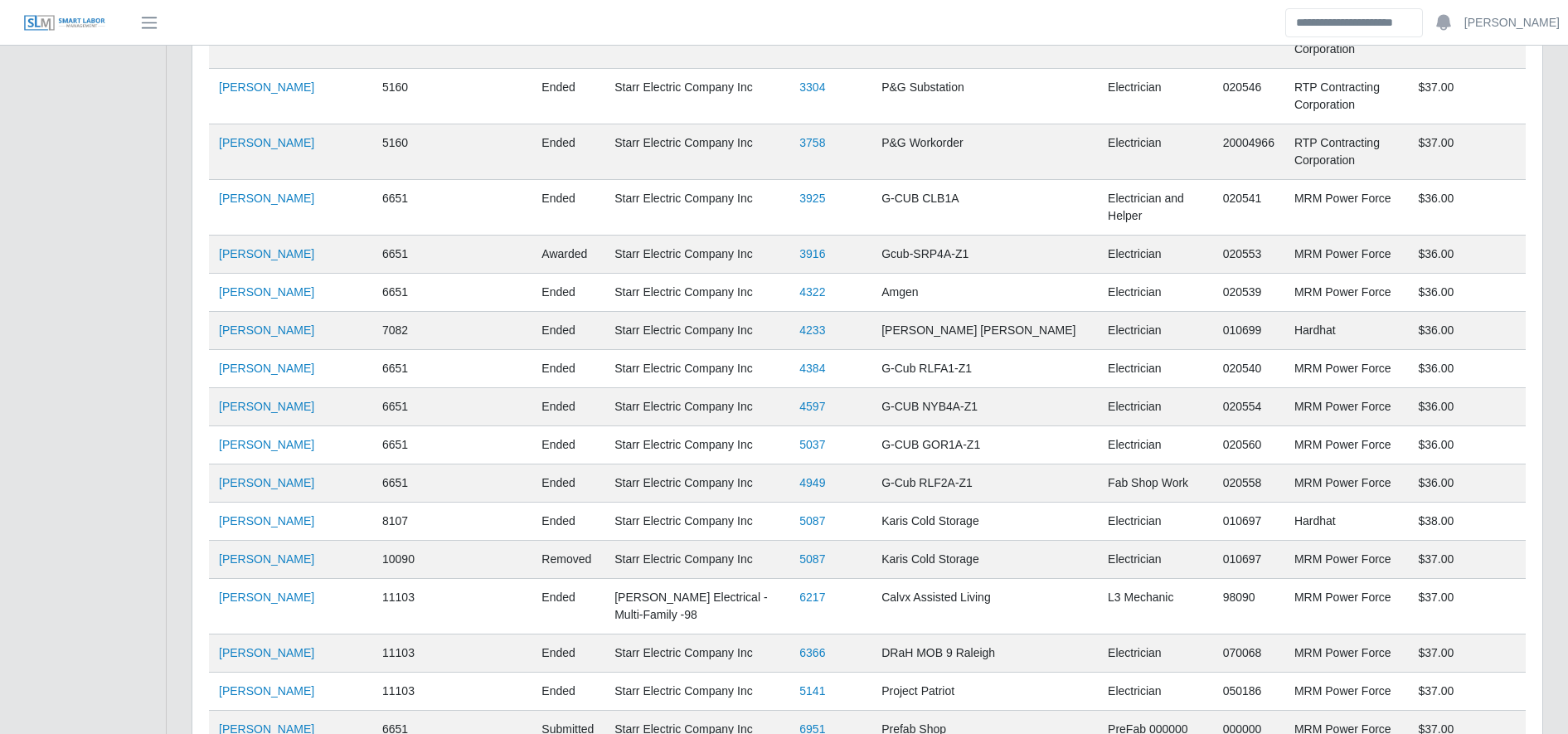
scroll to position [1866, 0]
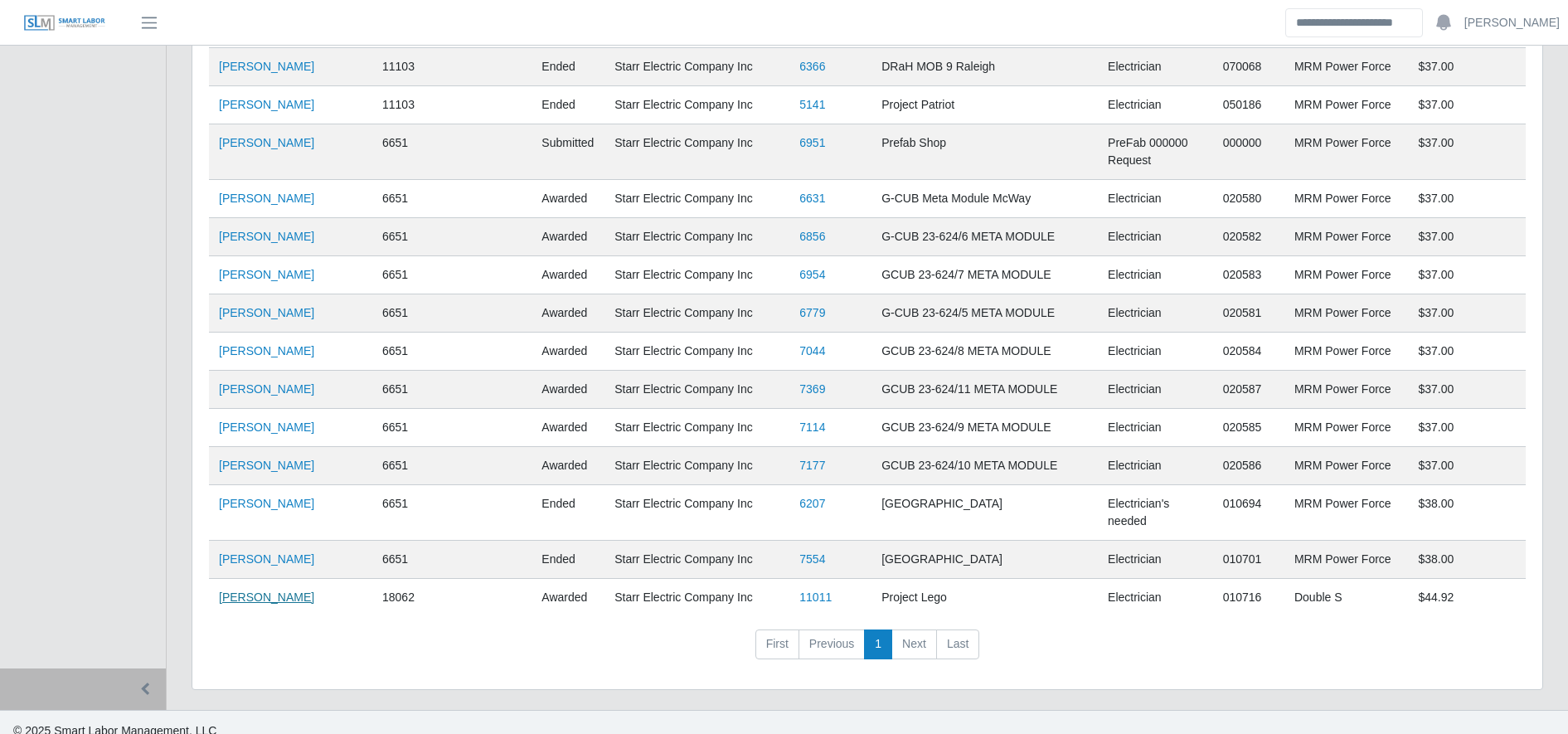
click at [304, 591] on link "Hector Lizandro Inestroza" at bounding box center [267, 597] width 95 height 13
drag, startPoint x: 291, startPoint y: 592, endPoint x: 309, endPoint y: 581, distance: 21.1
click at [309, 581] on td "Hector Lizandro Inestroza" at bounding box center [291, 597] width 163 height 38
click at [309, 591] on link "Hector Lizandro Inestroza" at bounding box center [267, 597] width 95 height 13
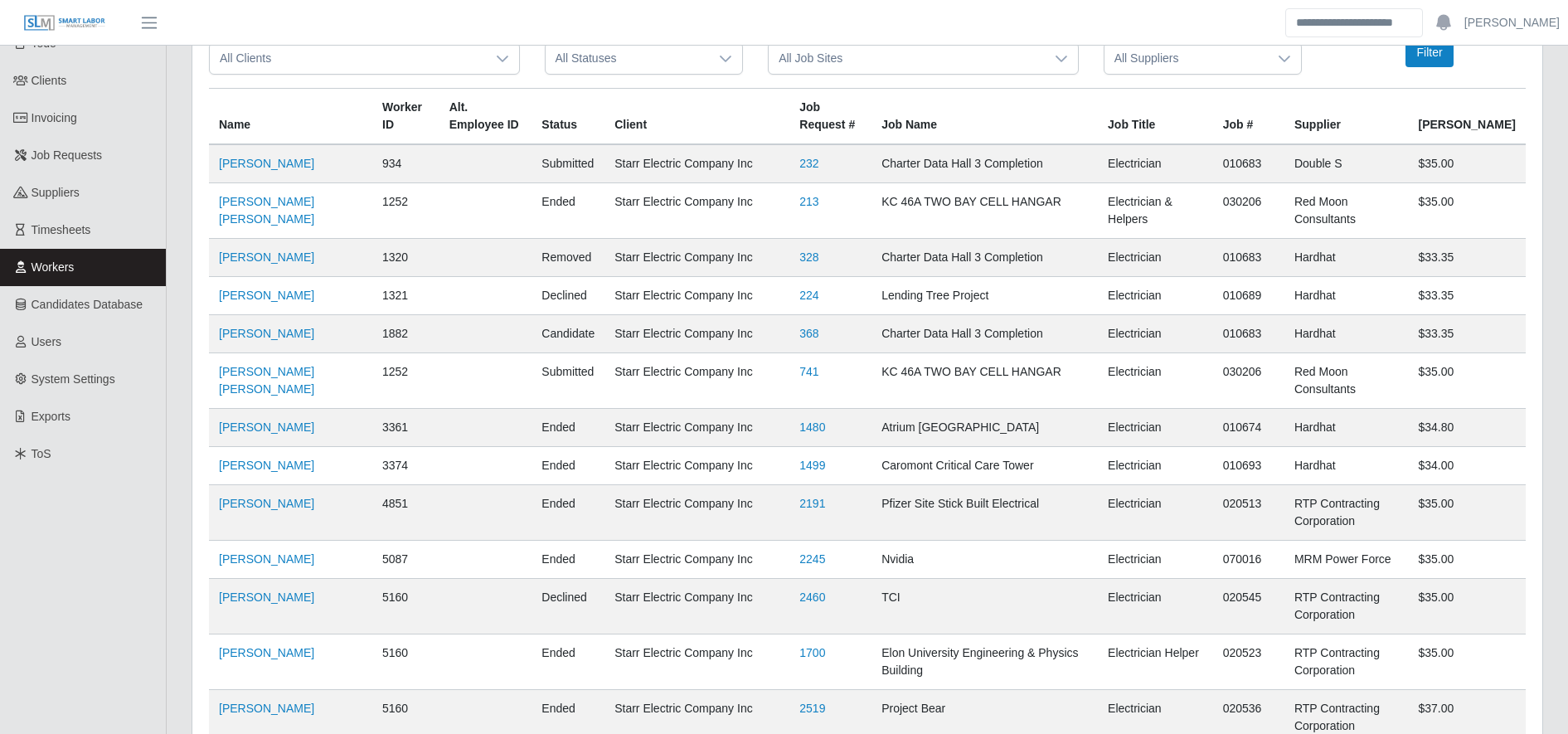
scroll to position [0, 0]
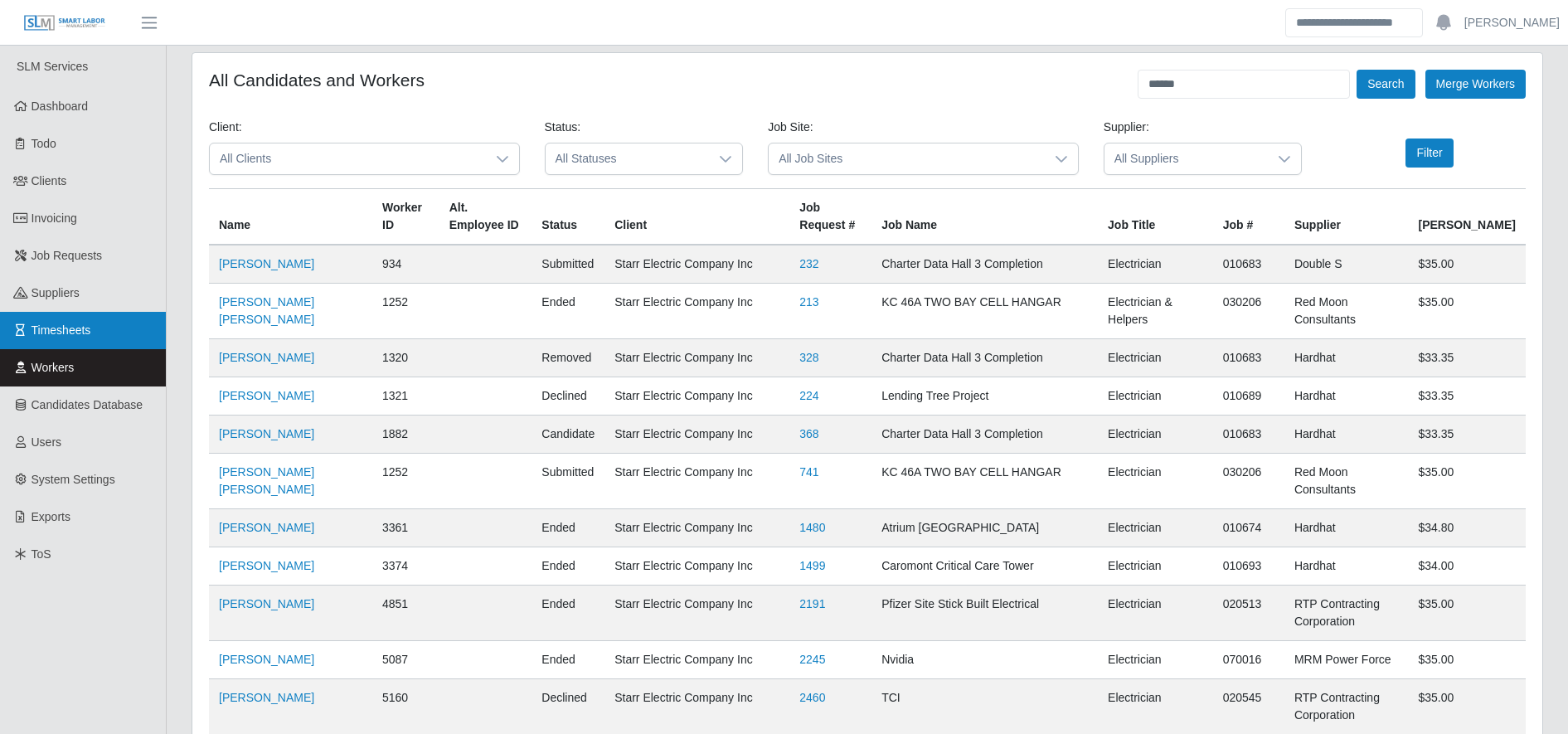
click at [71, 331] on span "Timesheets" at bounding box center [61, 330] width 60 height 13
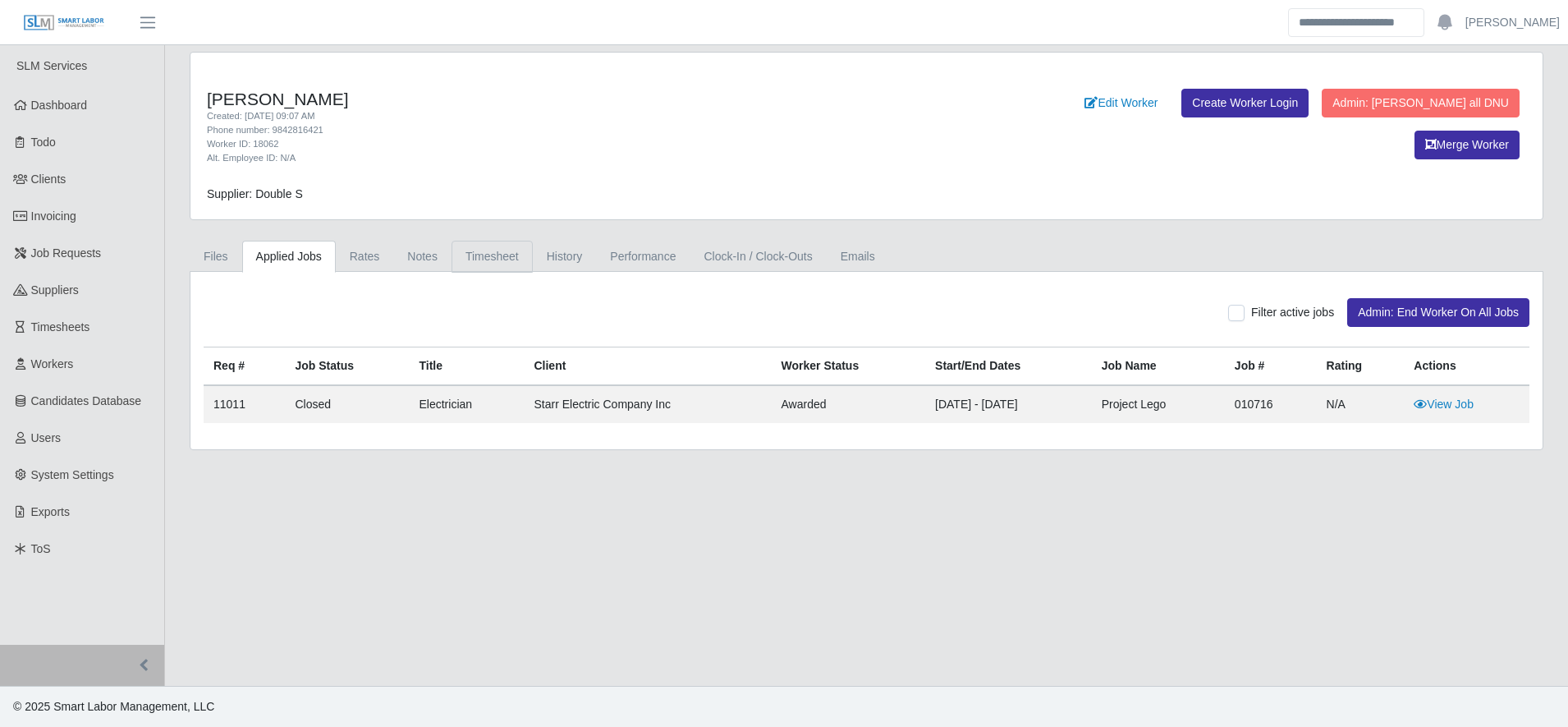
click at [495, 245] on link "Timesheet" at bounding box center [492, 257] width 81 height 32
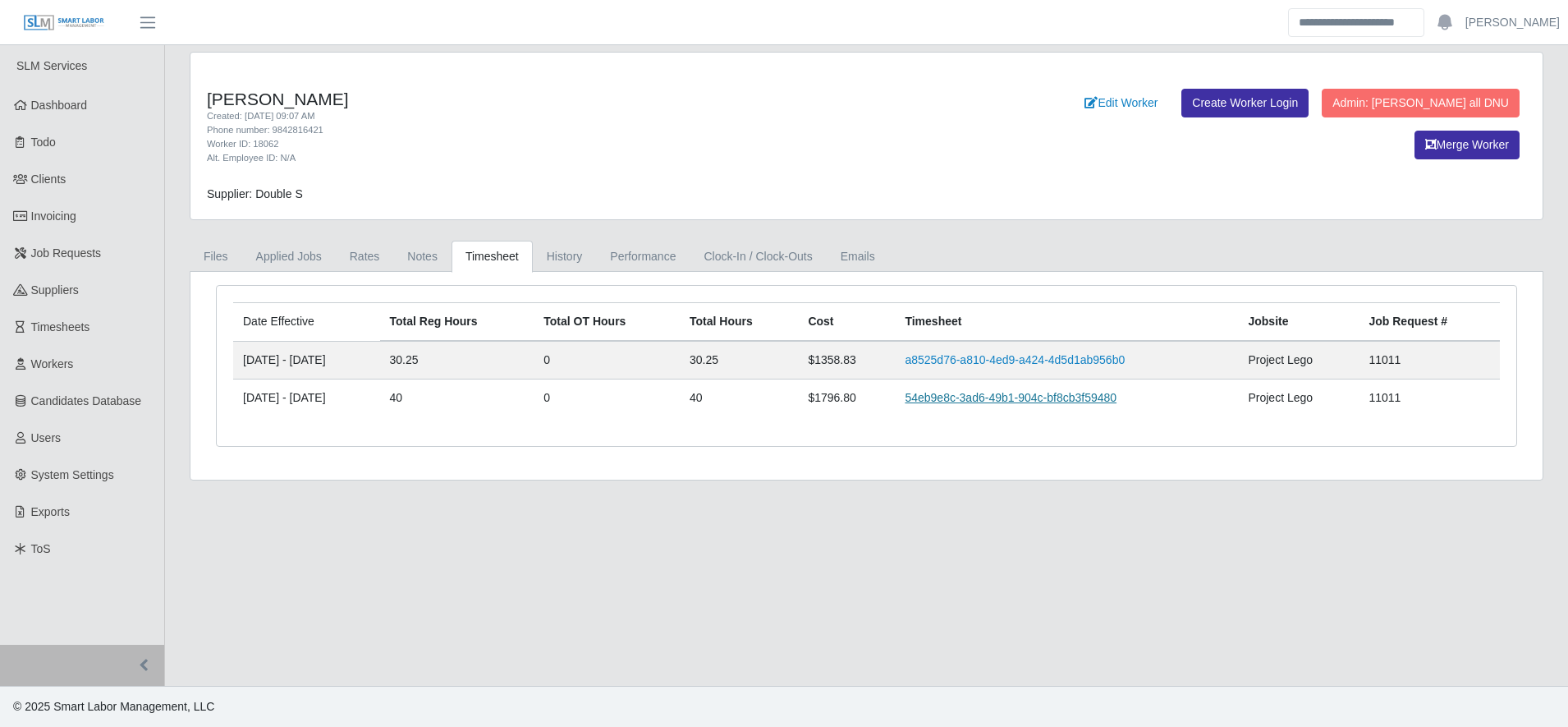
click at [1035, 398] on link "54eb9e8c-3ad6-49b1-904c-bf8cb3f59480" at bounding box center [1010, 398] width 212 height 13
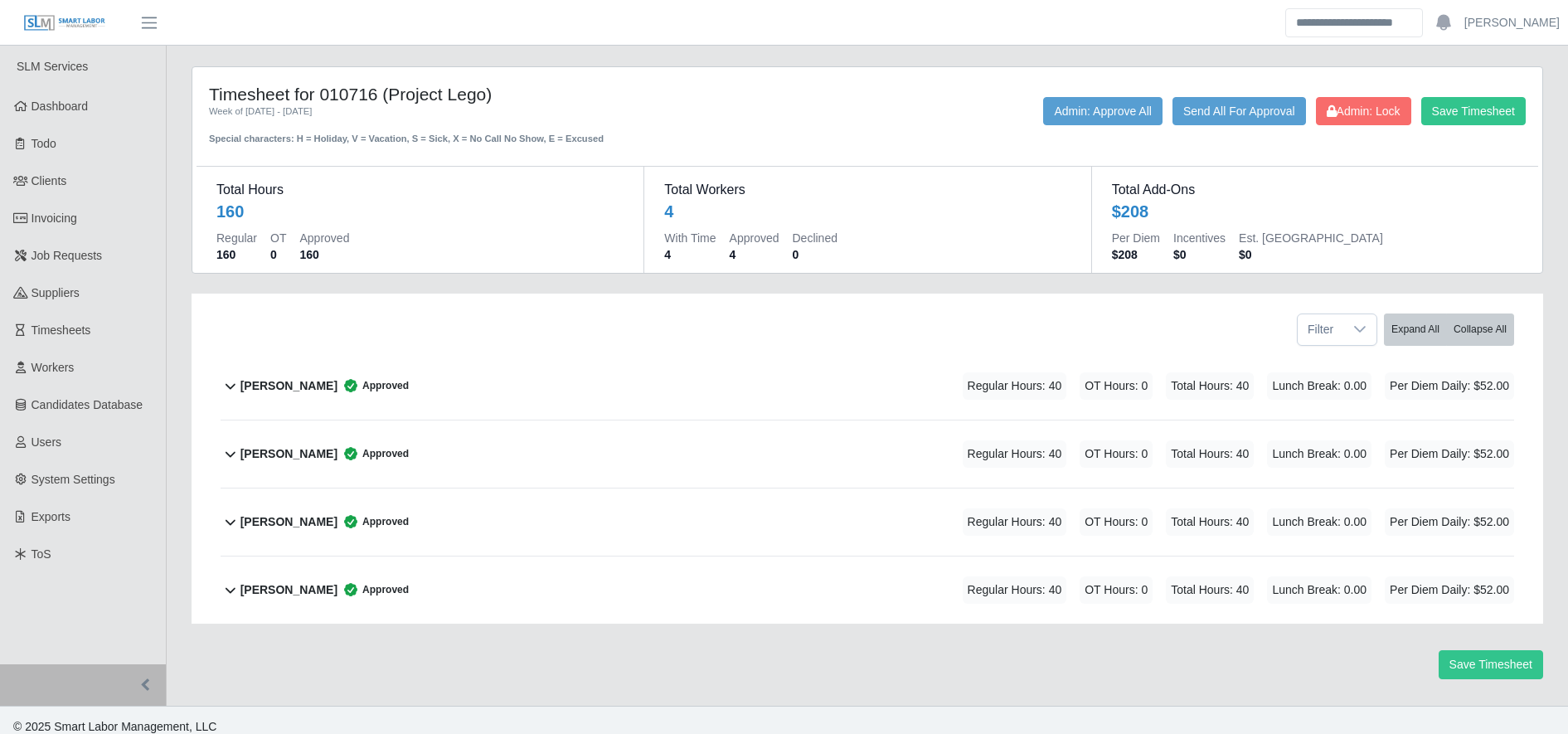
click at [1046, 402] on div "[PERSON_NAME] Approved Regular Hours: 40 OT Hours: 0 Total Hours: 40 Lunch Brea…" at bounding box center [877, 386] width 1274 height 67
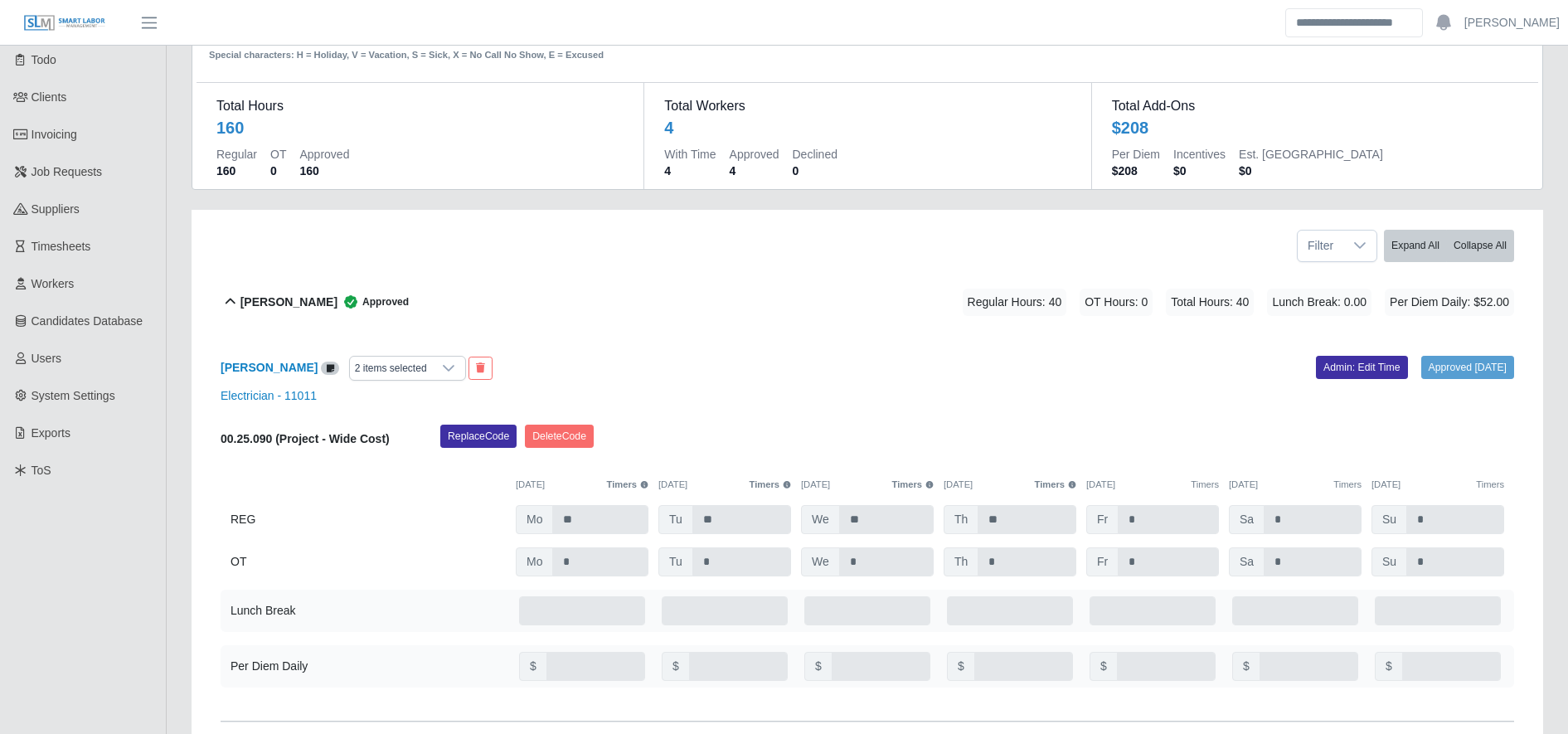
scroll to position [88, 0]
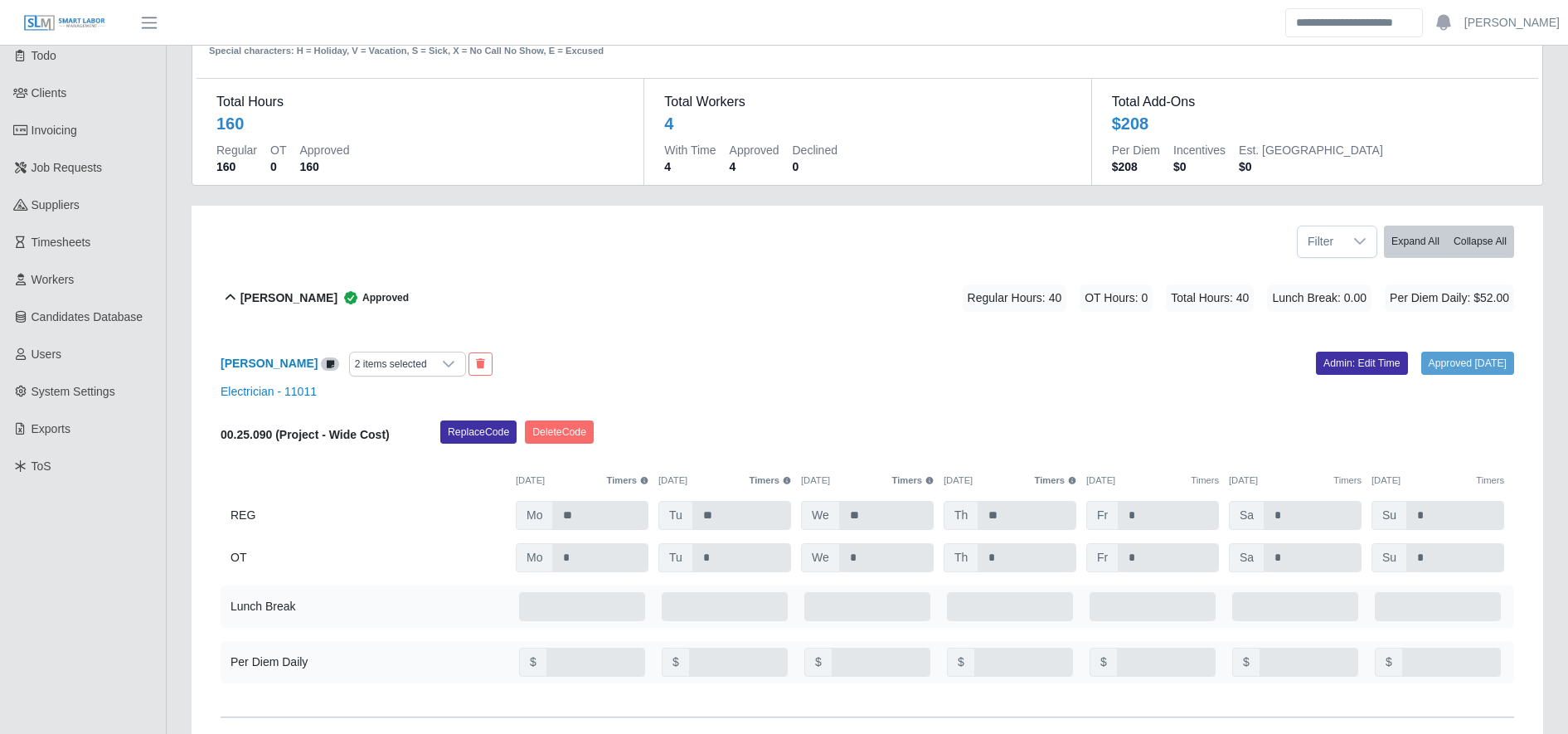
click at [1039, 310] on span "Regular Hours: 40" at bounding box center [1015, 297] width 104 height 28
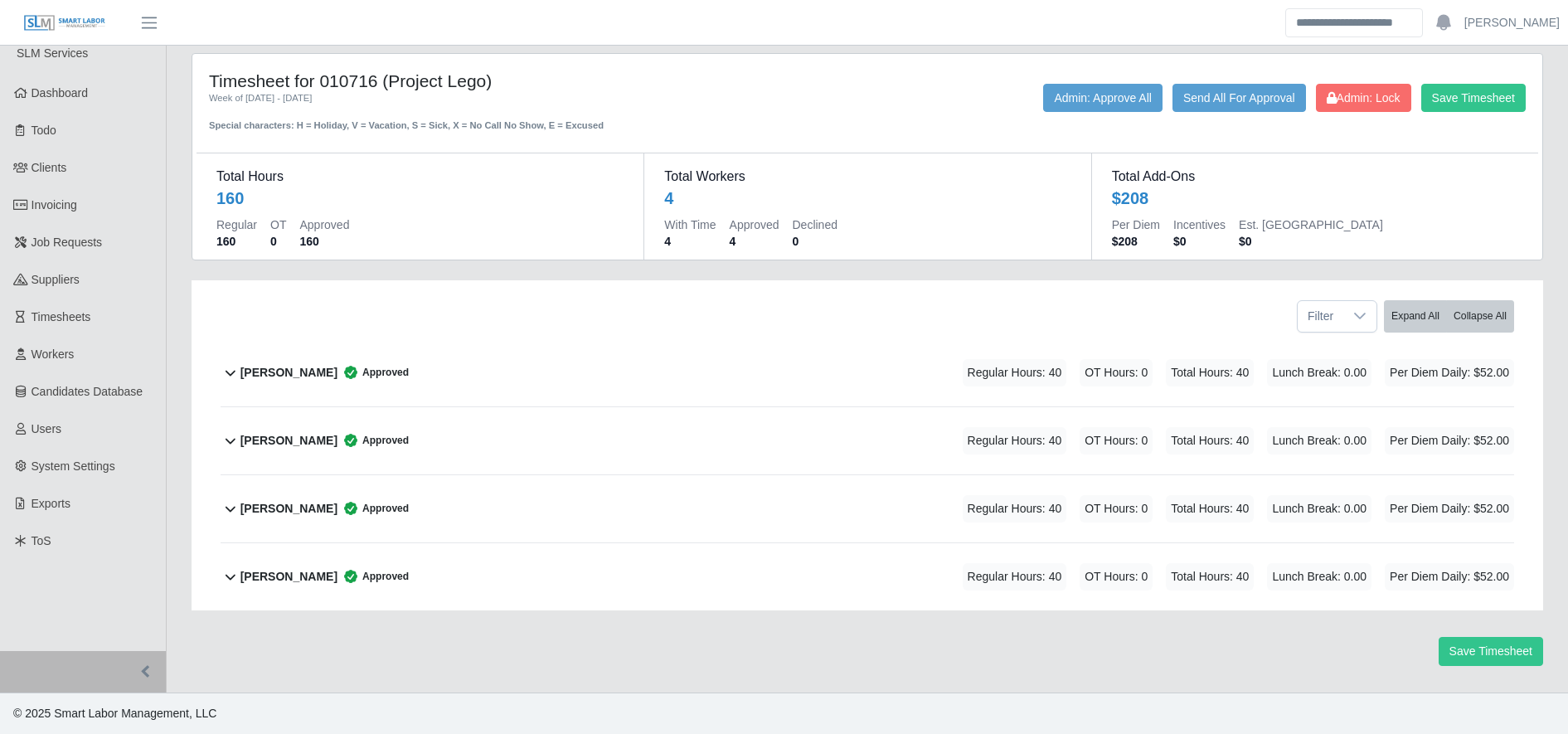
scroll to position [13, 0]
click at [1332, 91] on span "Admin: Lock" at bounding box center [1364, 98] width 74 height 13
click at [812, 399] on div "Hector Lizandro Inestroza Approved Regular Hours: 40 OT Hours: 0 Total Hours: 4…" at bounding box center [877, 372] width 1274 height 67
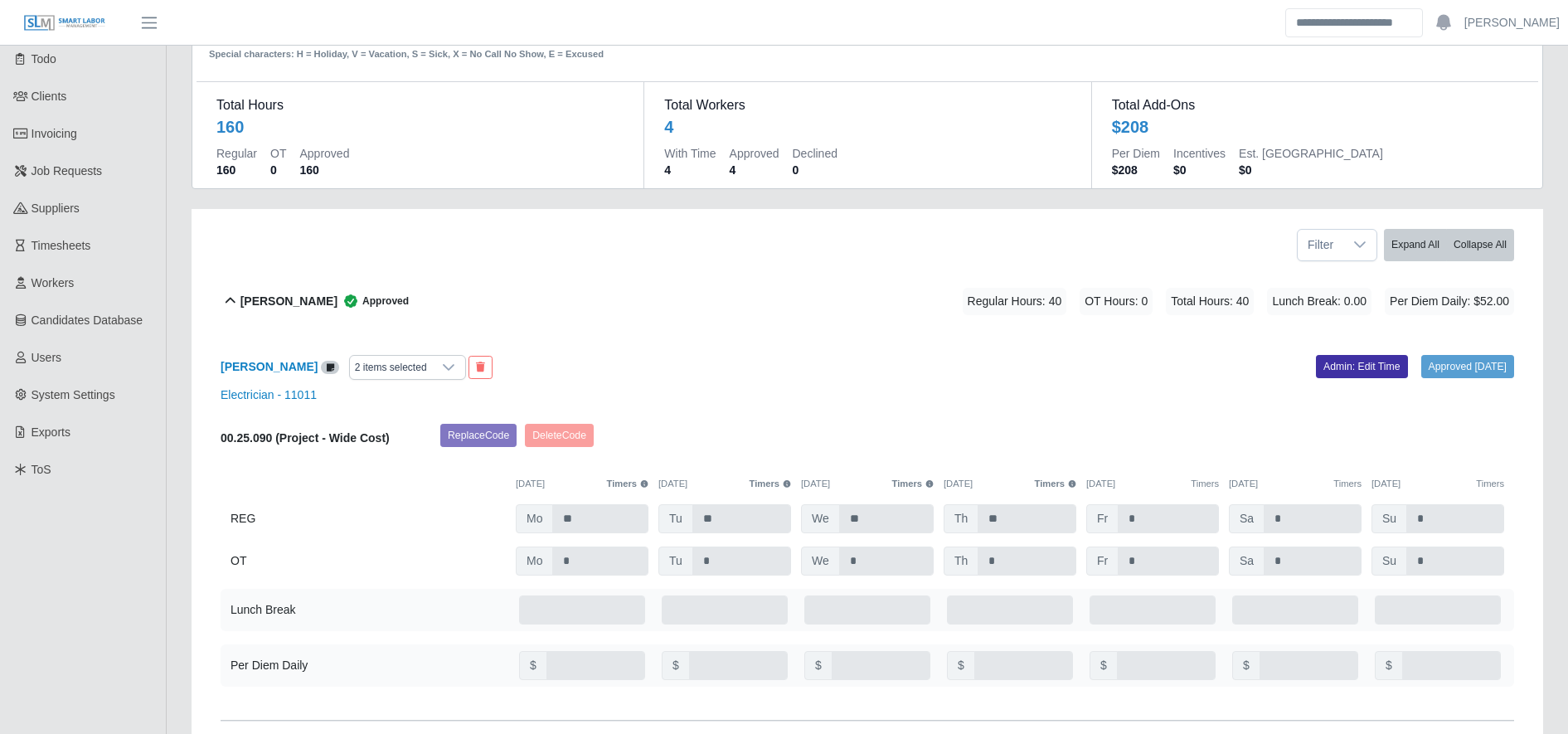
scroll to position [96, 0]
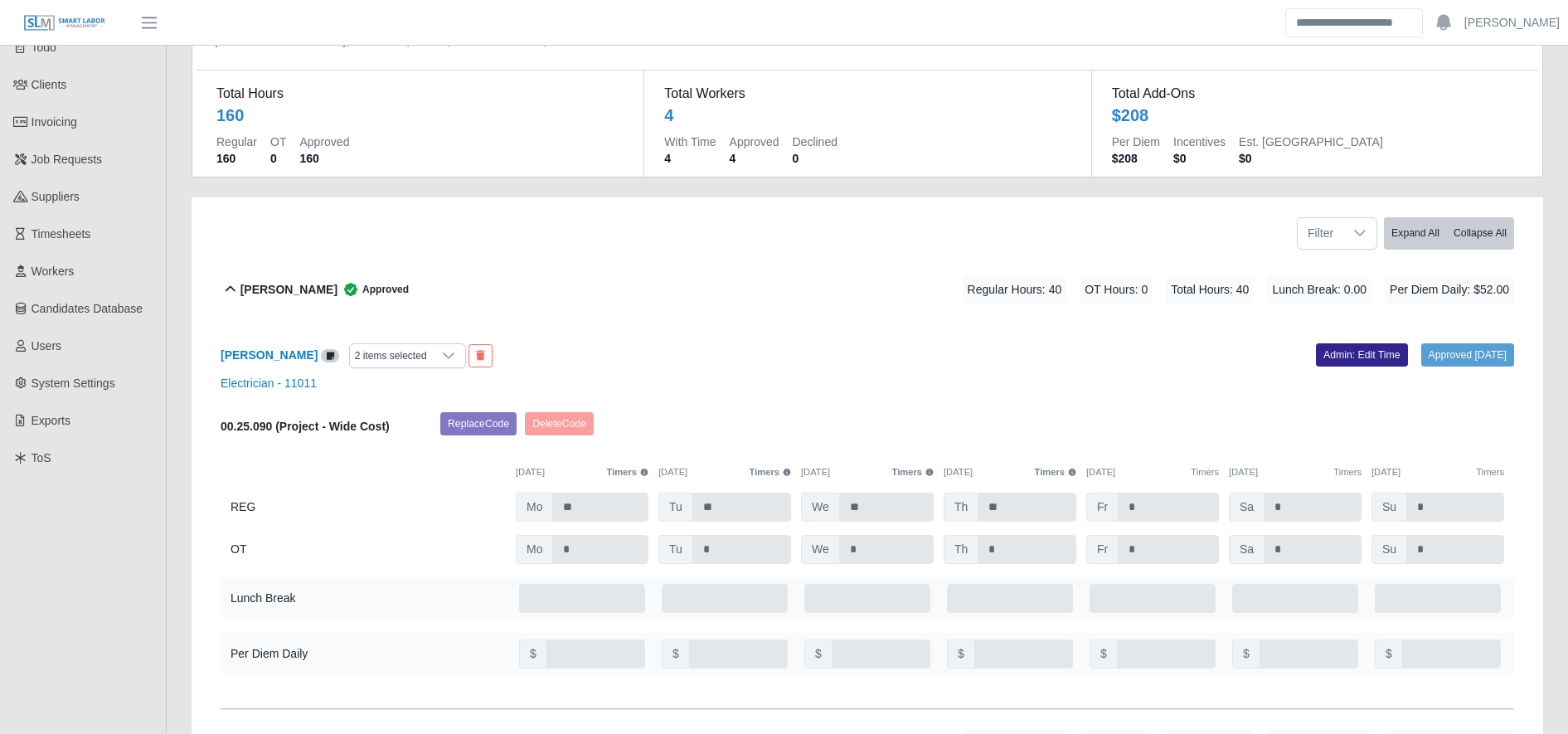
click at [1317, 364] on link "Admin: Edit Time" at bounding box center [1362, 354] width 92 height 23
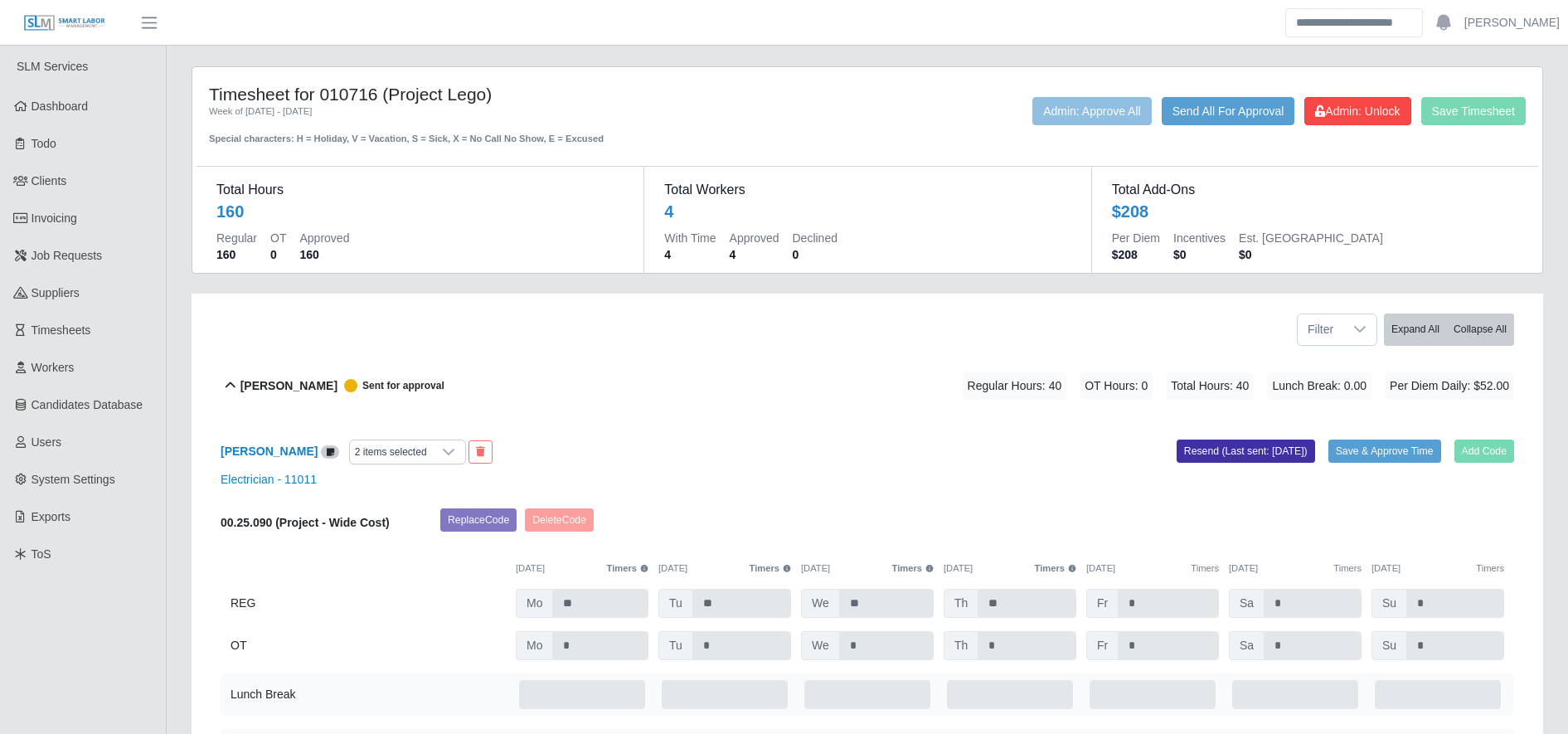
click at [1359, 96] on div "Timesheet for 010716 (Project Lego) Week of 08/25/2025 - 08/31/2025 Special cha…" at bounding box center [867, 114] width 1342 height 62
click at [1361, 101] on button "Admin: Unlock" at bounding box center [1357, 111] width 106 height 28
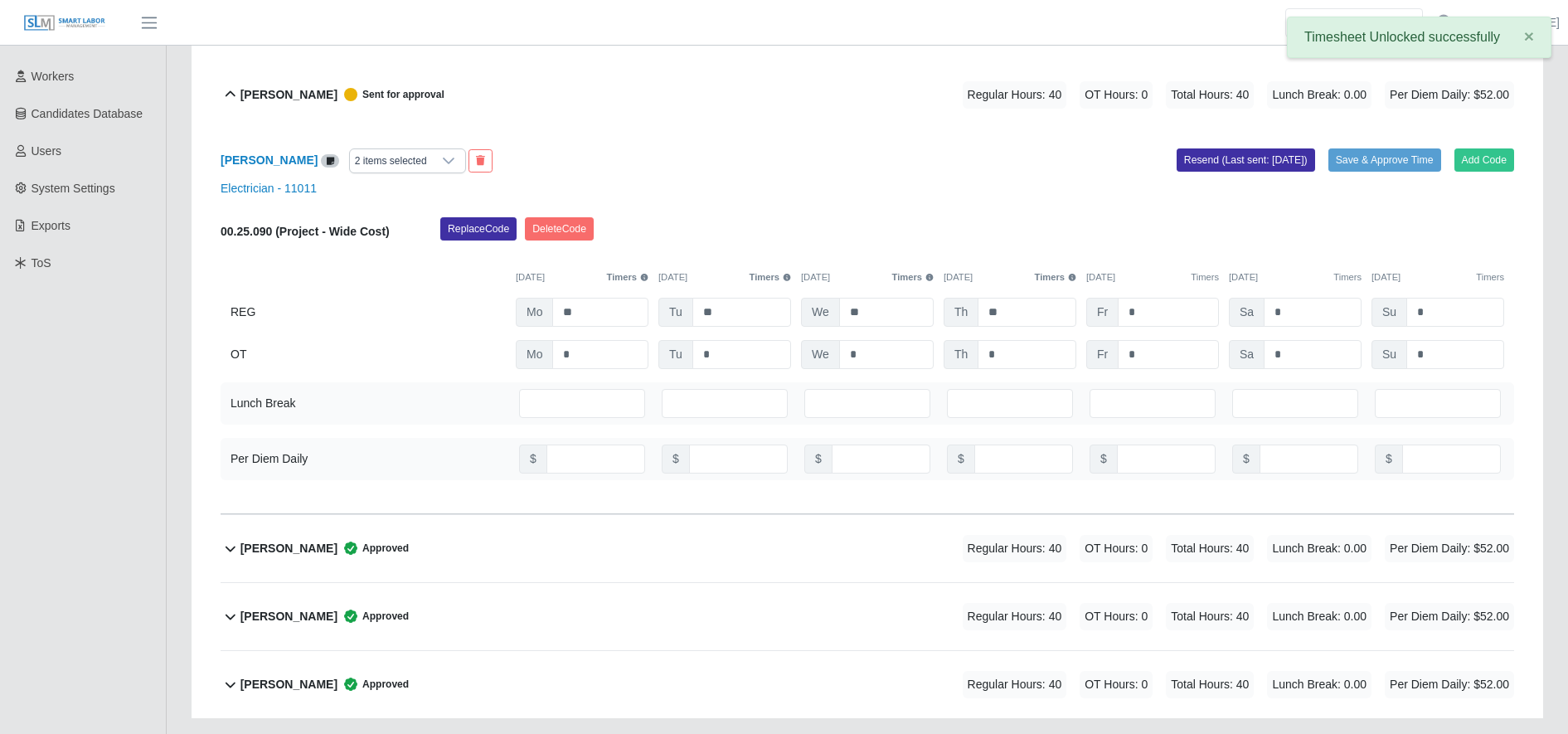
scroll to position [293, 0]
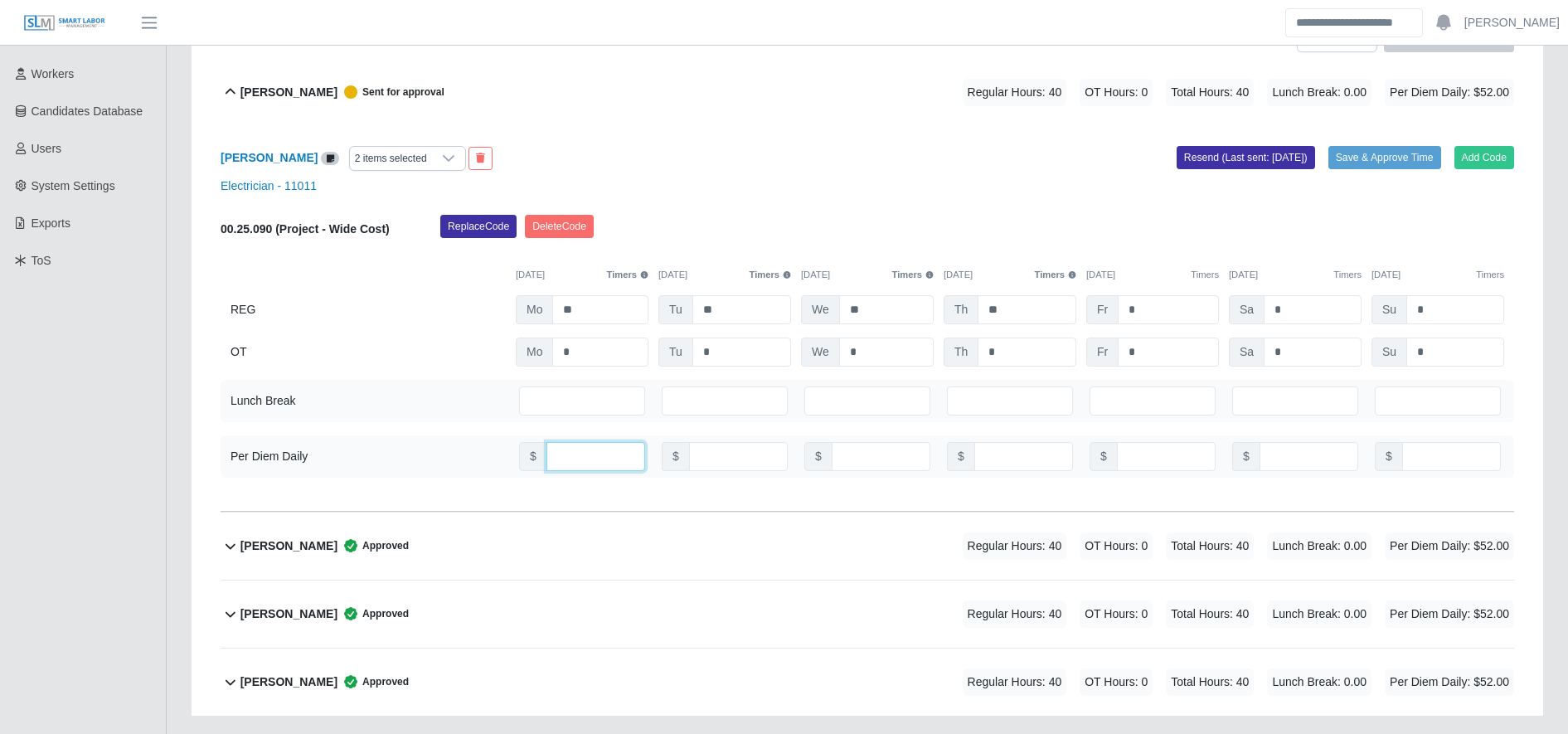
click at [567, 458] on input "**" at bounding box center [595, 456] width 99 height 29
type input "***"
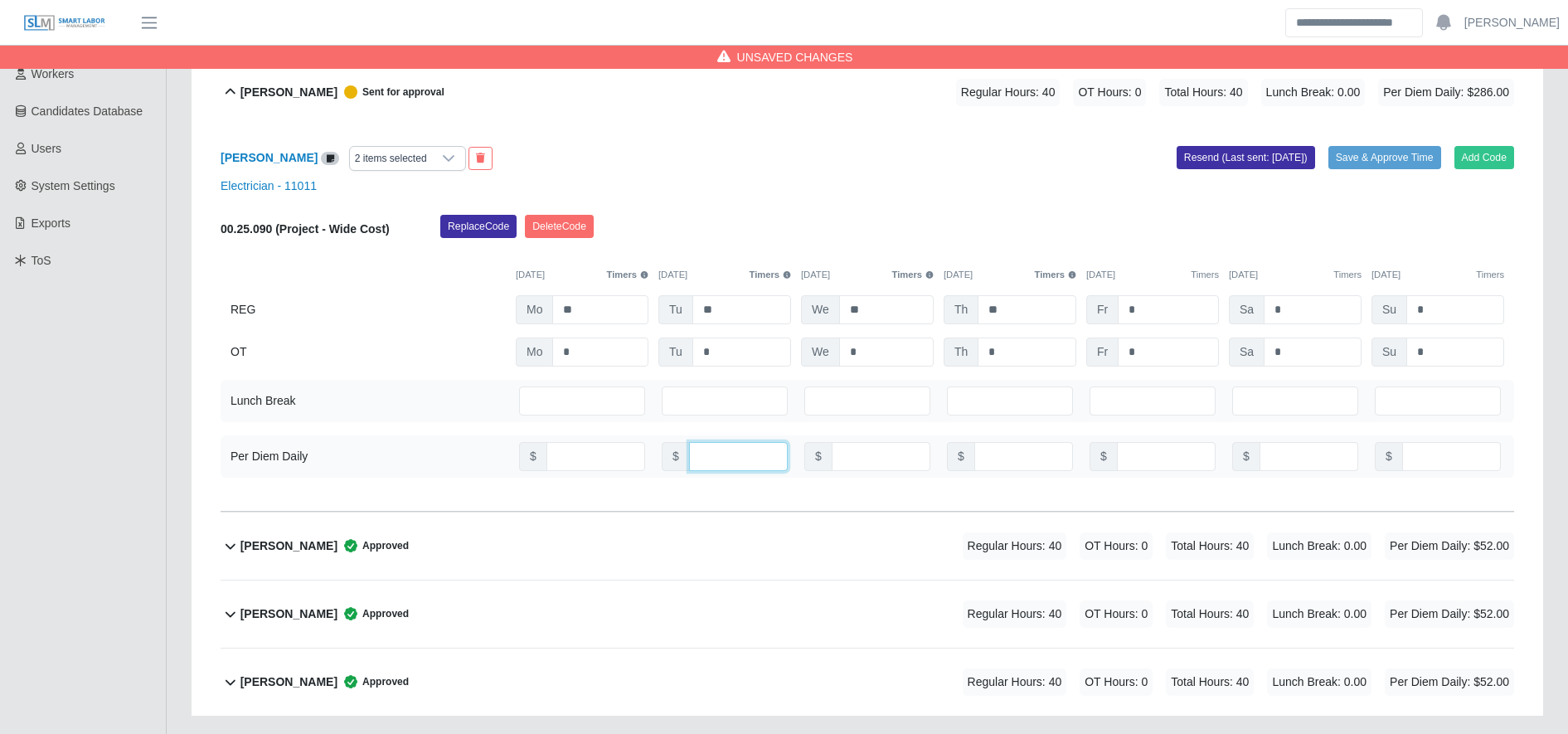
type input "***"
click at [538, 556] on div "Luis Rodriguez Approved Regular Hours: 40 OT Hours: 0 Total Hours: 40 Lunch Bre…" at bounding box center [877, 546] width 1274 height 67
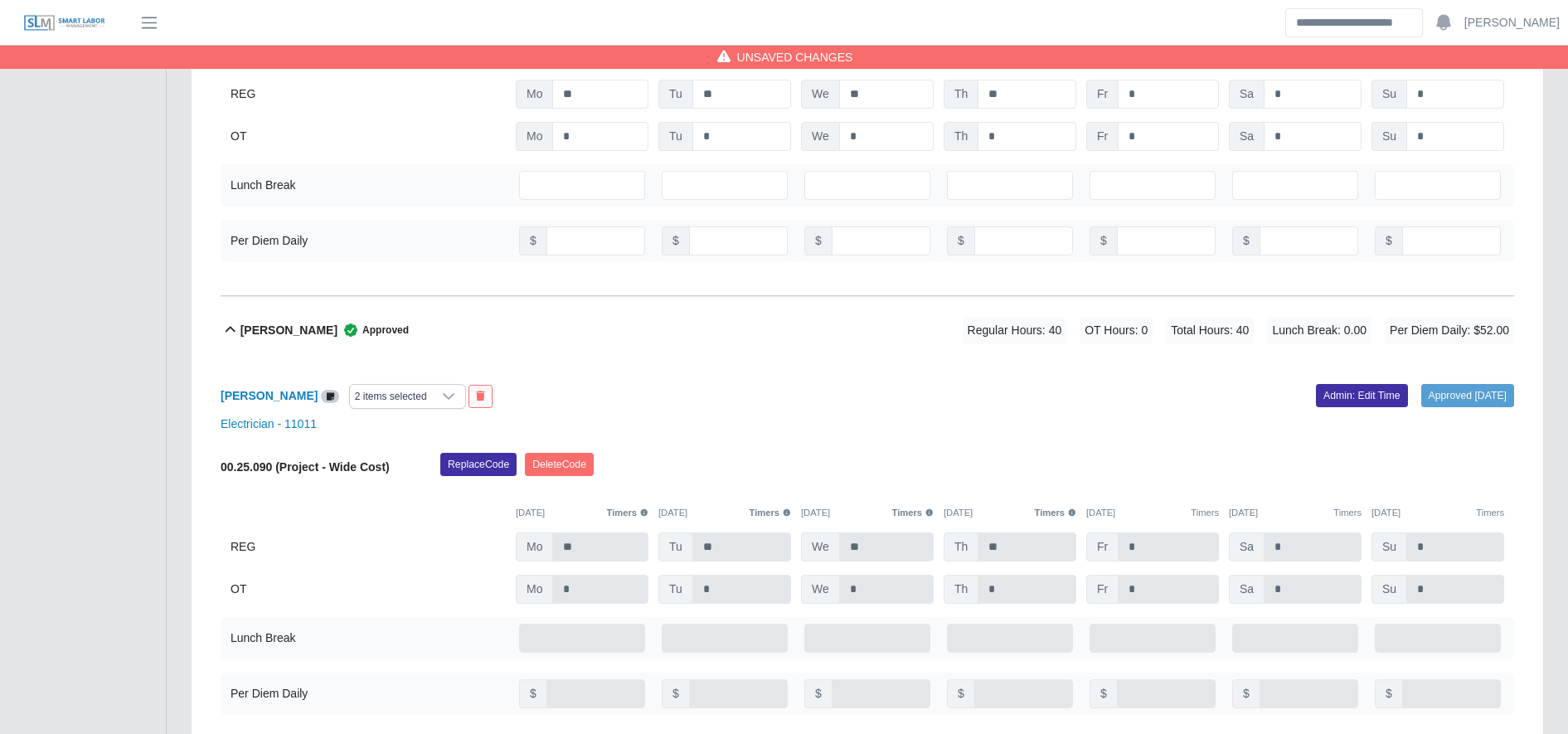
scroll to position [510, 0]
click at [1316, 392] on link "Admin: Edit Time" at bounding box center [1362, 394] width 92 height 23
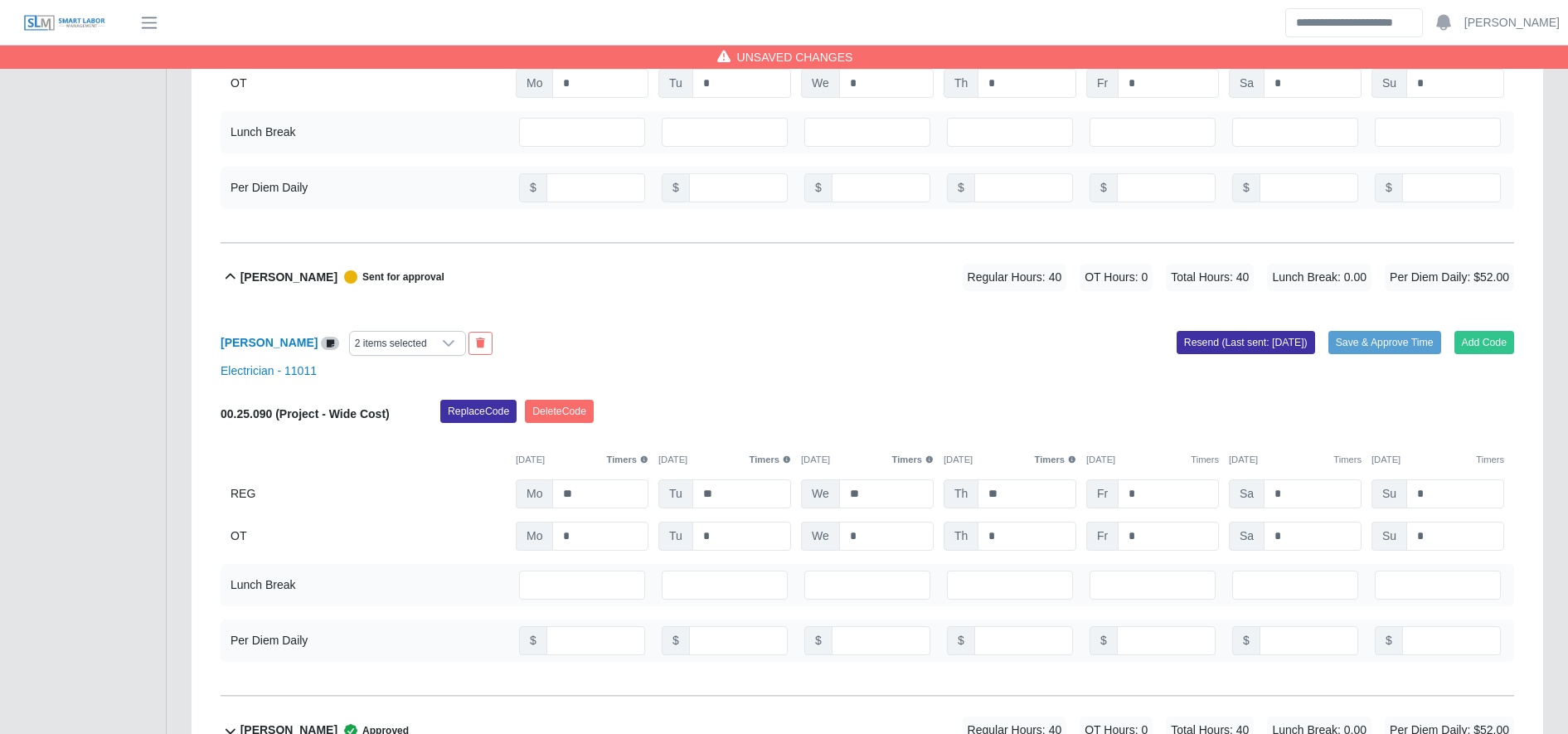
scroll to position [564, 0]
click at [629, 641] on input "**" at bounding box center [595, 638] width 99 height 29
click at [609, 639] on input "**" at bounding box center [595, 638] width 99 height 29
type input "***"
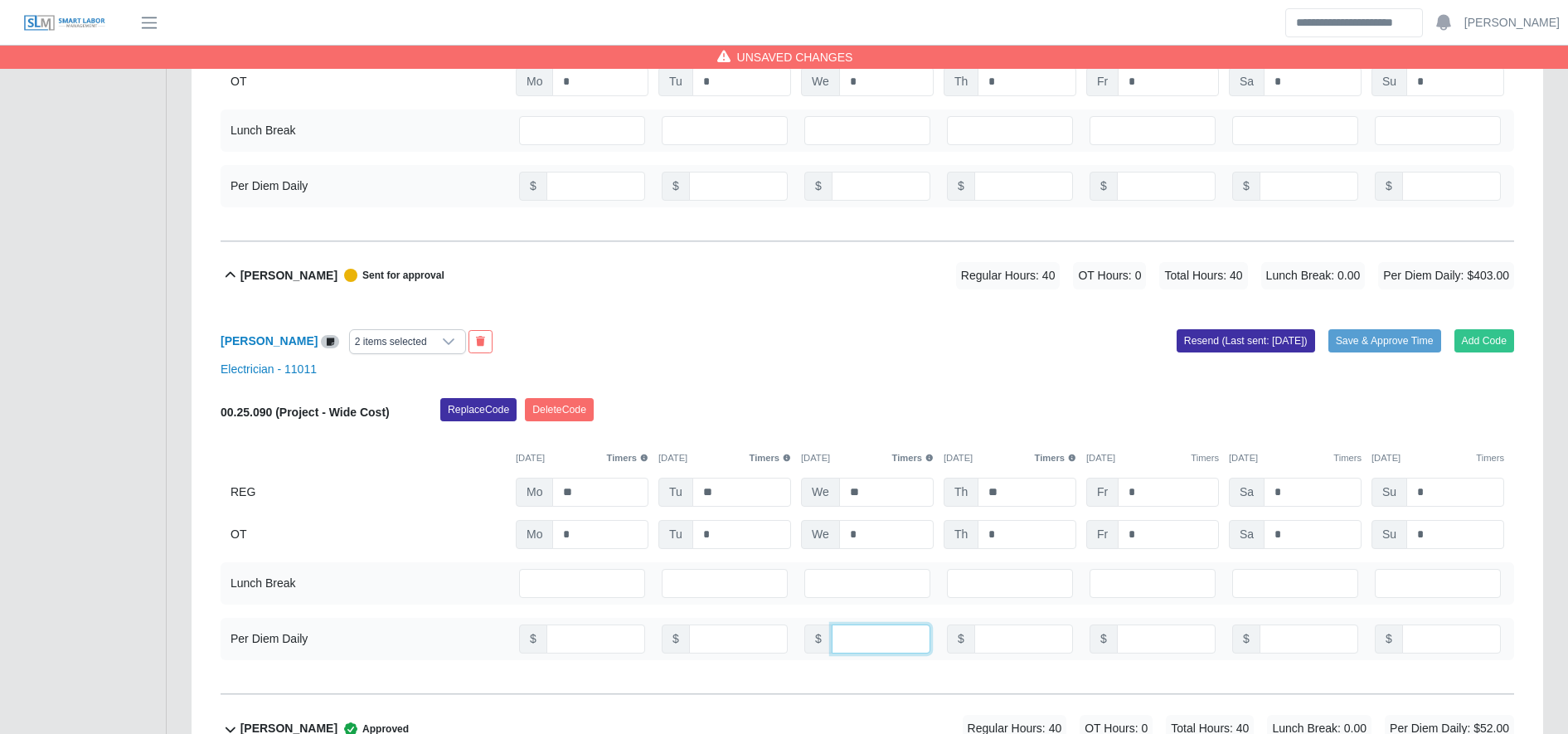
type input "***"
click at [1347, 383] on div "Luis Rodriguez 2 items selected Add Code Save & Approve Time Resend (Last sent:…" at bounding box center [867, 502] width 1294 height 386
click at [1364, 350] on button "Save & Approve Time" at bounding box center [1385, 341] width 113 height 23
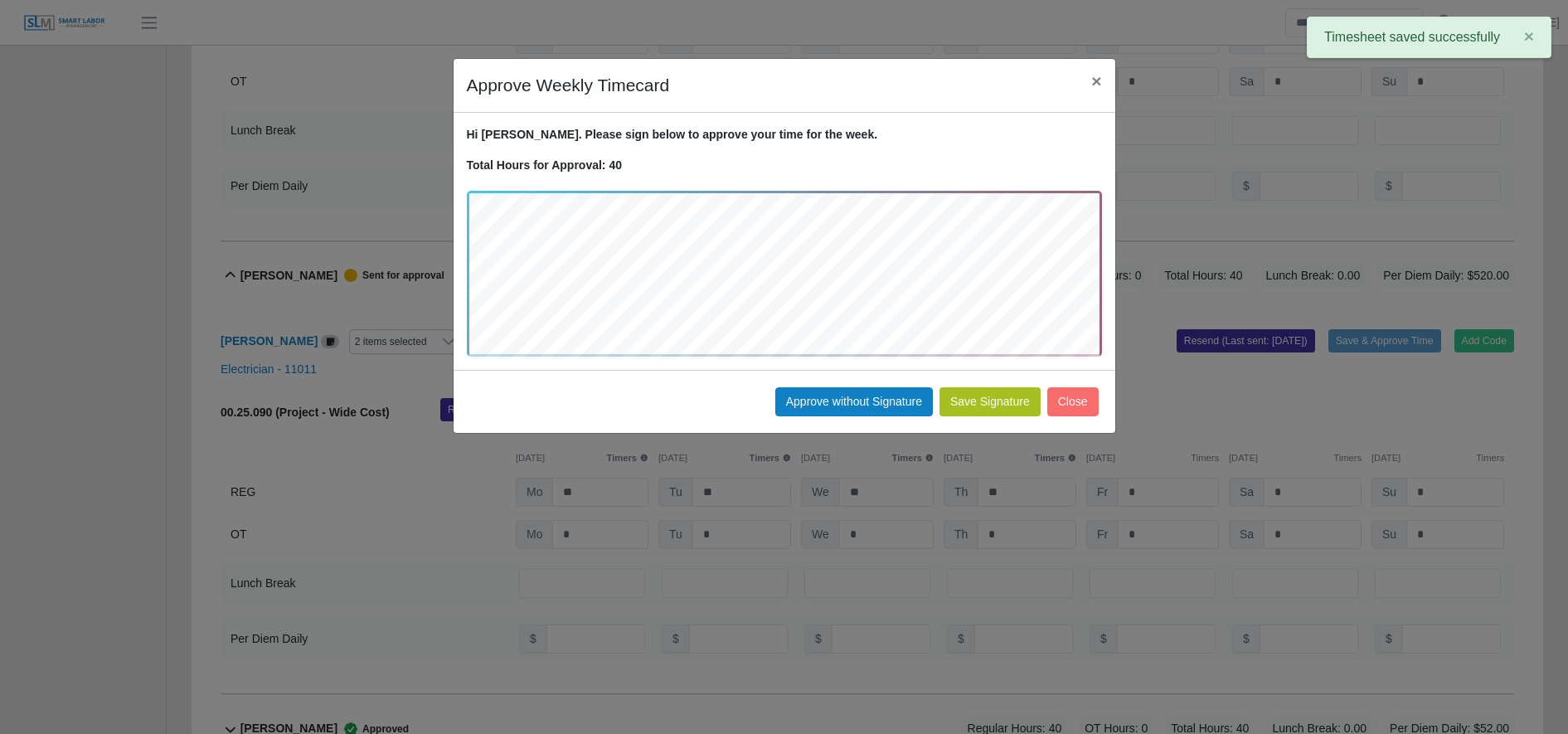
click at [973, 398] on button "Save Signature" at bounding box center [990, 402] width 102 height 29
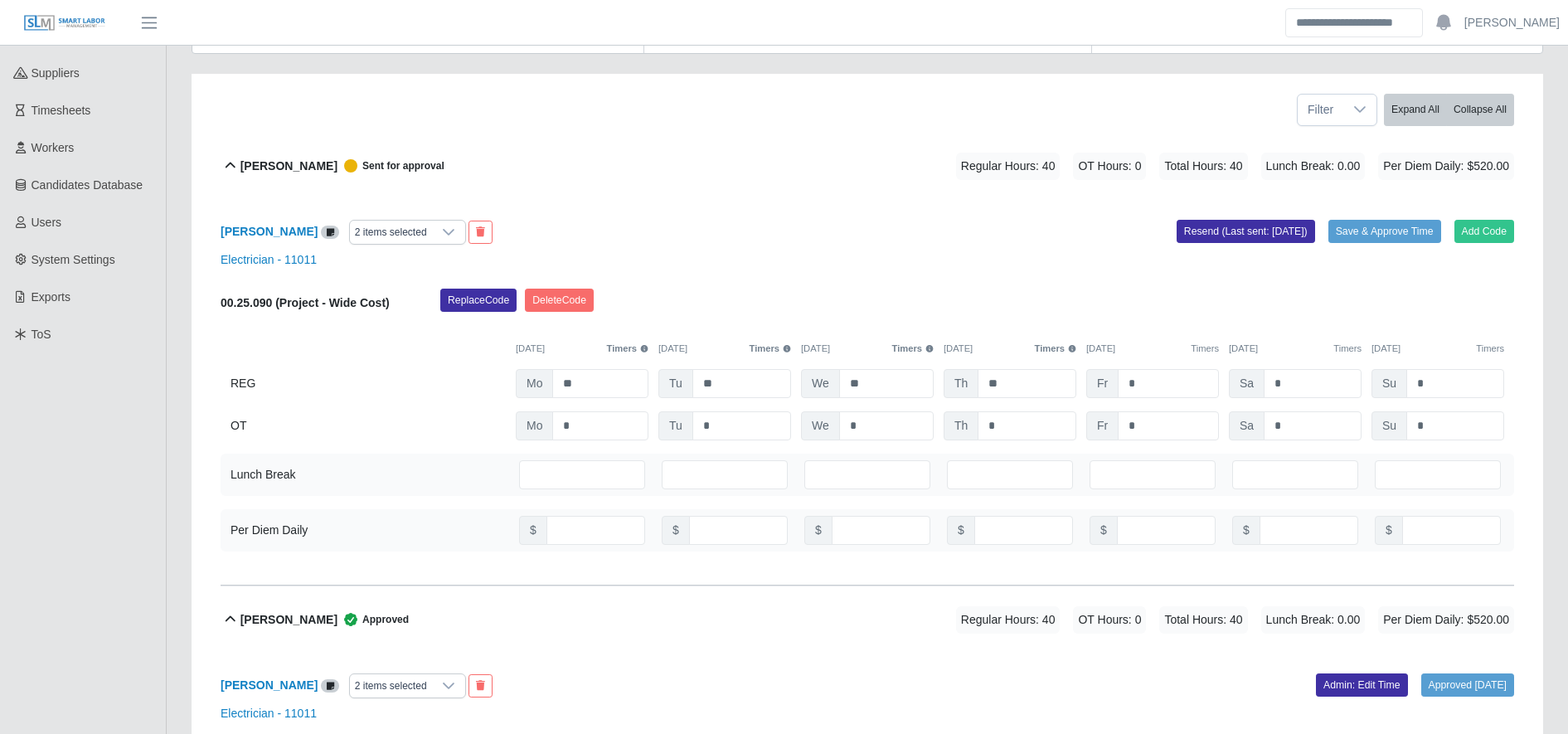
scroll to position [186, 0]
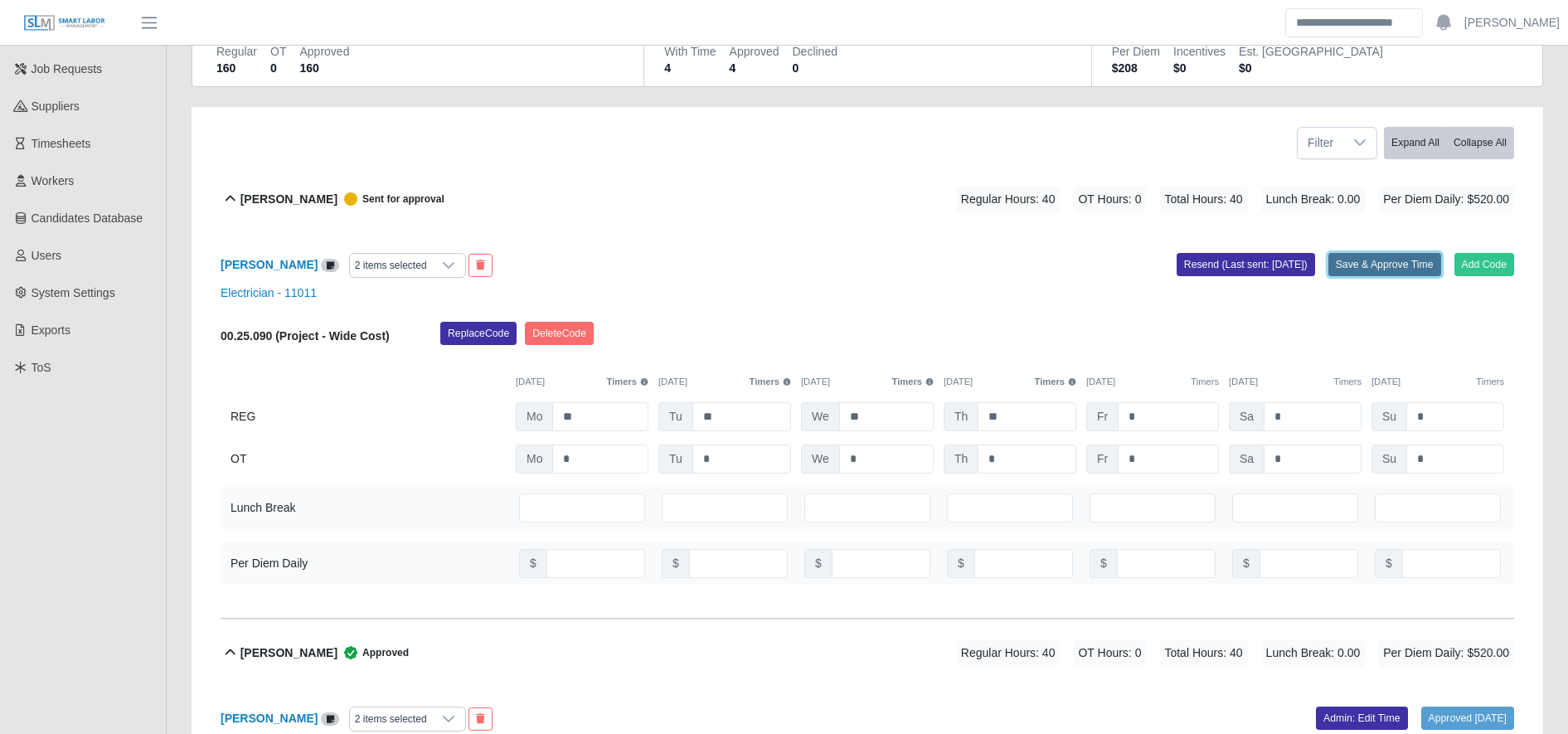
click at [1367, 260] on button "Save & Approve Time" at bounding box center [1385, 264] width 113 height 23
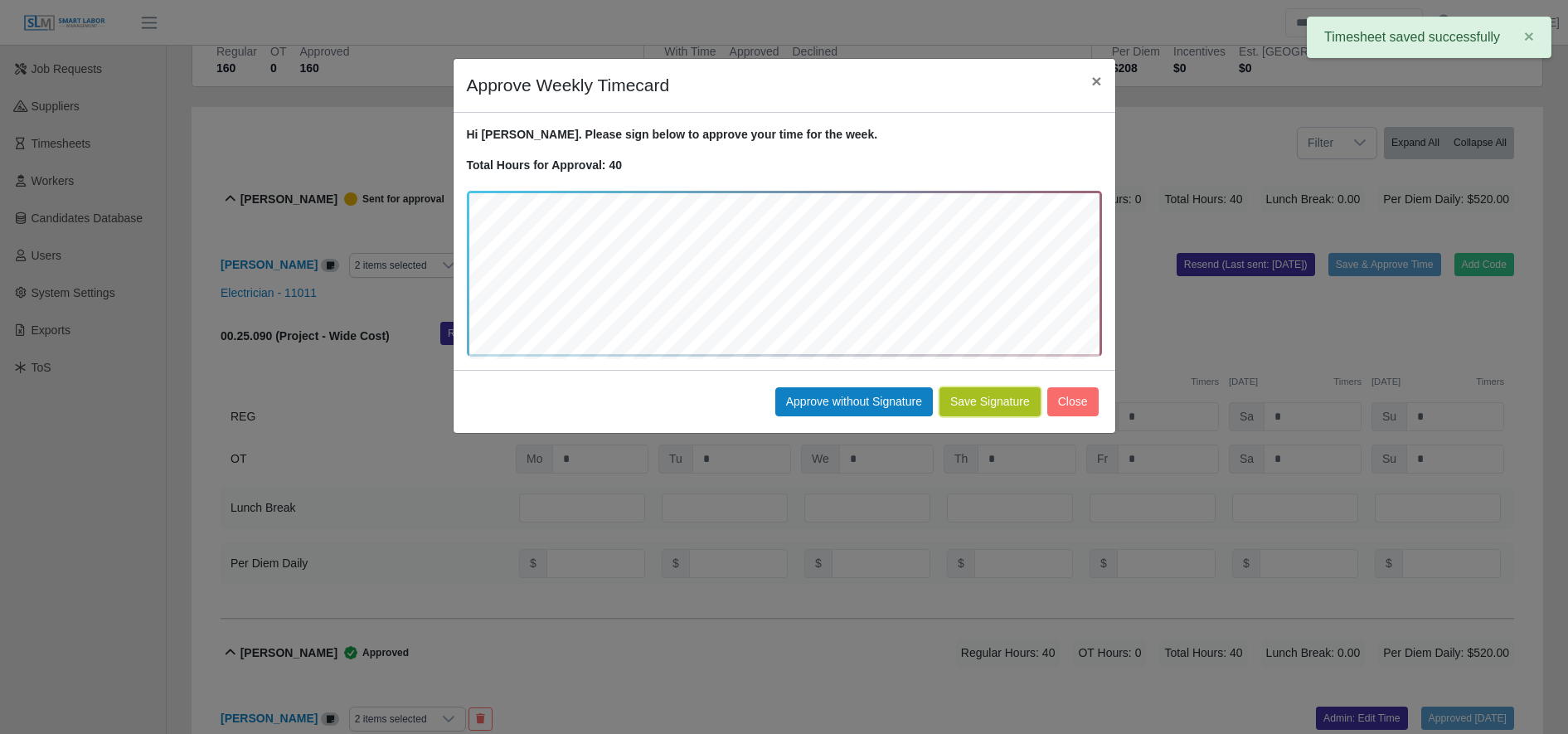
click at [952, 404] on button "Save Signature" at bounding box center [990, 402] width 102 height 29
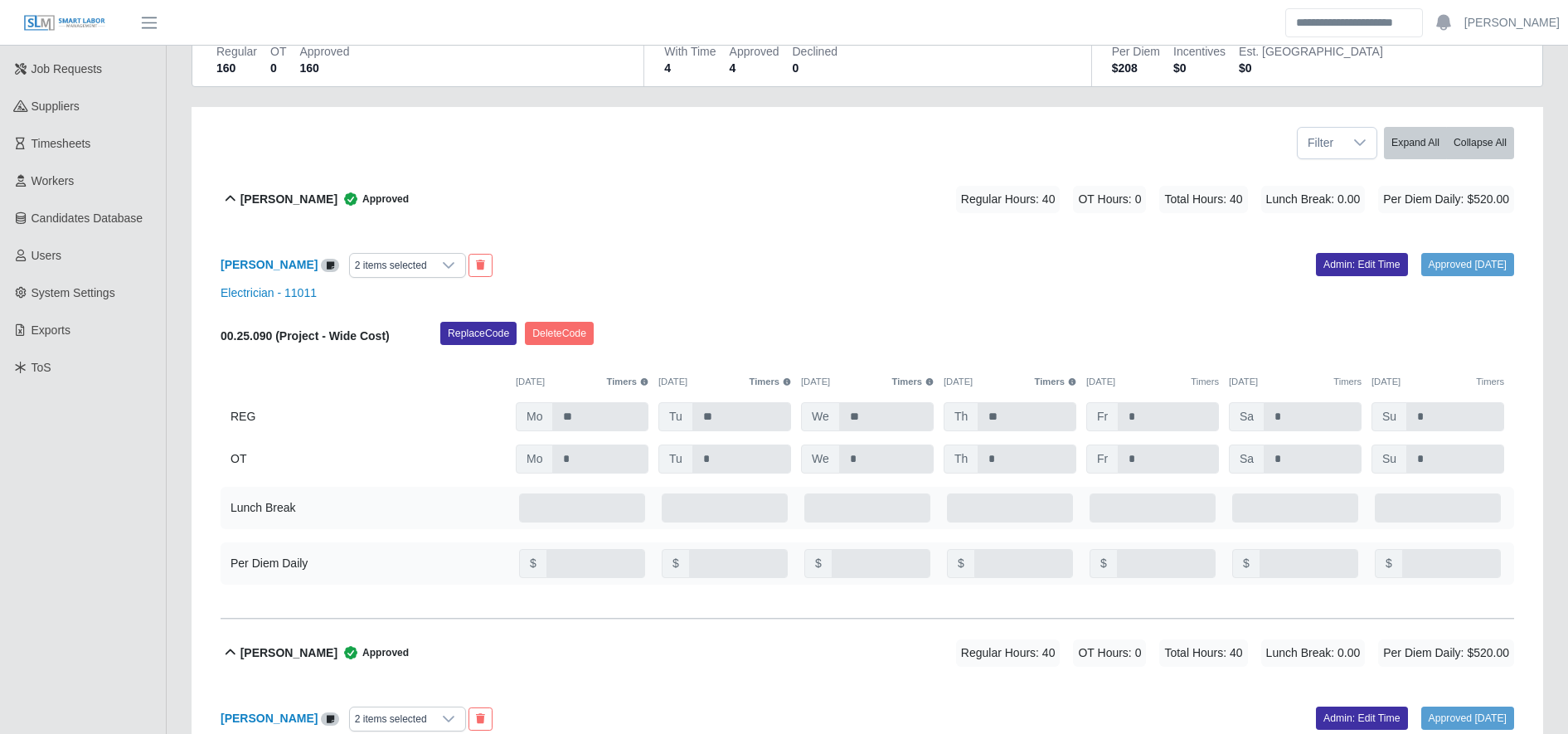
click at [380, 196] on span "Approved" at bounding box center [372, 198] width 71 height 16
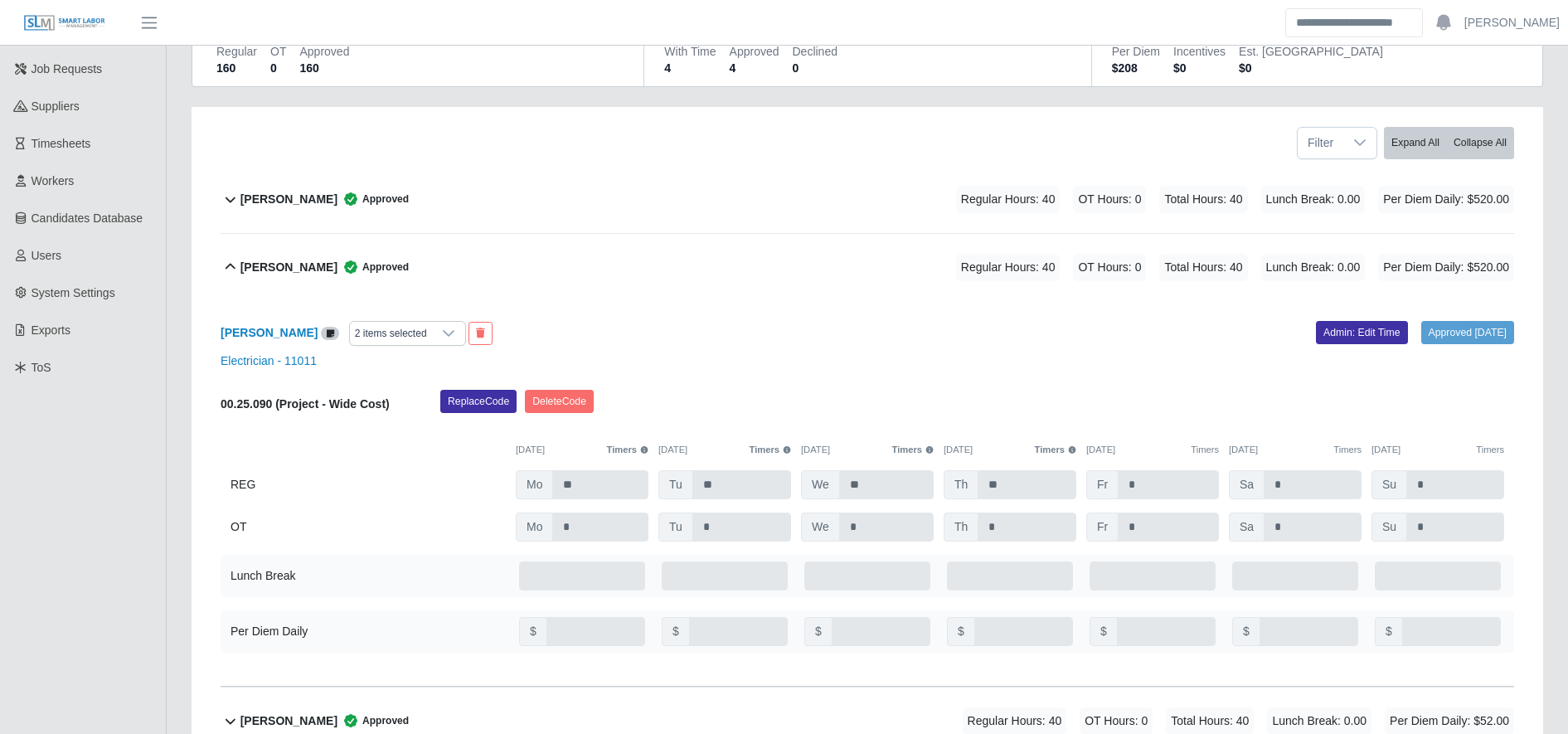
click at [343, 272] on icon at bounding box center [350, 266] width 16 height 16
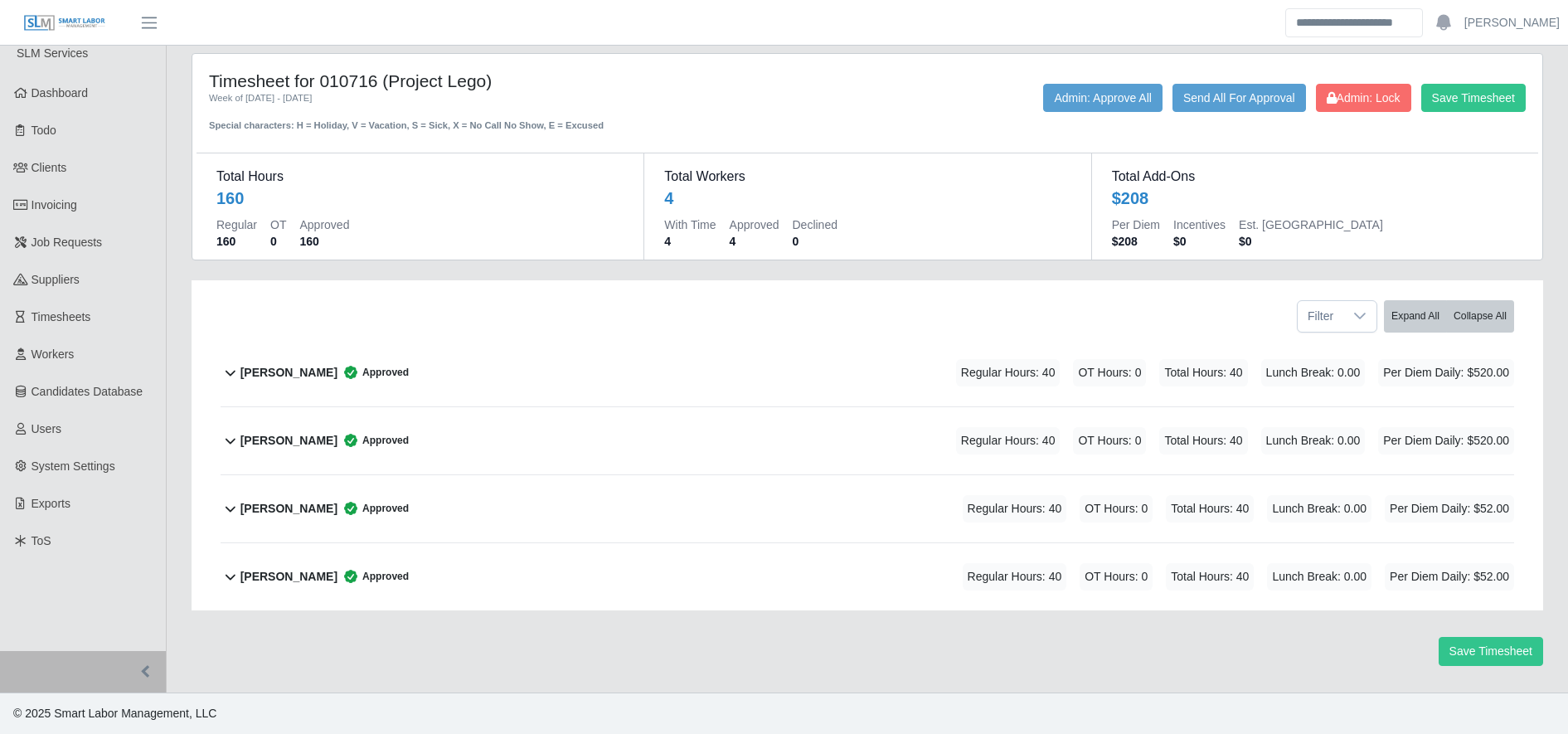
scroll to position [13, 0]
click at [534, 509] on div "Mariano Nieves Rivera Approved Regular Hours: 40 OT Hours: 0 Total Hours: 40 Lu…" at bounding box center [877, 508] width 1274 height 67
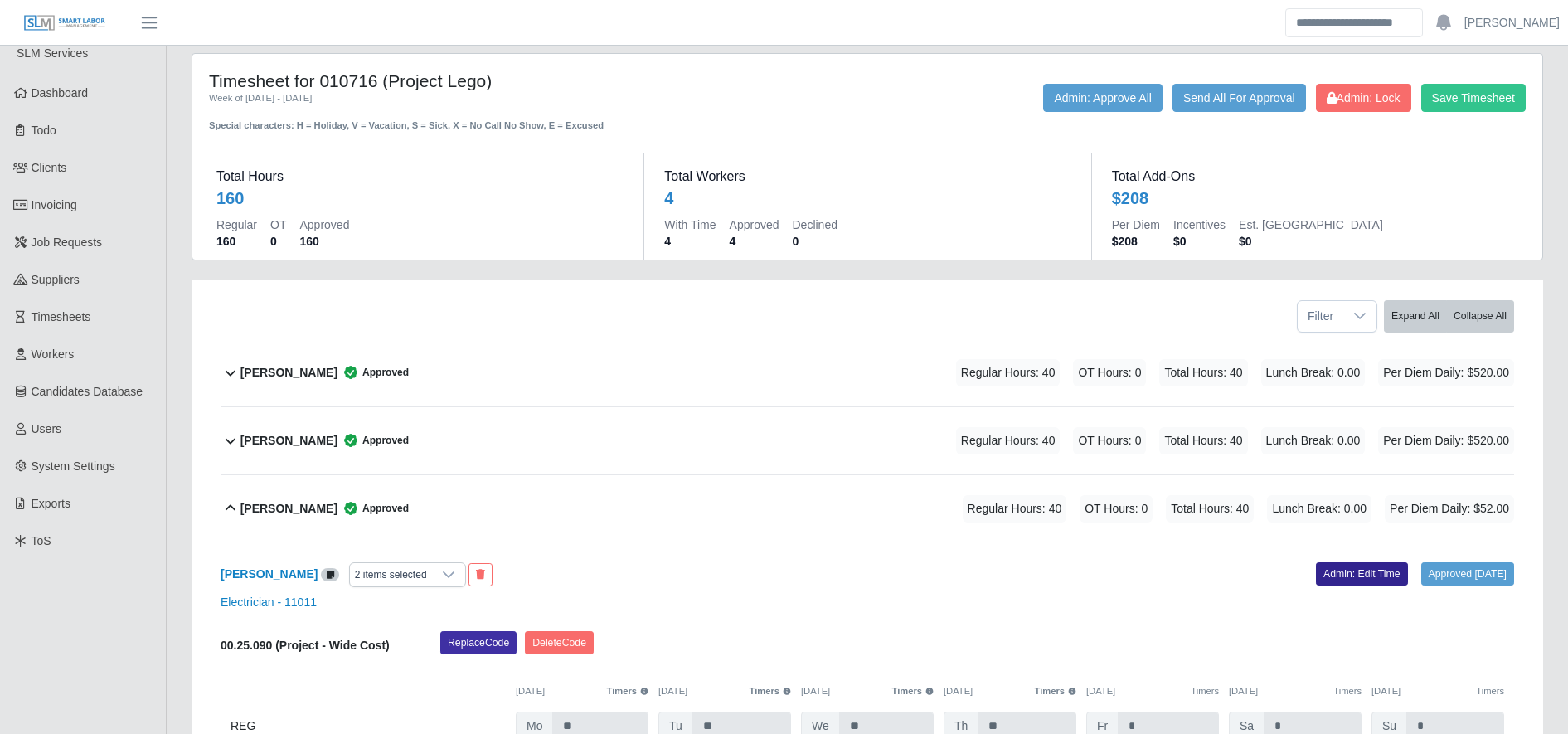
click at [1357, 574] on link "Admin: Edit Time" at bounding box center [1362, 574] width 92 height 23
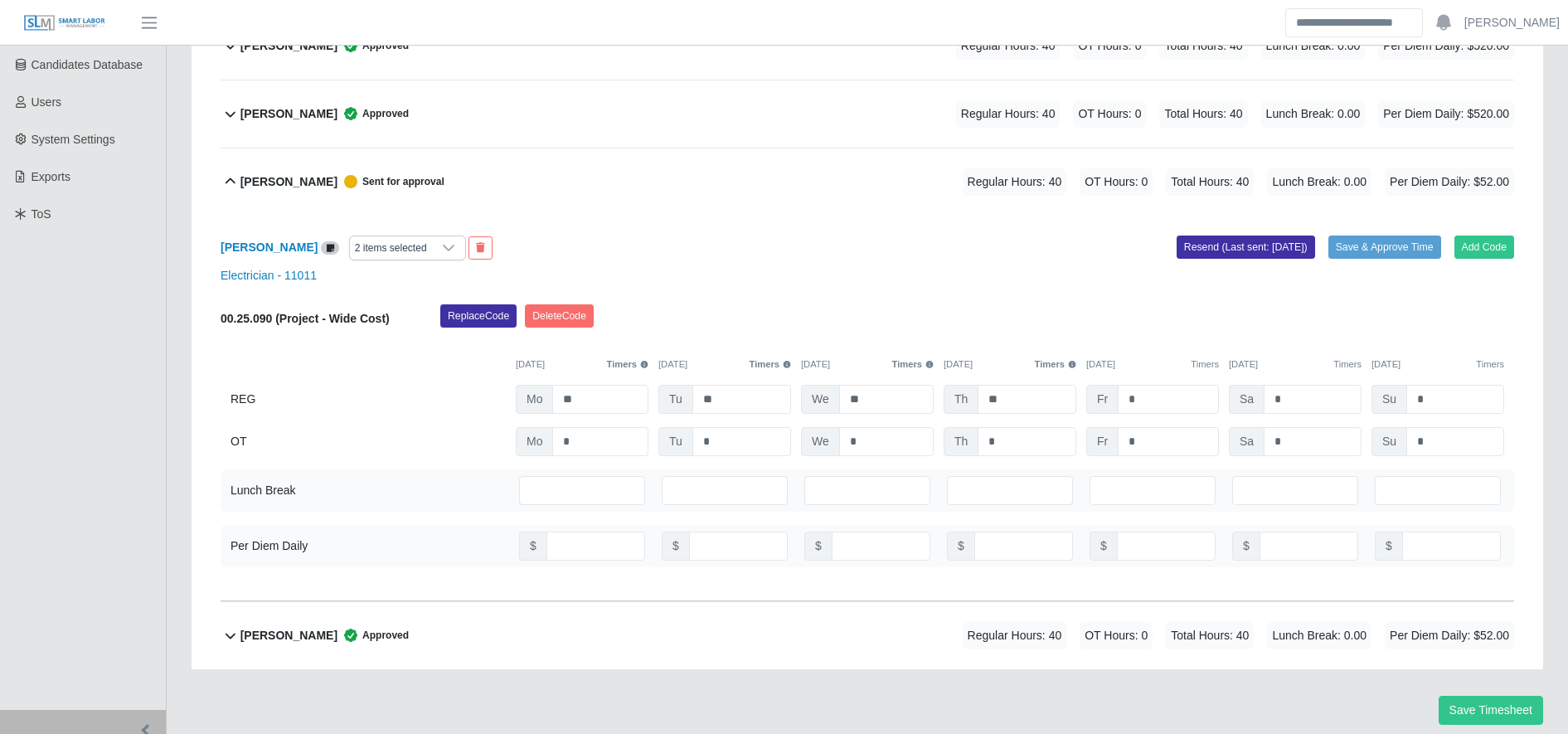
scroll to position [341, 0]
click at [592, 544] on input "**" at bounding box center [595, 545] width 99 height 29
type input "***"
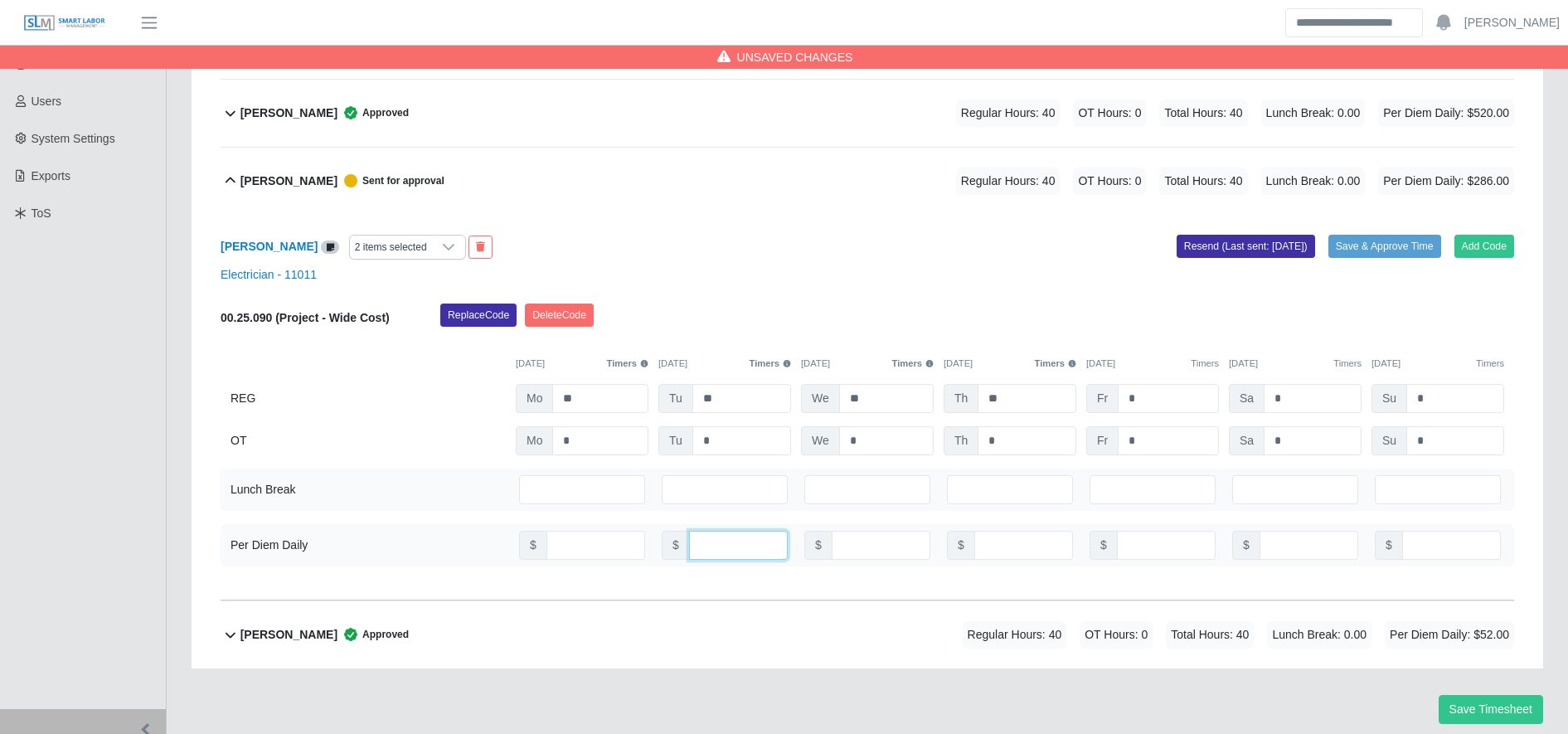
type input "***"
click at [1387, 238] on button "Save & Approve Time" at bounding box center [1385, 246] width 113 height 23
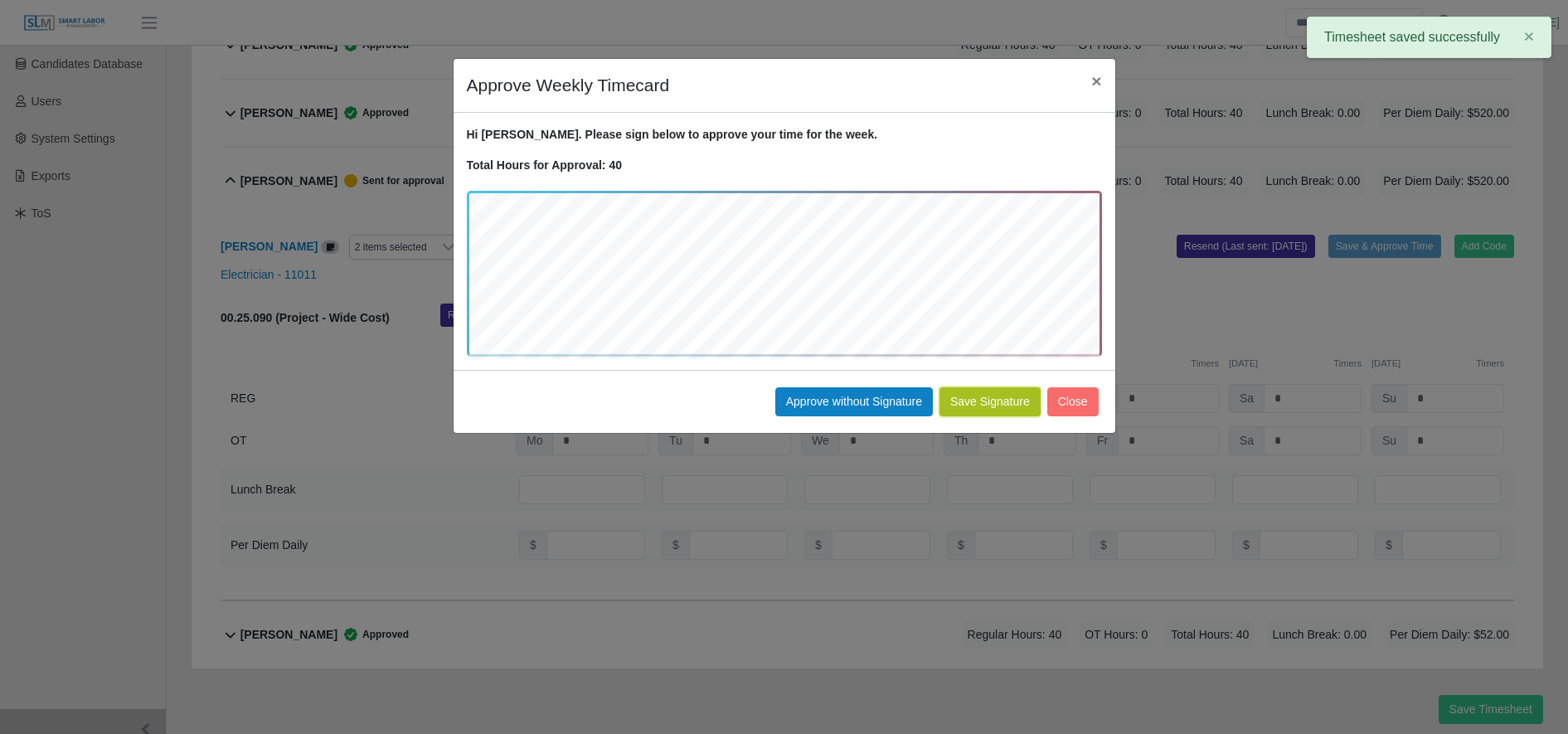
click at [991, 408] on button "Save Signature" at bounding box center [990, 402] width 102 height 29
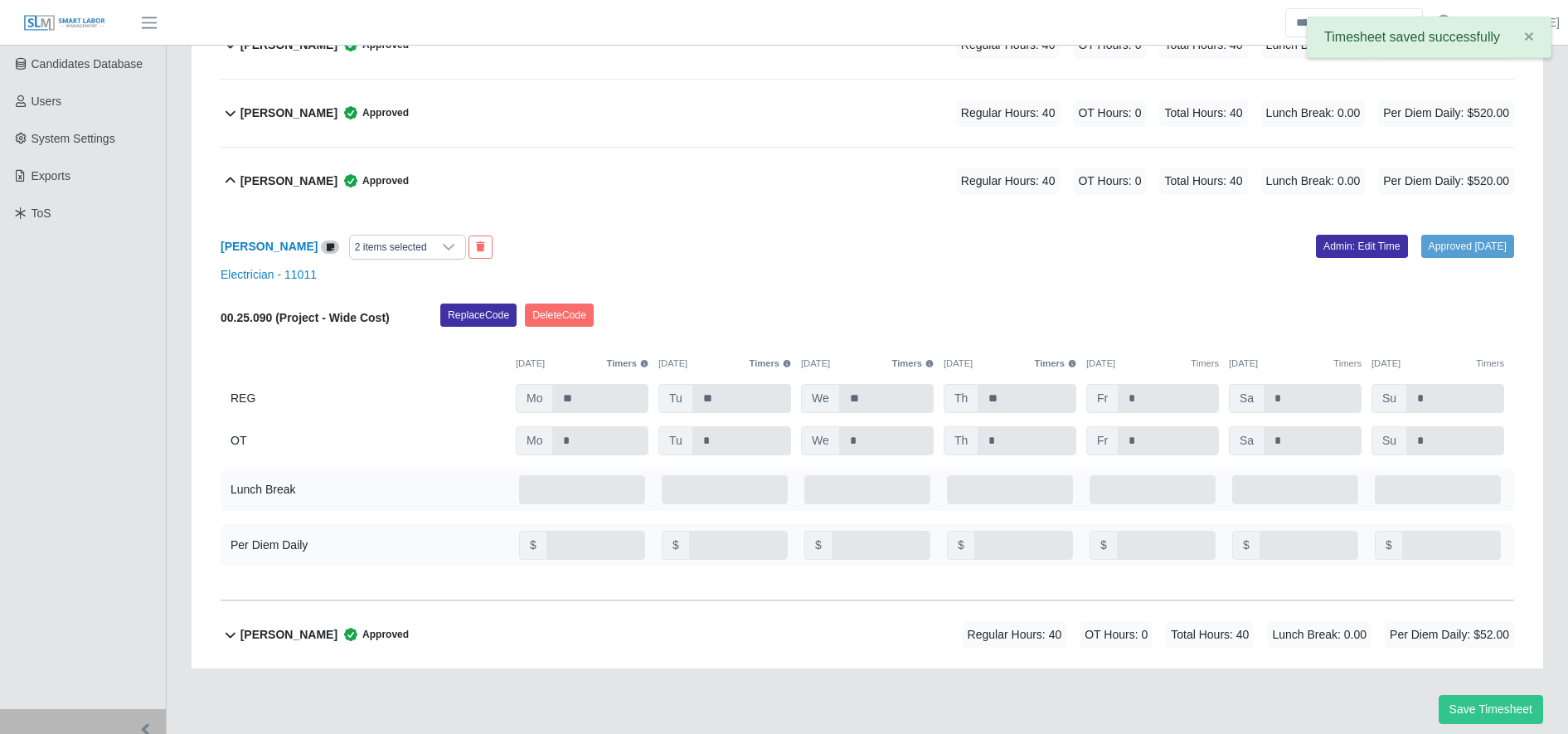
click at [402, 179] on span "Approved" at bounding box center [372, 180] width 71 height 16
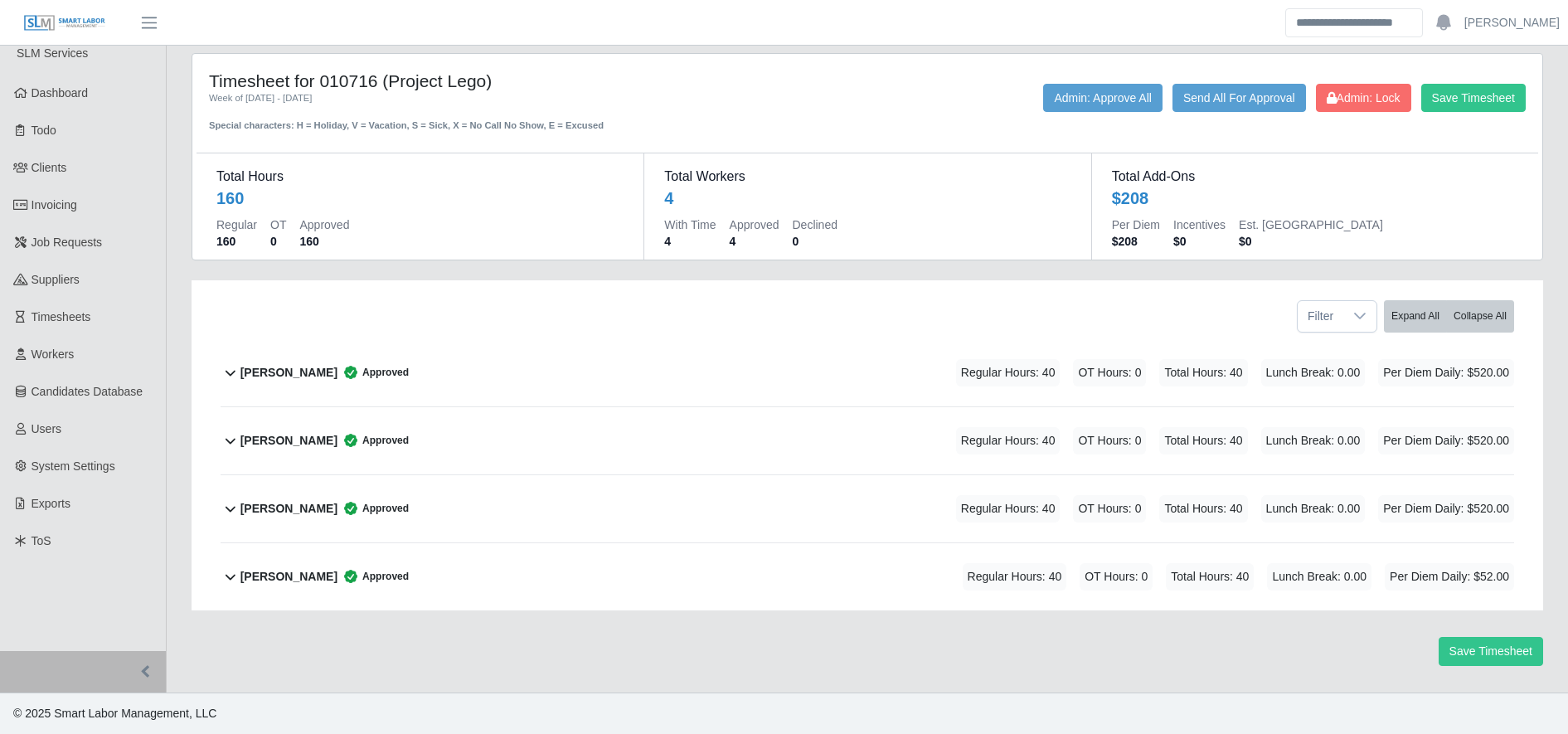
scroll to position [0, 0]
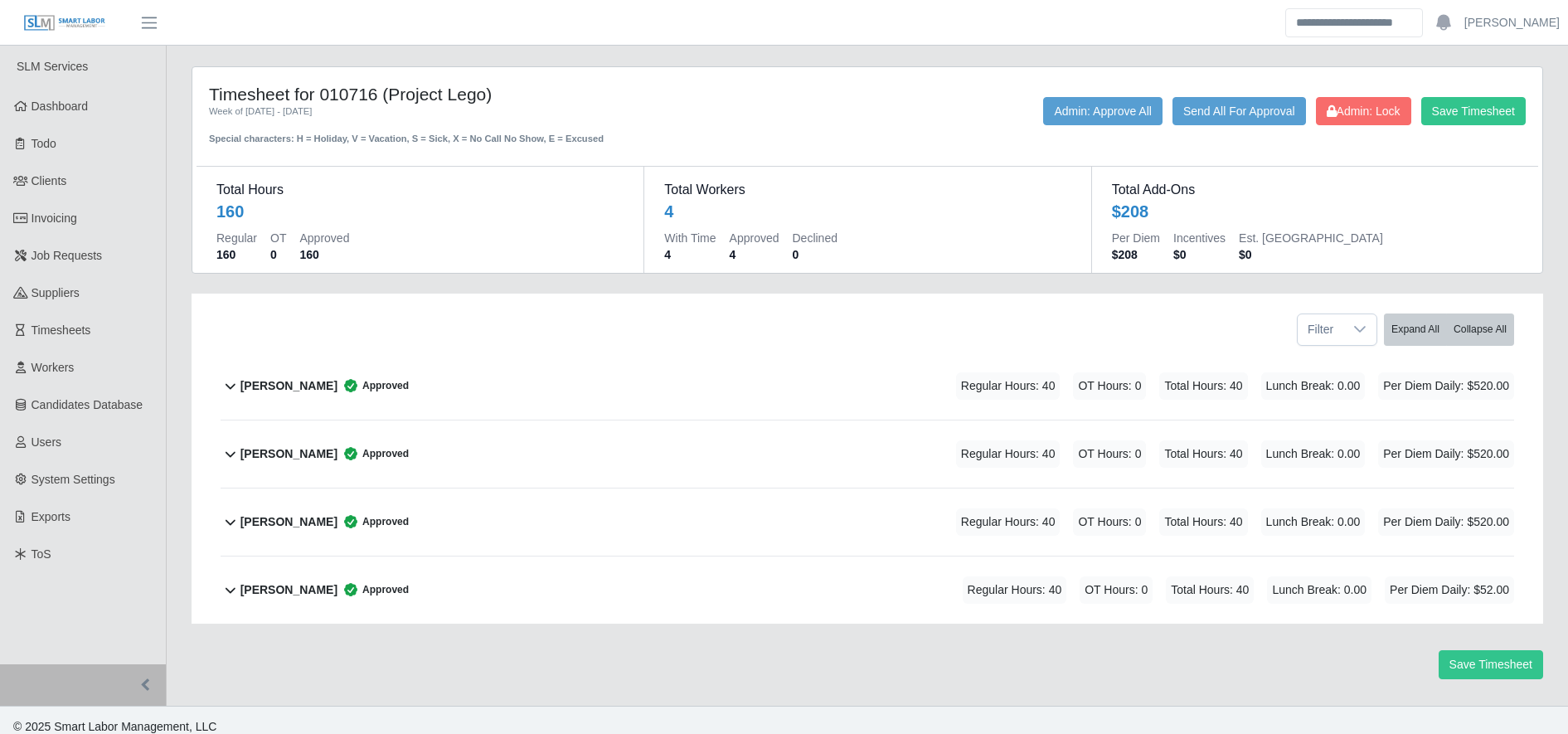
click at [433, 606] on div "Ramon Cintron Gomez Approved Regular Hours: 40 OT Hours: 0 Total Hours: 40 Lunc…" at bounding box center [877, 590] width 1274 height 67
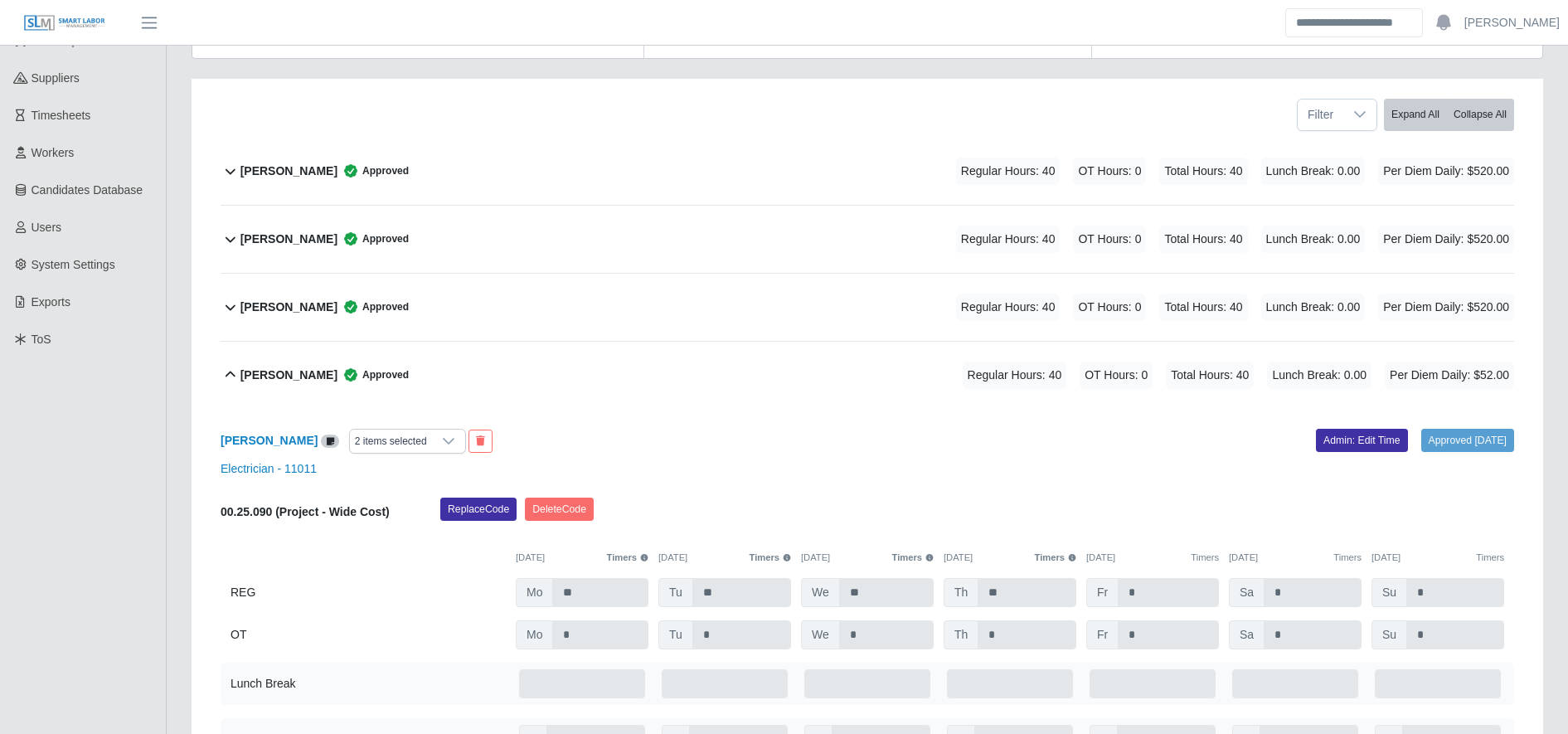
scroll to position [216, 0]
click at [1323, 445] on link "Admin: Edit Time" at bounding box center [1362, 440] width 92 height 23
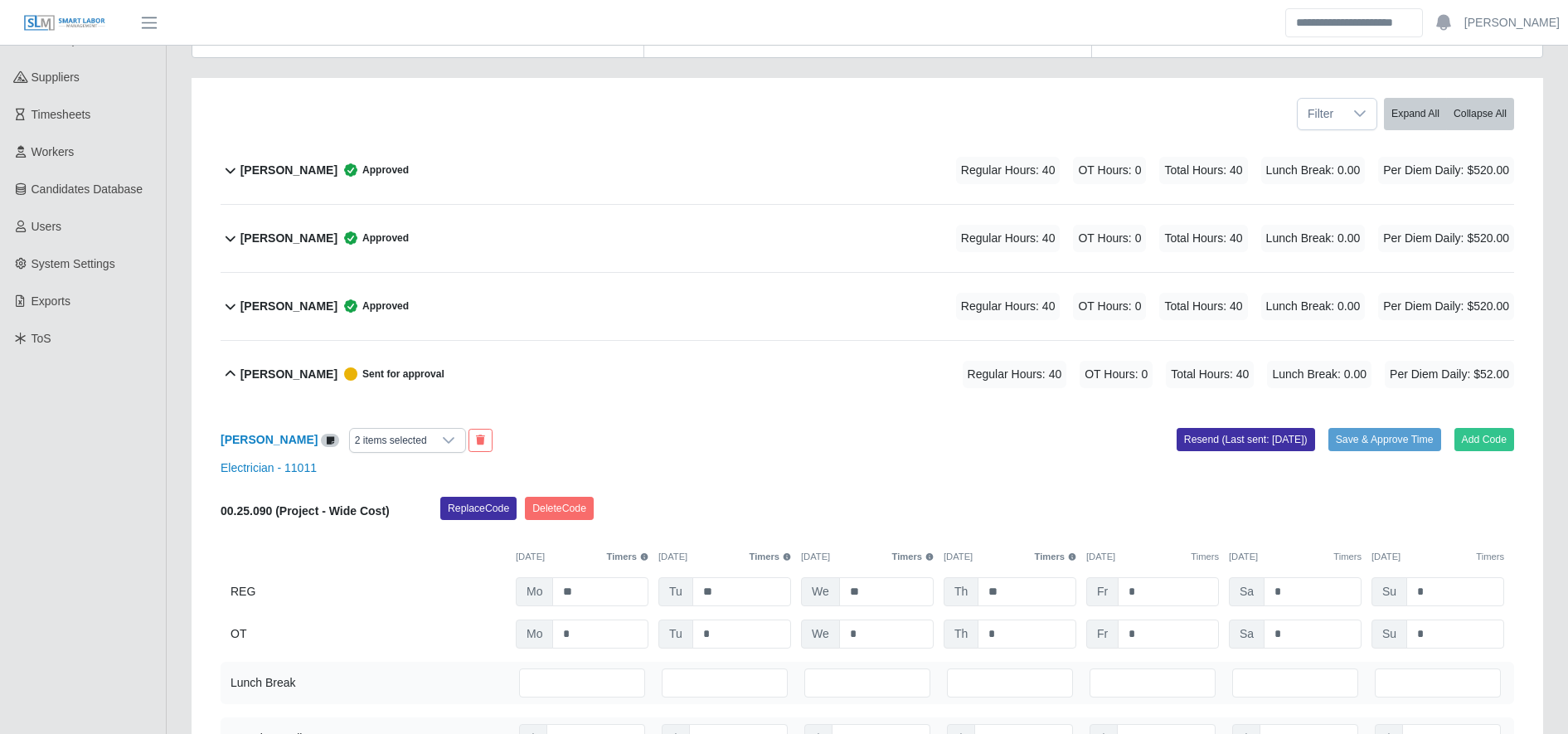
scroll to position [399, 0]
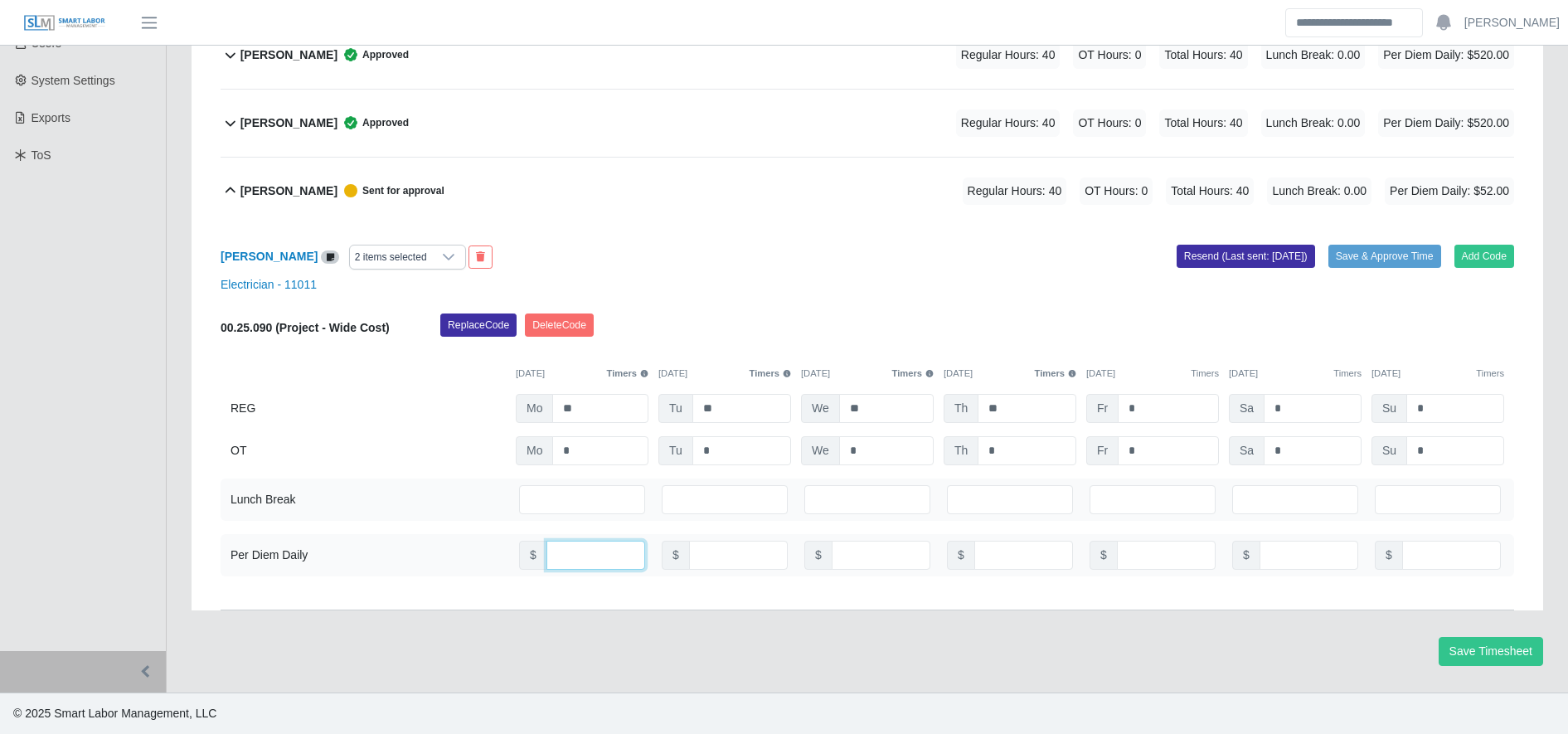
click at [606, 555] on input "**" at bounding box center [595, 555] width 99 height 29
type input "***"
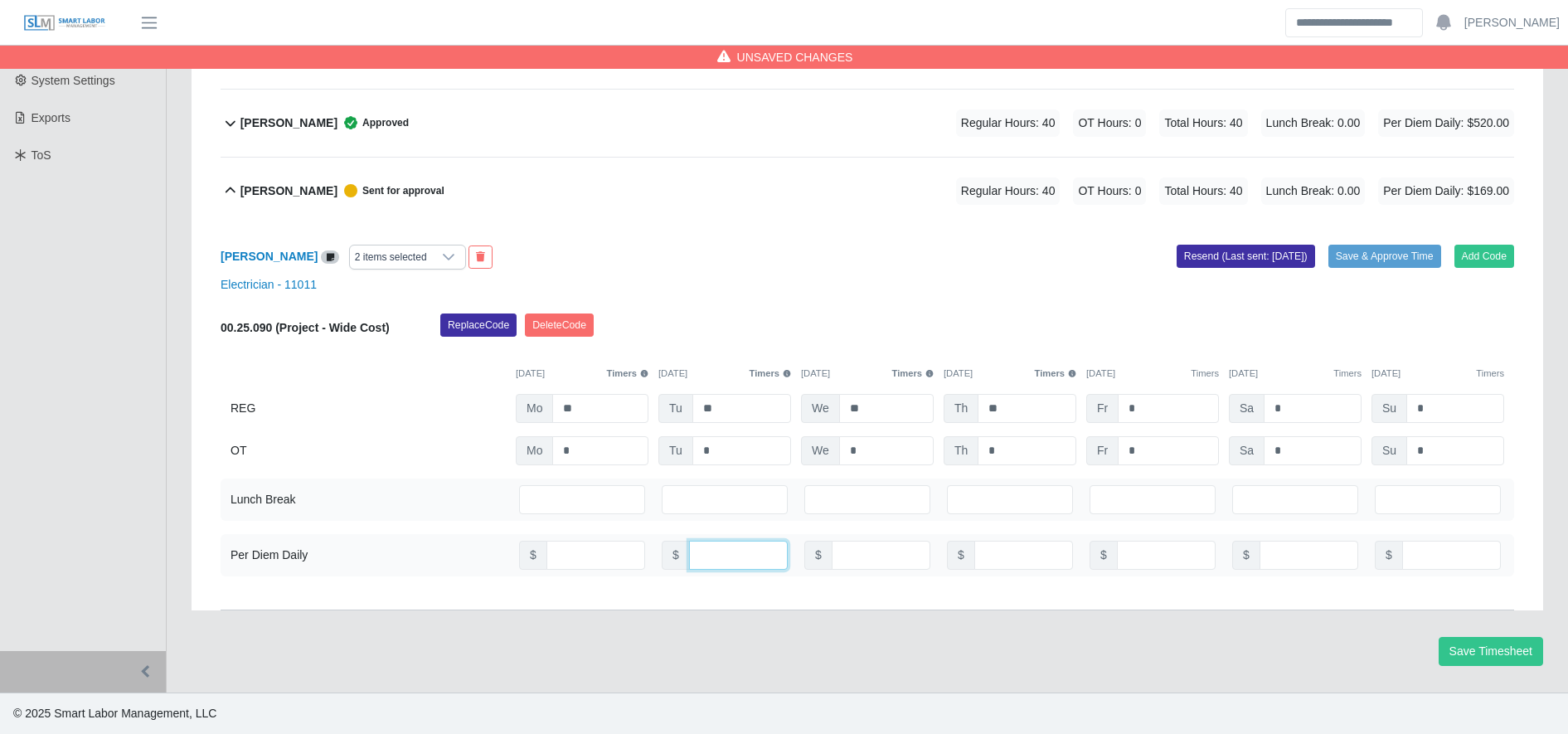
type input "***"
click at [1365, 252] on button "Save & Approve Time" at bounding box center [1385, 256] width 113 height 23
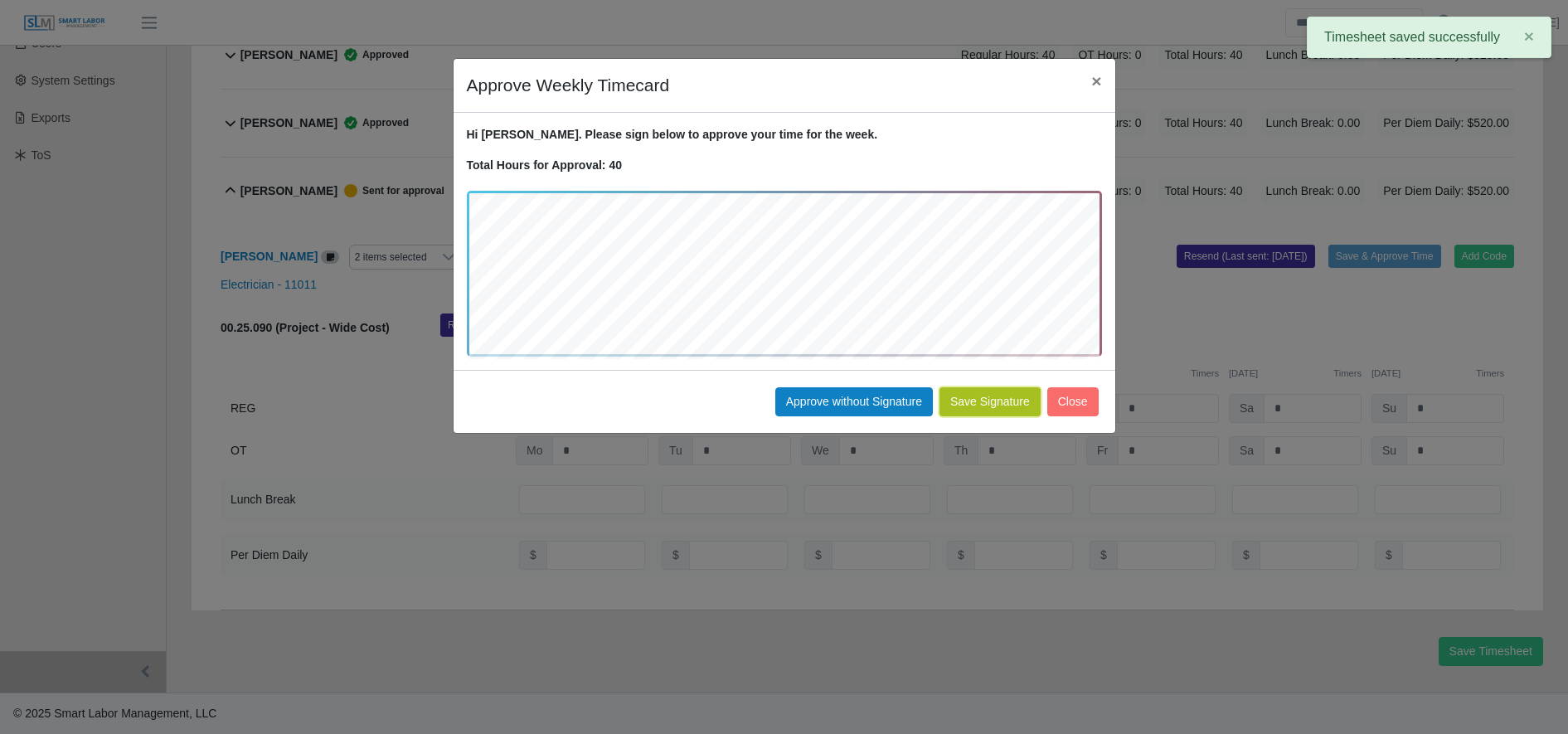
click at [993, 400] on button "Save Signature" at bounding box center [990, 402] width 102 height 29
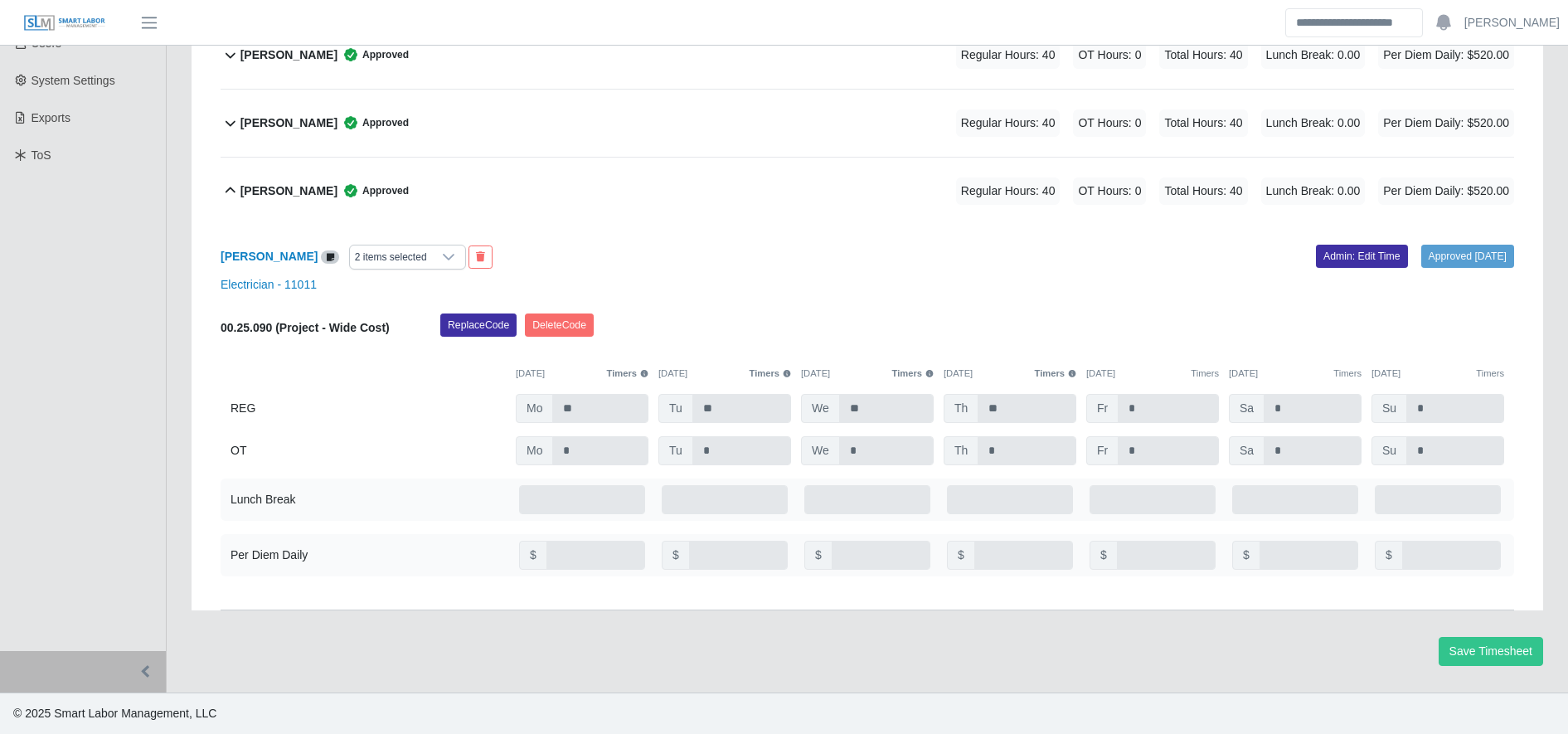
click at [934, 179] on div "Regular Hours: 40 OT Hours: 0 Total Hours: 40 Lunch Break: 0.00 Per Diem Daily:…" at bounding box center [1212, 191] width 605 height 28
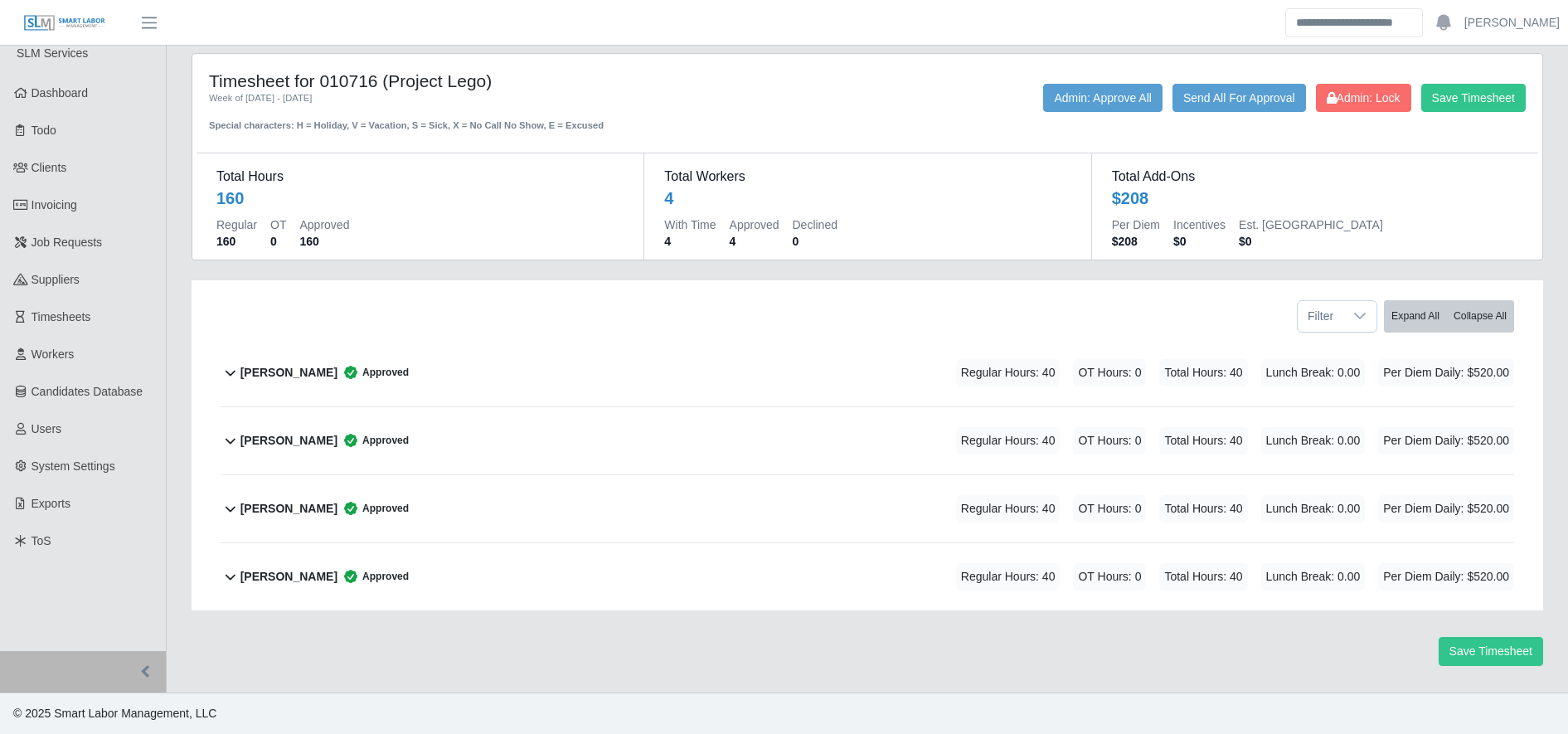
scroll to position [13, 0]
click at [114, 204] on link "Invoicing" at bounding box center [83, 204] width 166 height 37
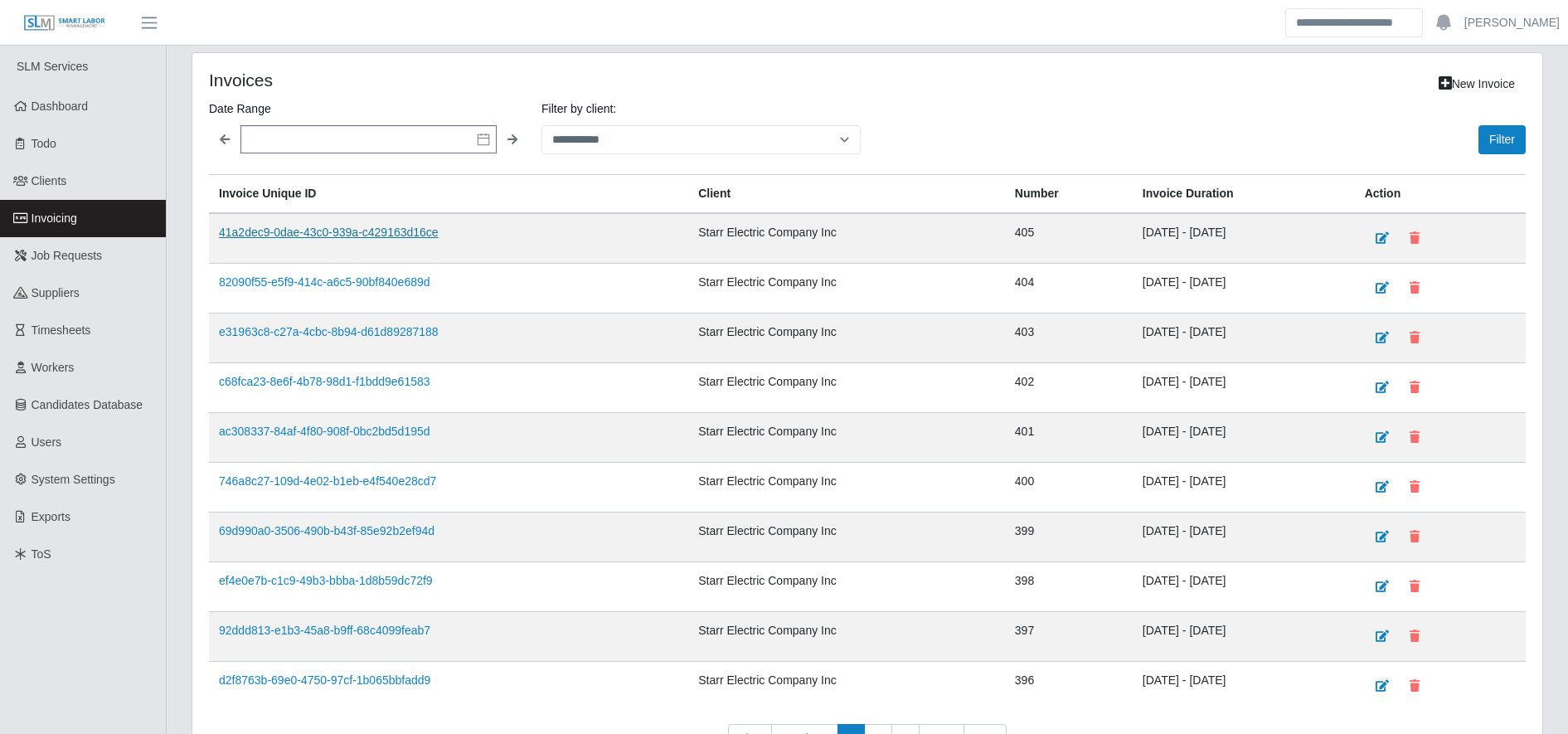
click at [347, 238] on link "41a2dec9-0dae-43c0-939a-c429163d16ce" at bounding box center [329, 232] width 219 height 13
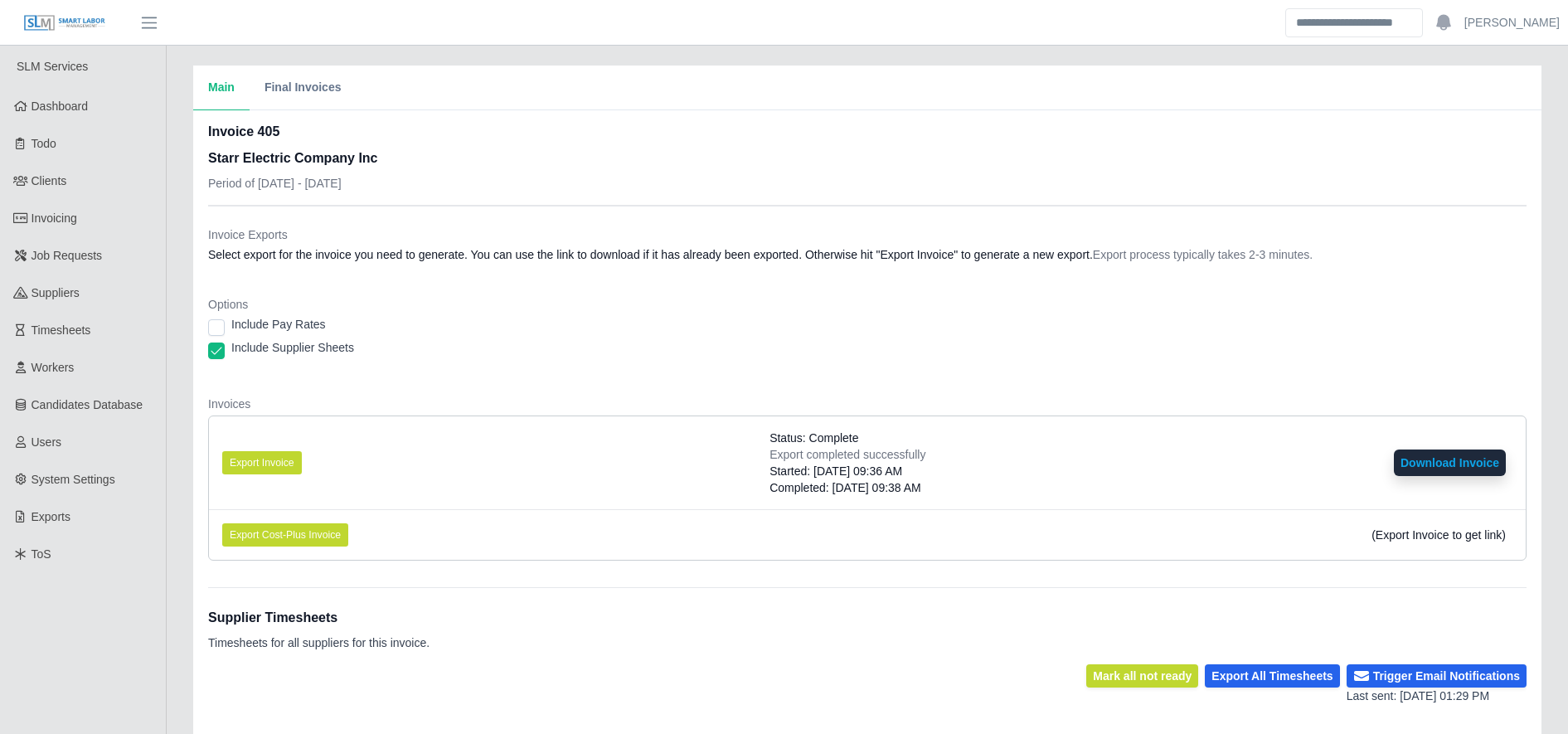
scroll to position [324, 0]
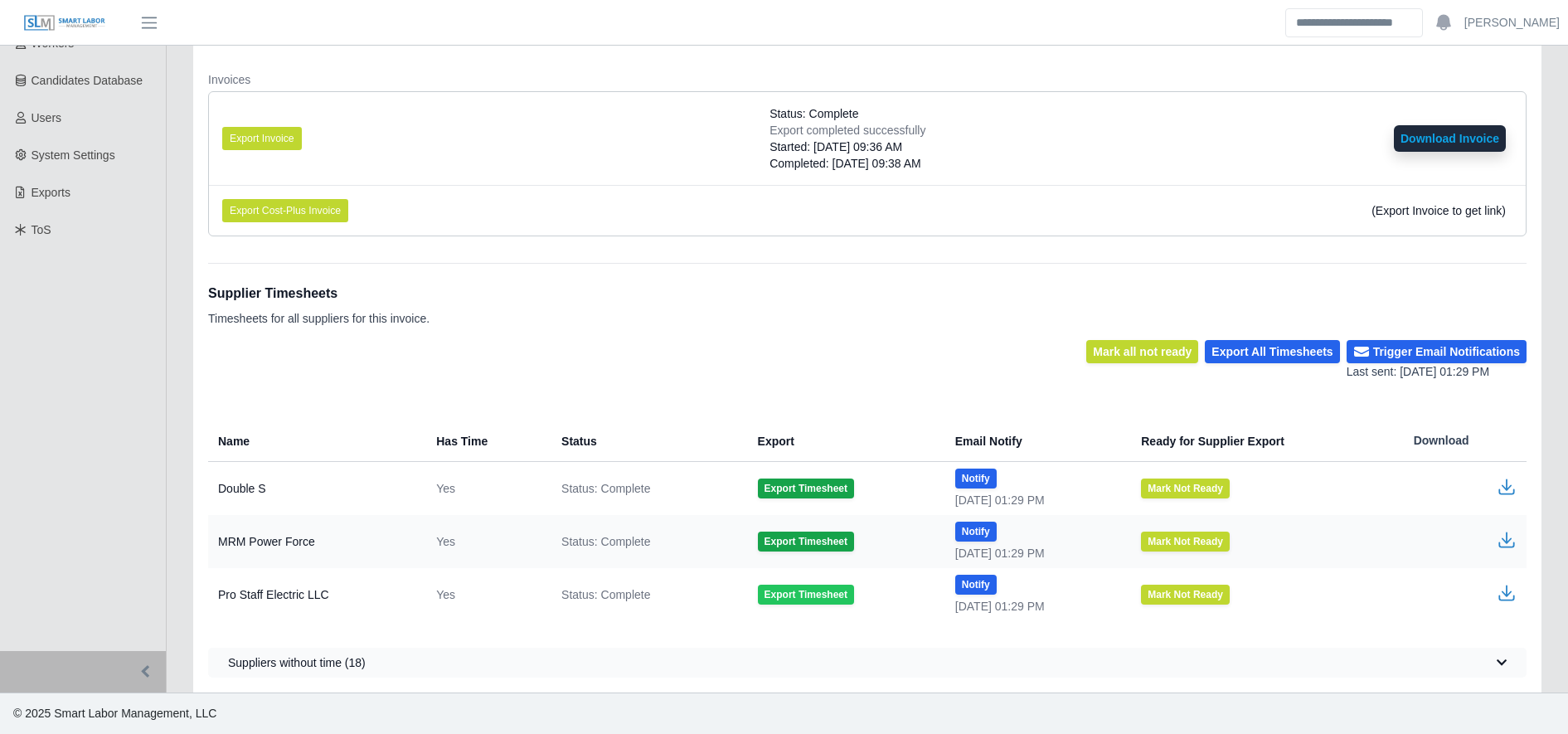
click at [779, 596] on button "Export Timesheet" at bounding box center [805, 594] width 96 height 20
click at [1502, 599] on icon "button" at bounding box center [1506, 597] width 16 height 6
click at [774, 485] on button "Export Timesheet" at bounding box center [805, 488] width 96 height 20
click at [1507, 479] on icon "button" at bounding box center [1506, 486] width 20 height 20
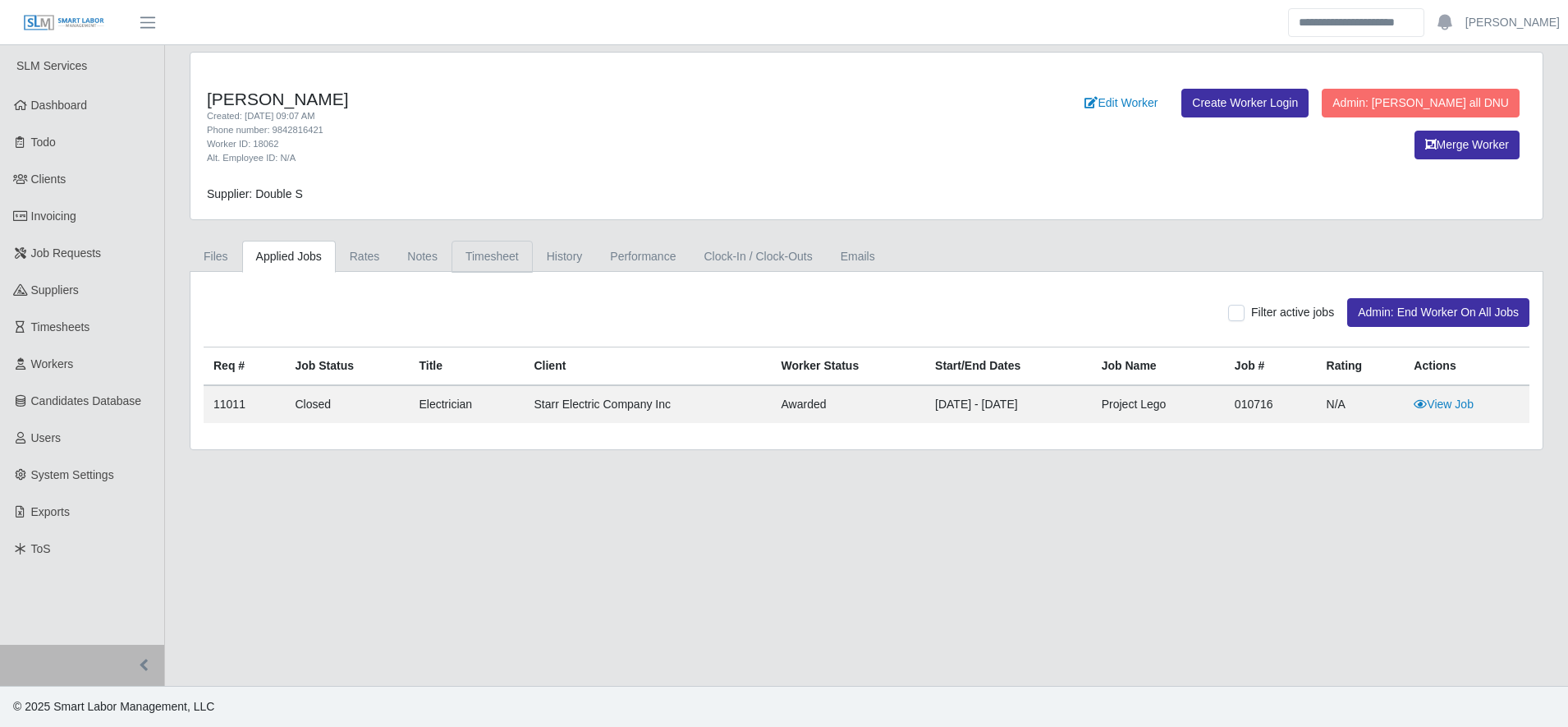
click at [497, 245] on link "Timesheet" at bounding box center [492, 257] width 81 height 32
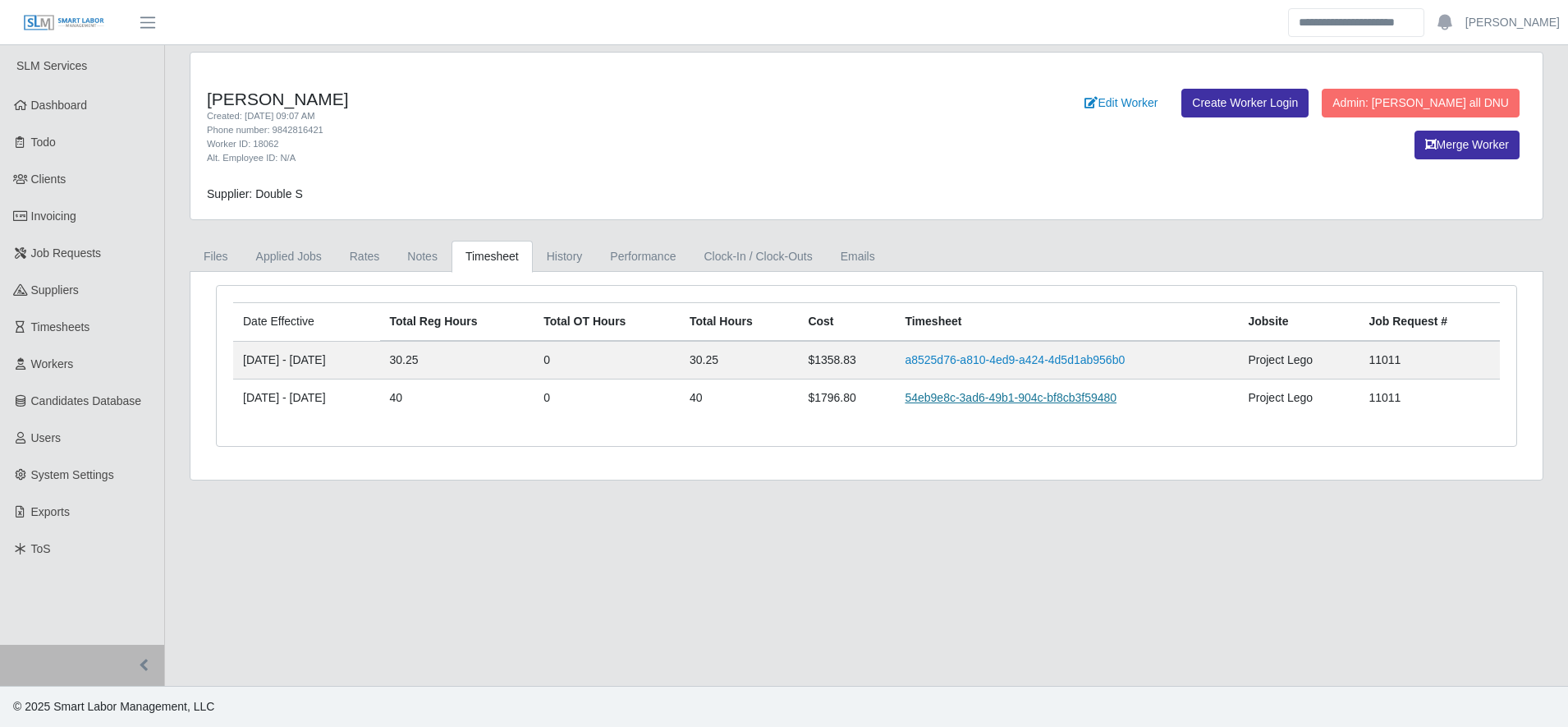
click at [1052, 391] on link "54eb9e8c-3ad6-49b1-904c-bf8cb3f59480" at bounding box center [1010, 398] width 212 height 13
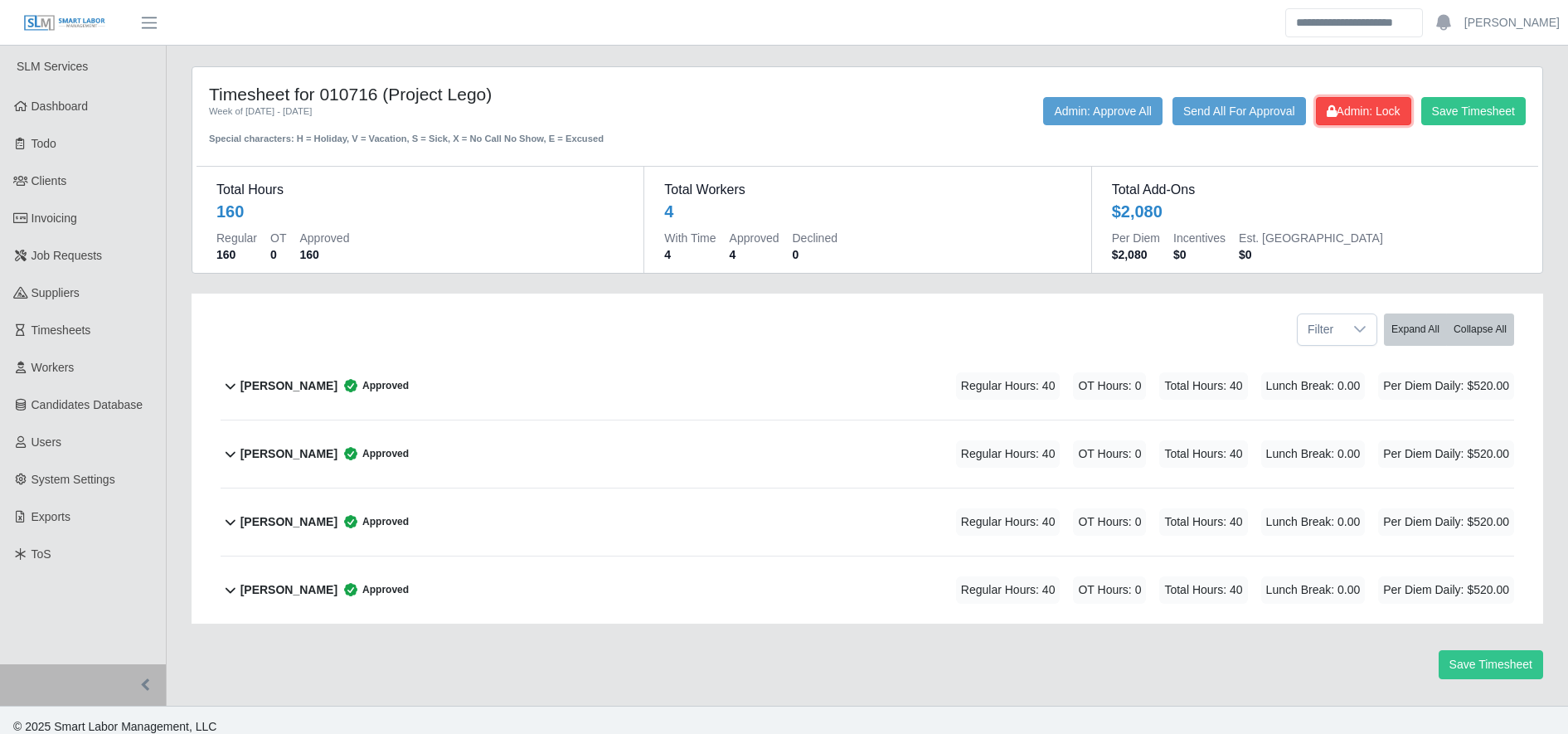
click at [1387, 120] on button "Admin: Lock" at bounding box center [1364, 111] width 95 height 28
